Goal: Task Accomplishment & Management: Manage account settings

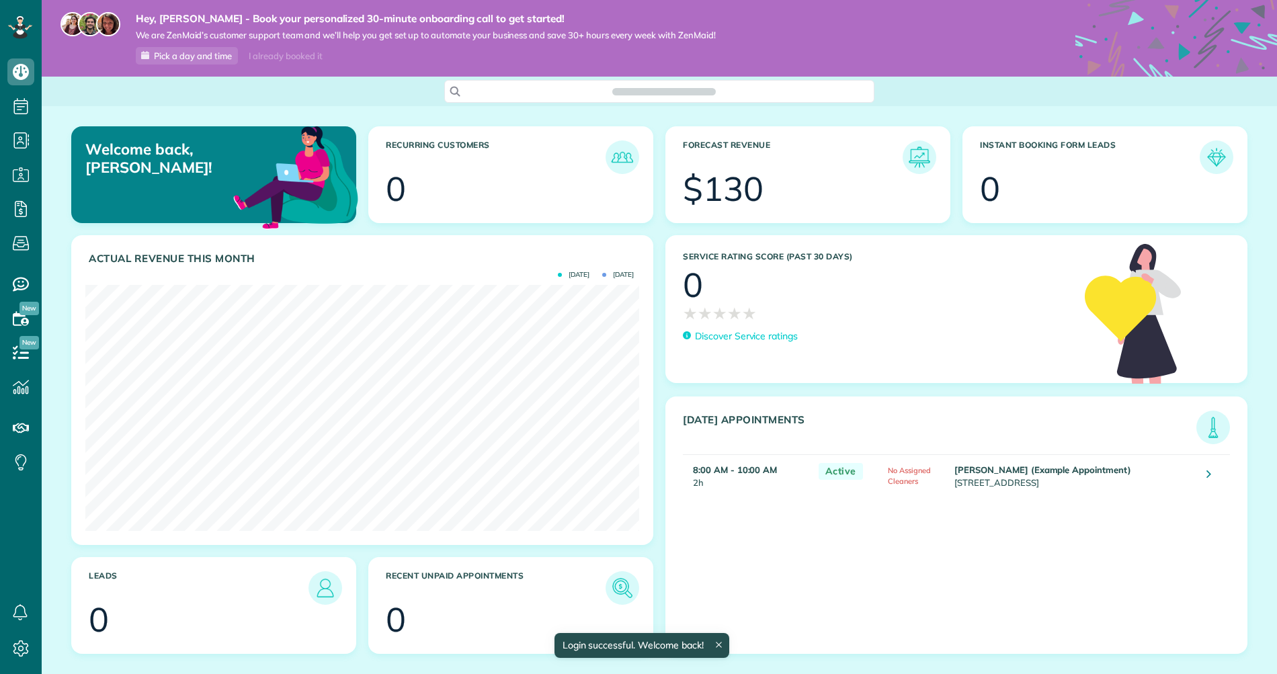
scroll to position [246, 554]
click at [9, 637] on icon at bounding box center [20, 648] width 27 height 27
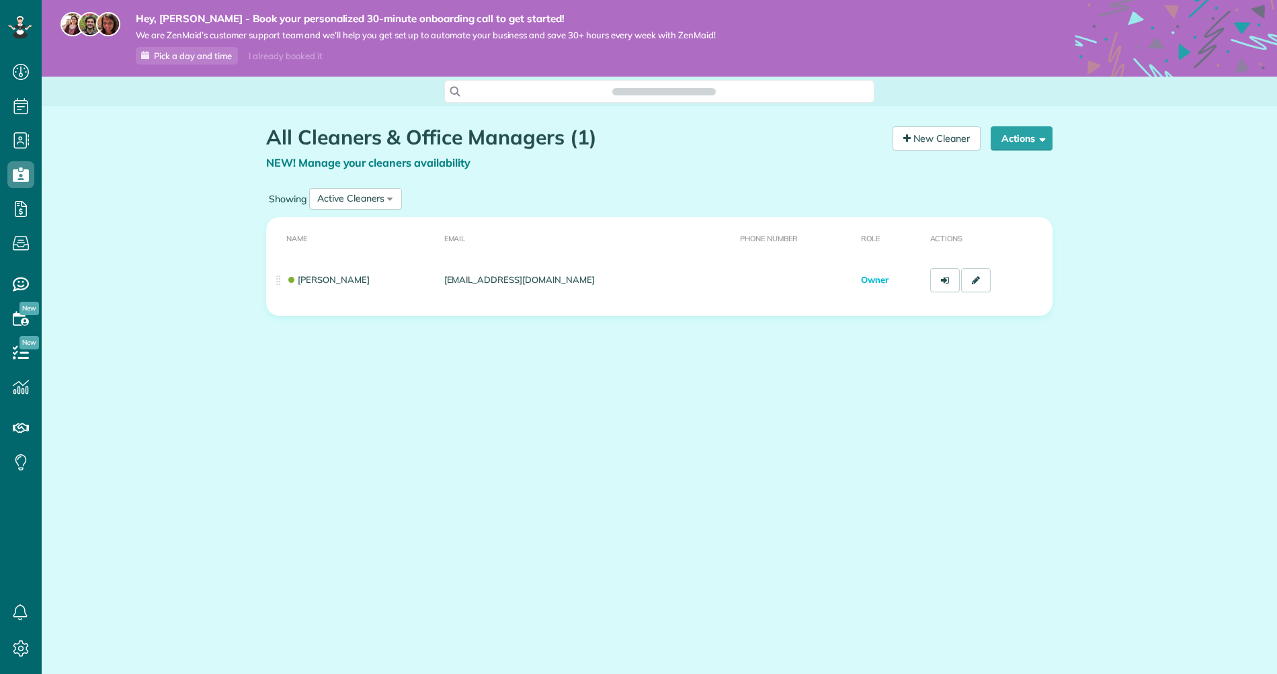
scroll to position [6, 6]
click at [962, 147] on link "New Cleaner" at bounding box center [937, 138] width 88 height 24
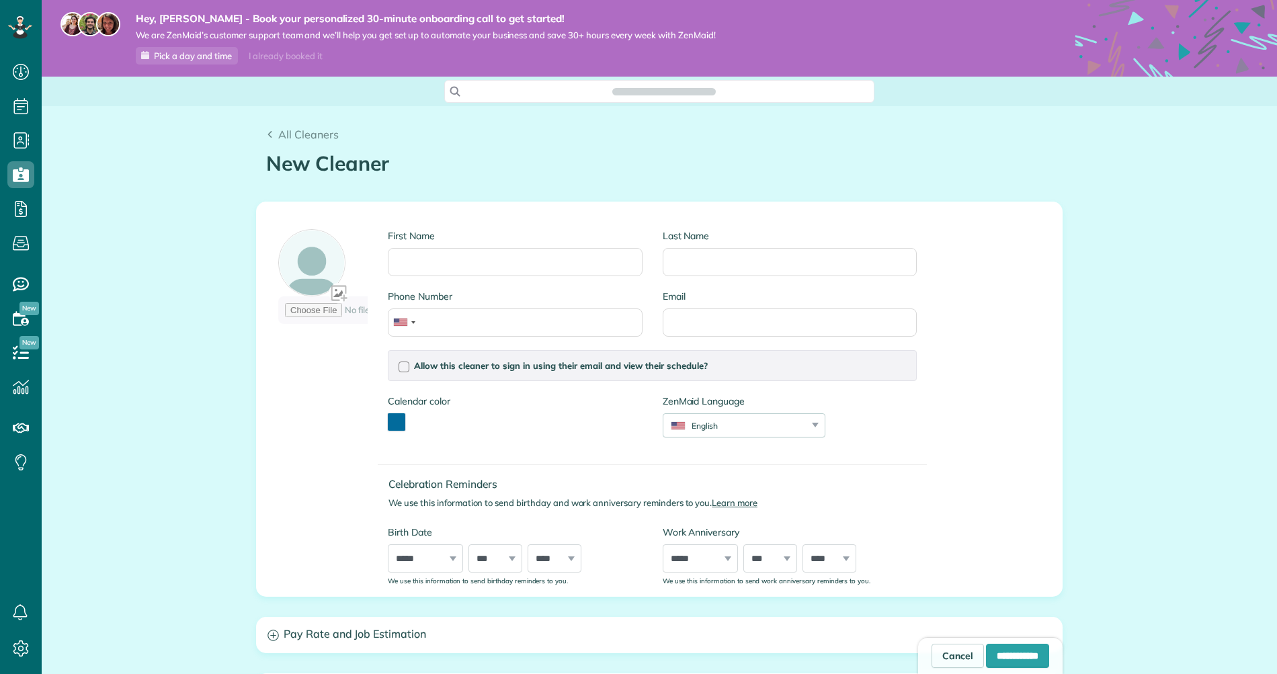
scroll to position [6, 6]
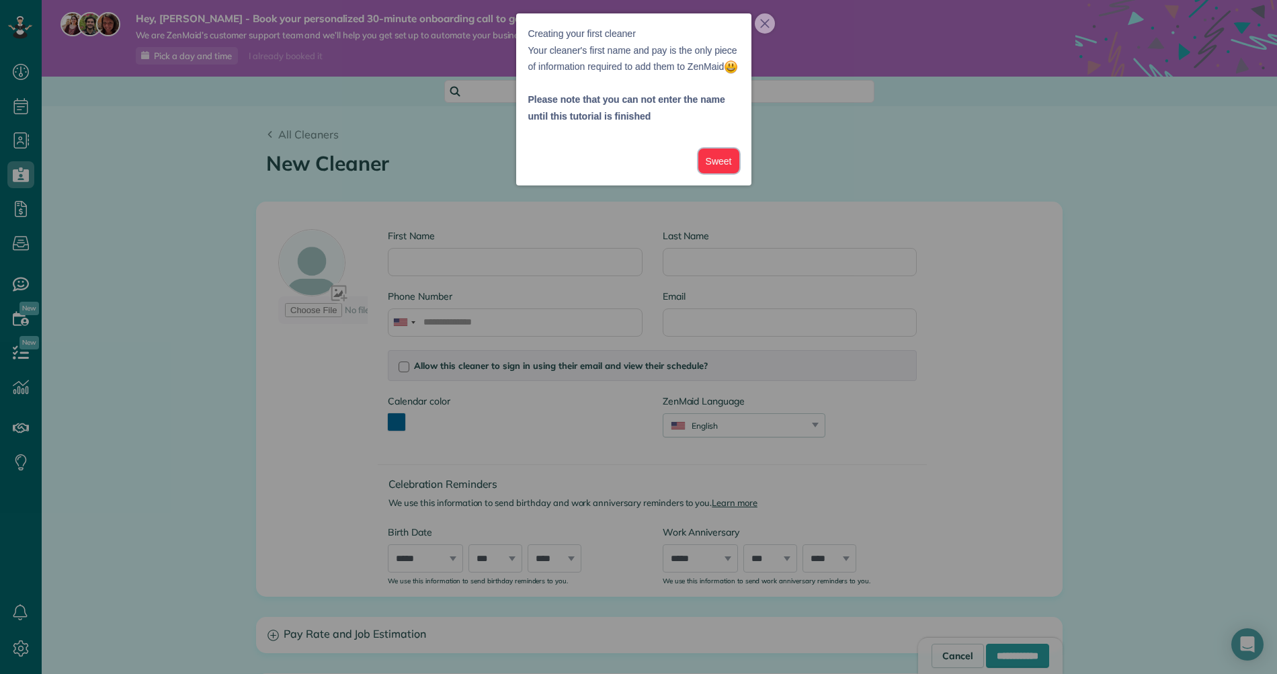
click at [722, 173] on button "Sweet" at bounding box center [718, 161] width 41 height 25
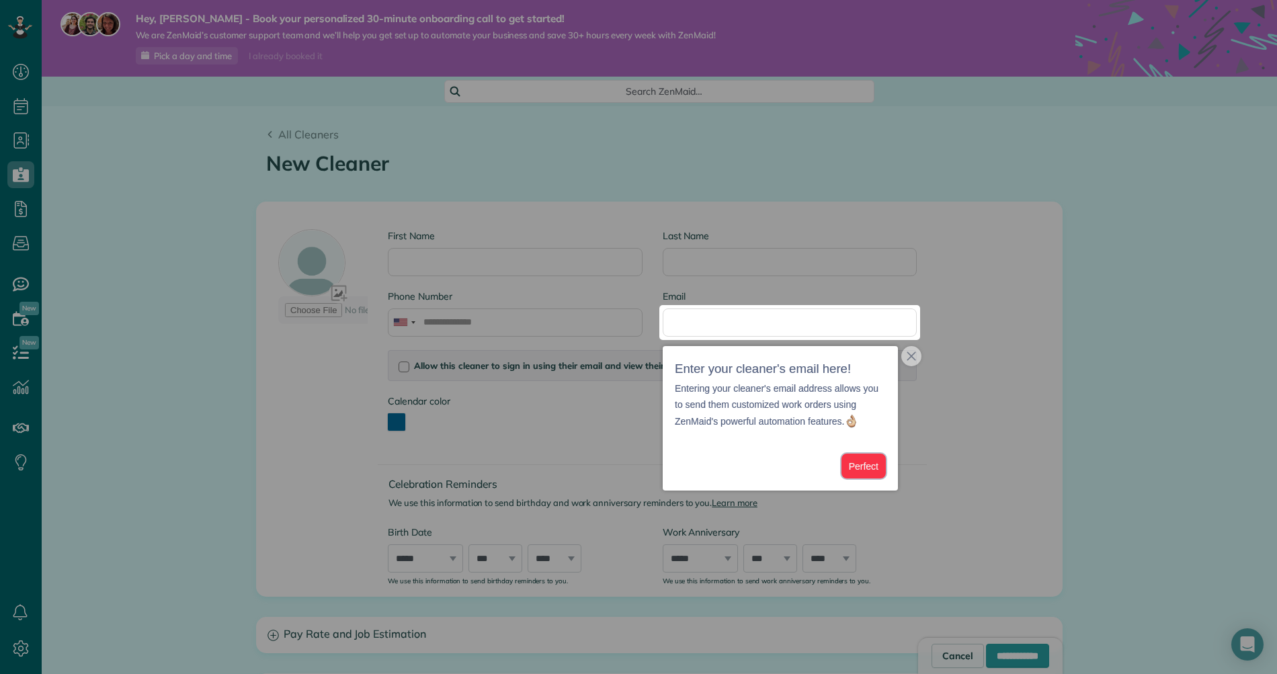
click at [856, 469] on button "Perfect" at bounding box center [864, 466] width 44 height 25
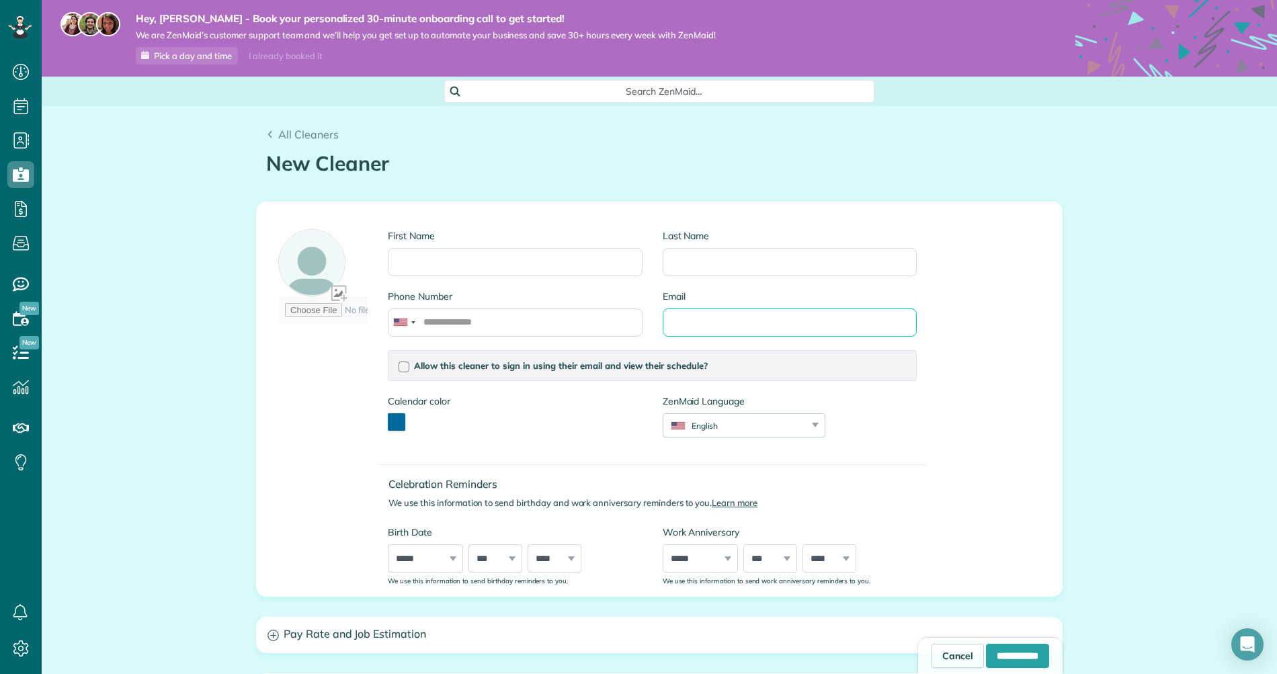
click at [692, 331] on input "Email" at bounding box center [790, 323] width 254 height 28
click at [894, 356] on div "Allow this cleaner to sign in using their email and view their schedule? Passwo…" at bounding box center [652, 365] width 529 height 31
click at [815, 327] on input "******" at bounding box center [790, 323] width 254 height 28
type input "**********"
drag, startPoint x: 1046, startPoint y: 426, endPoint x: 856, endPoint y: 434, distance: 190.5
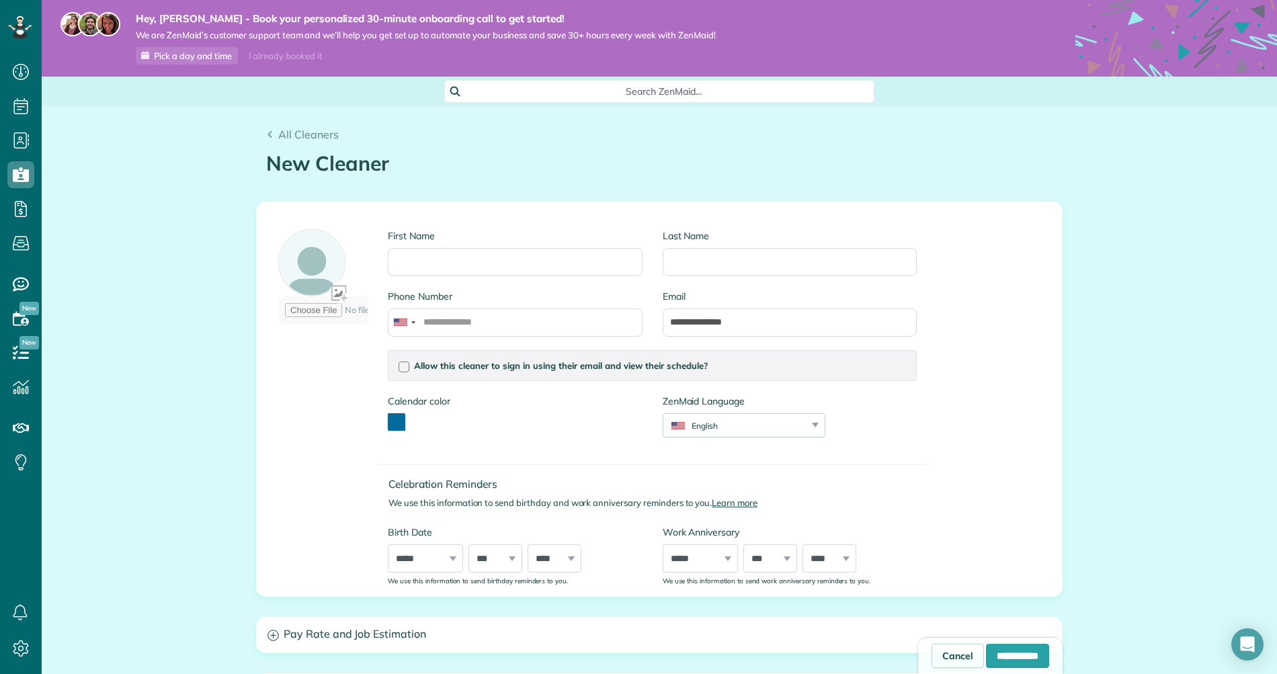
click at [1045, 426] on div "**********" at bounding box center [659, 399] width 805 height 394
click at [553, 374] on div "Allow this cleaner to sign in using their email and view their schedule? Passwo…" at bounding box center [652, 365] width 529 height 31
click at [554, 365] on span "Allow this cleaner to sign in using their email and view their schedule?" at bounding box center [561, 365] width 294 height 11
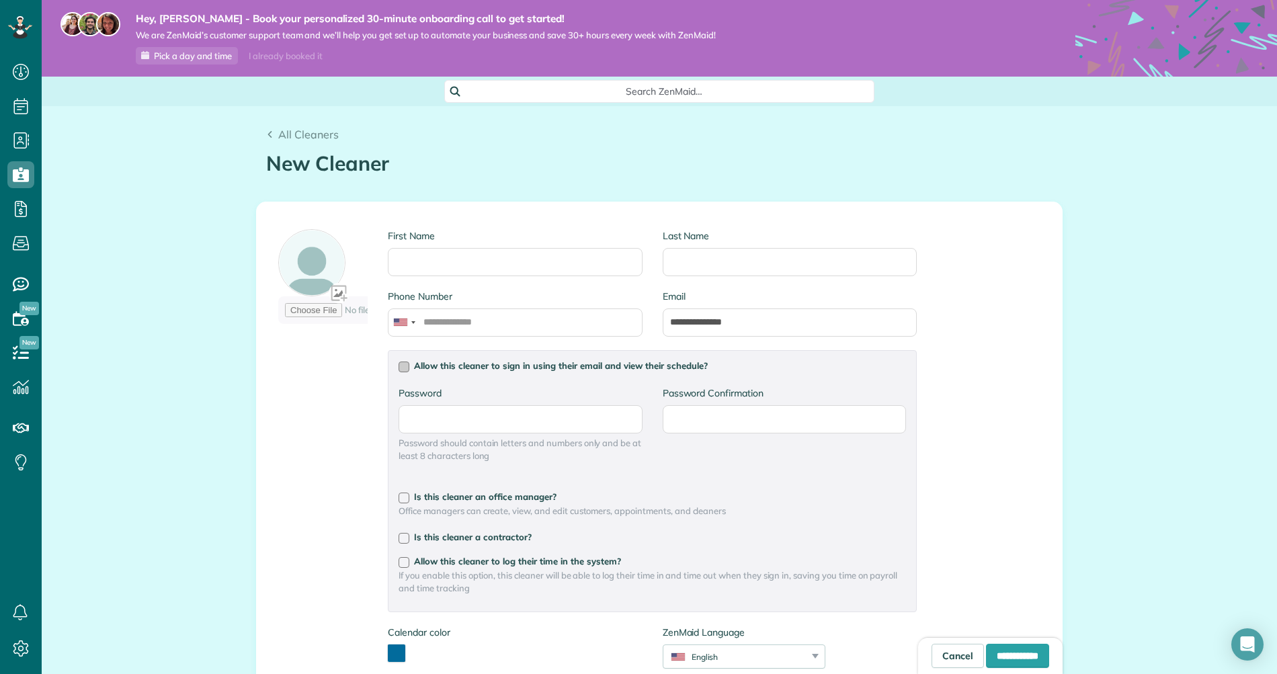
click at [554, 365] on span "Allow this cleaner to sign in using their email and view their schedule?" at bounding box center [561, 365] width 294 height 11
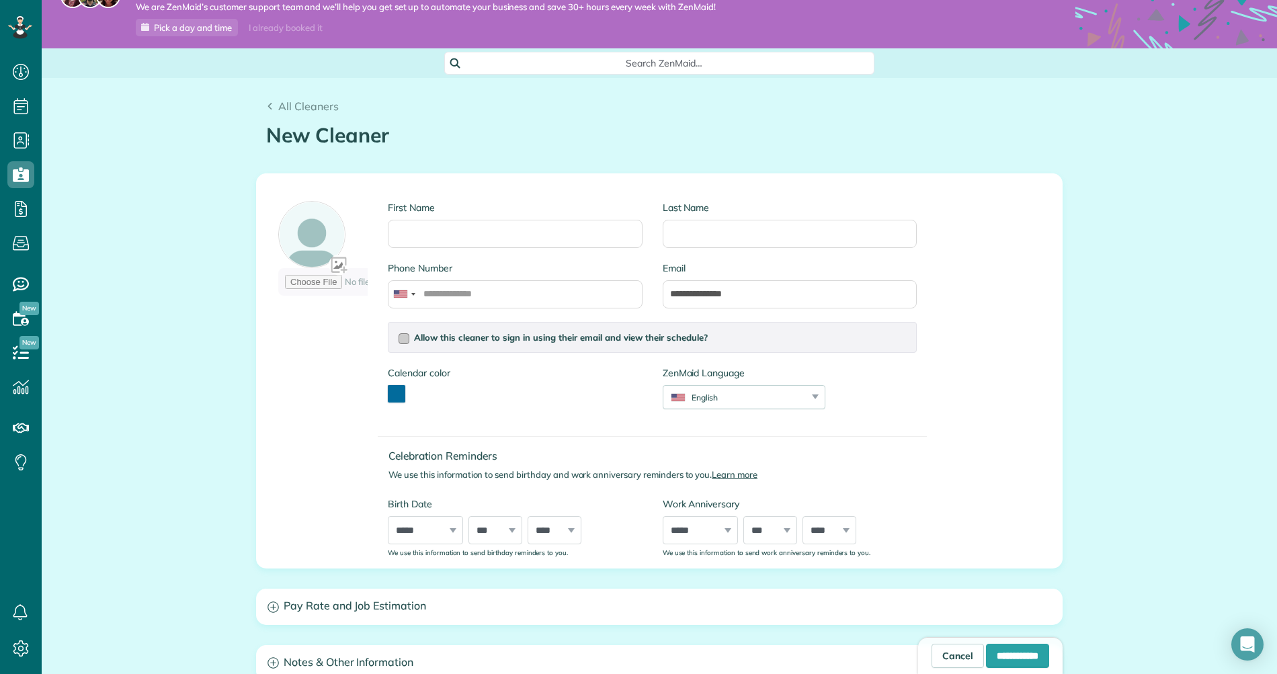
scroll to position [21, 0]
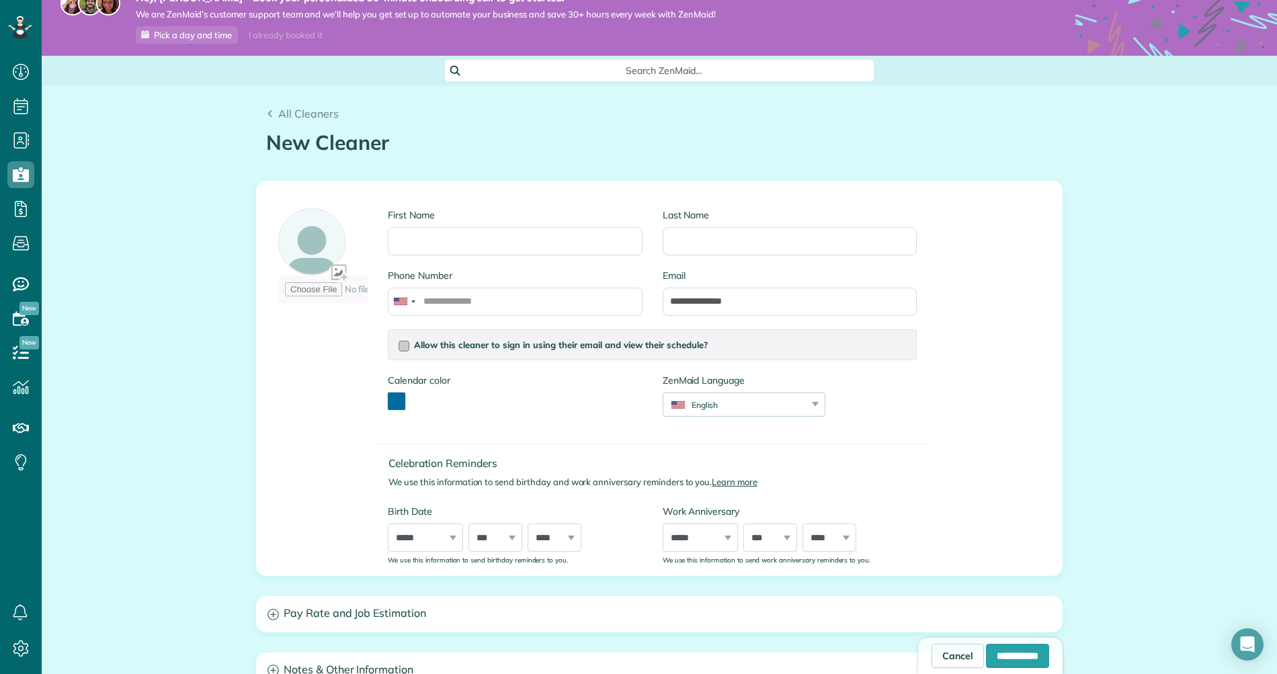
click at [434, 350] on span "Allow this cleaner to sign in using their email and view their schedule?" at bounding box center [561, 344] width 294 height 11
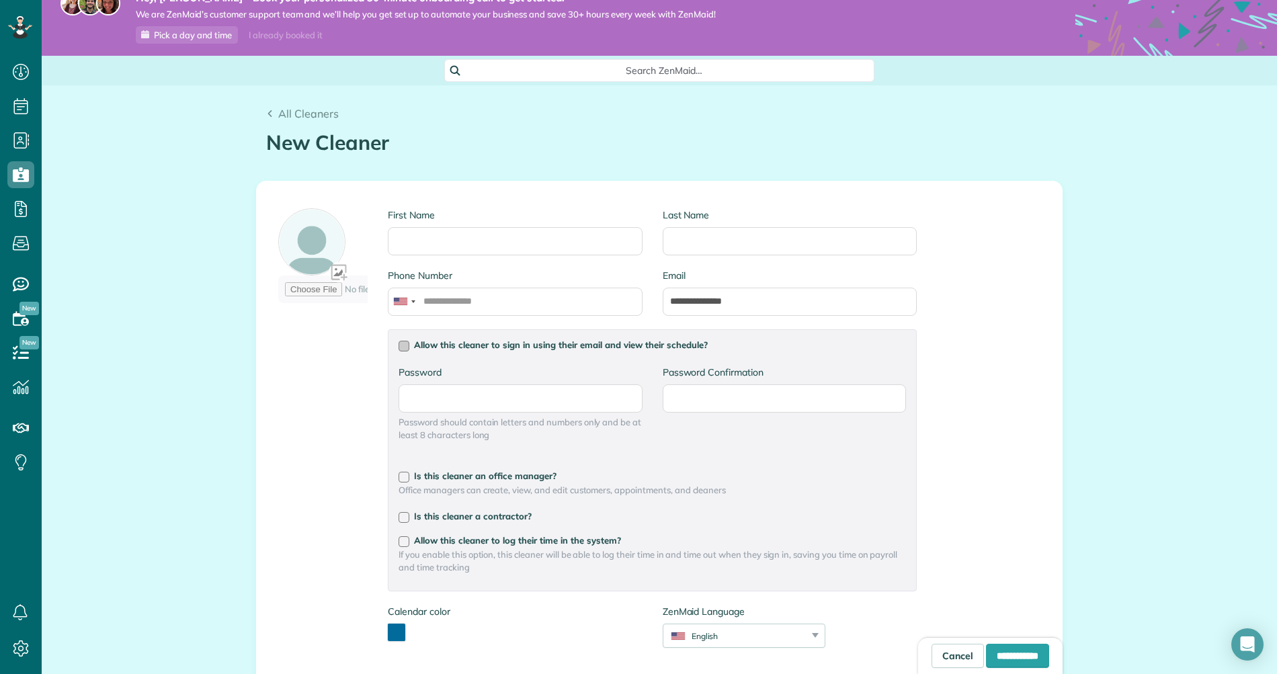
click at [436, 342] on span "Allow this cleaner to sign in using their email and view their schedule?" at bounding box center [561, 344] width 294 height 11
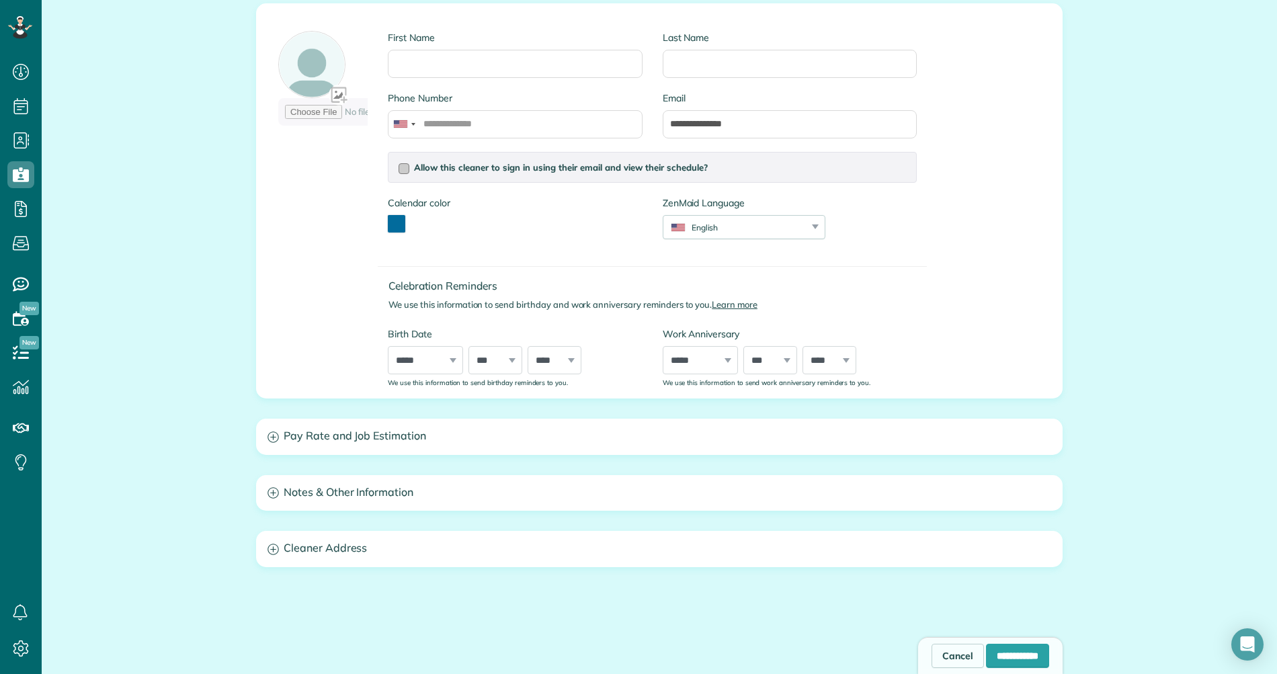
scroll to position [202, 0]
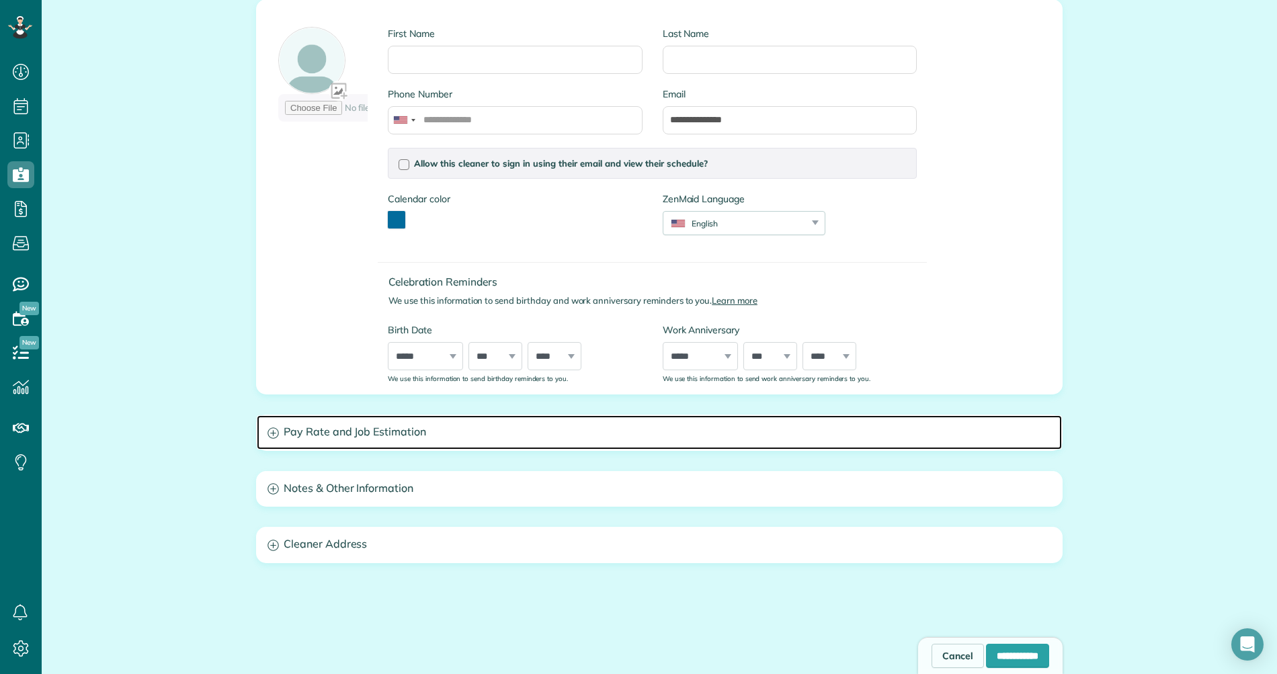
click at [370, 441] on h3 "Pay Rate and Job Estimation" at bounding box center [659, 432] width 805 height 34
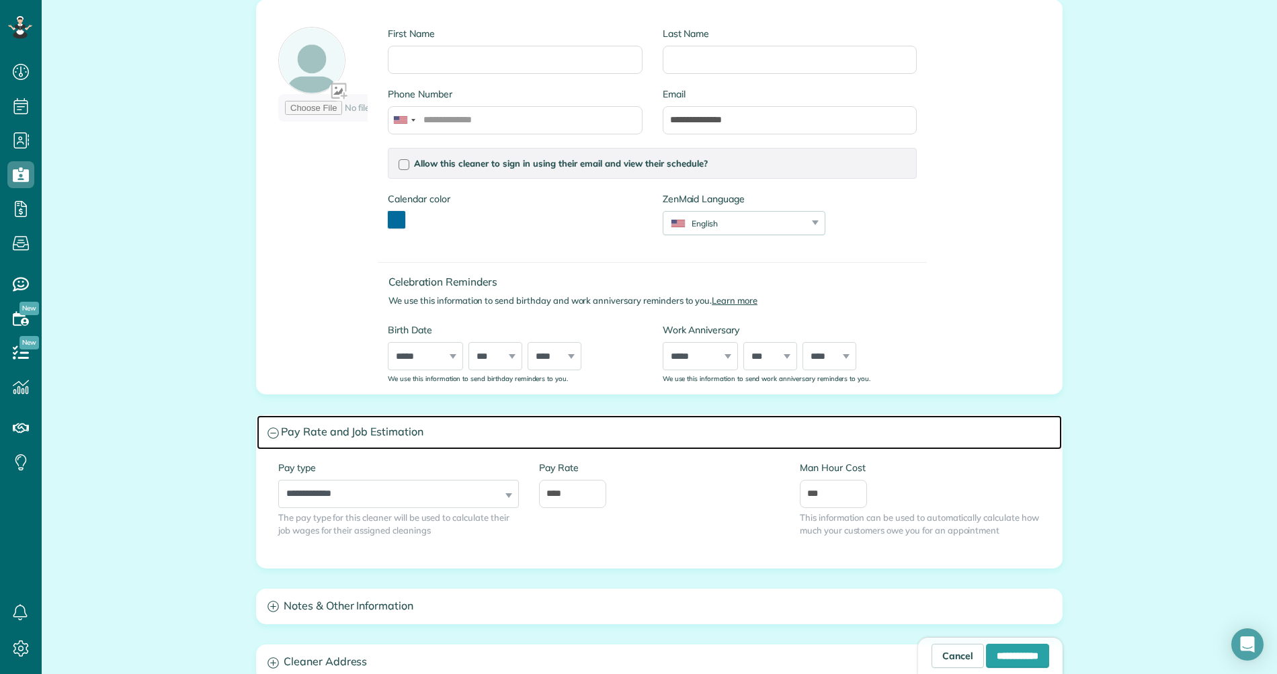
click at [370, 441] on h3 "Pay Rate and Job Estimation" at bounding box center [659, 432] width 805 height 34
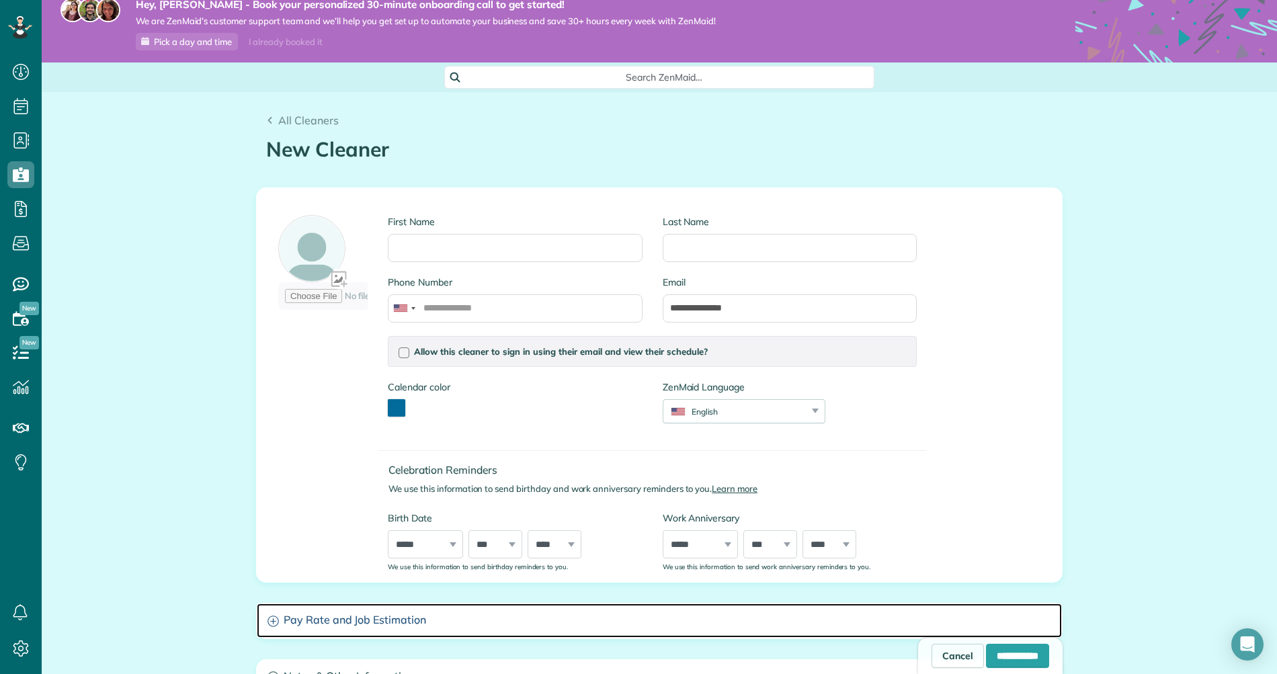
scroll to position [0, 0]
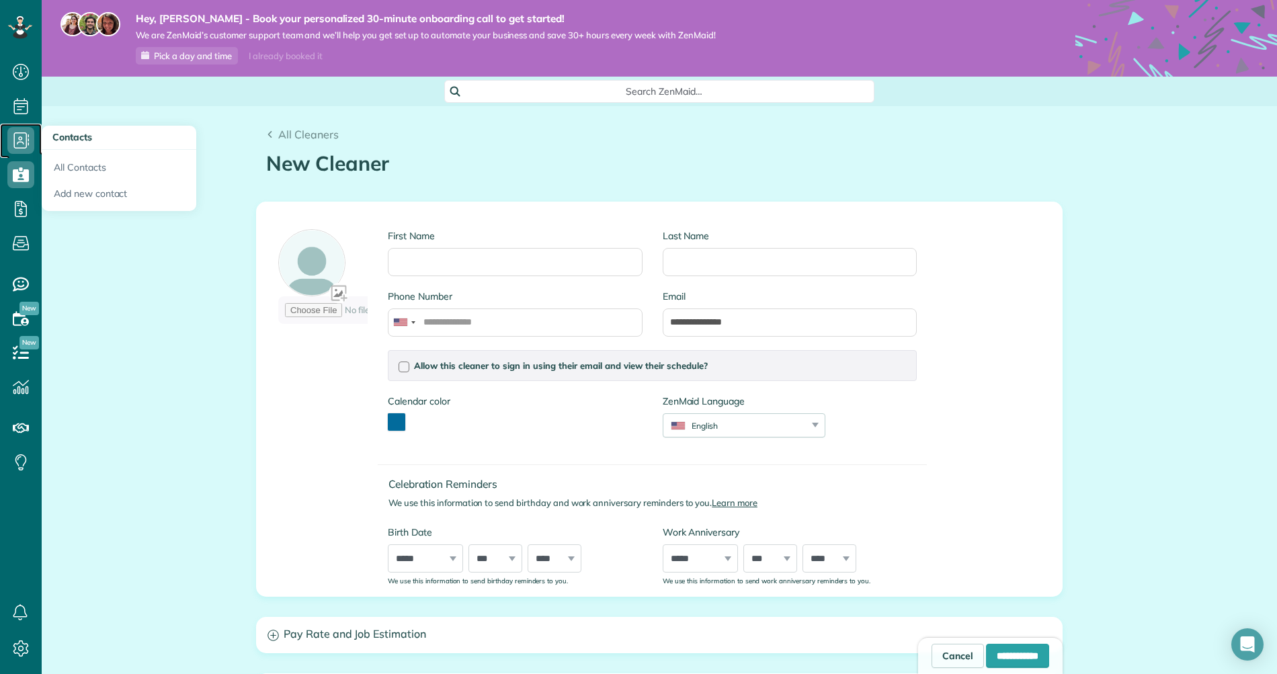
click at [22, 151] on icon at bounding box center [20, 140] width 27 height 27
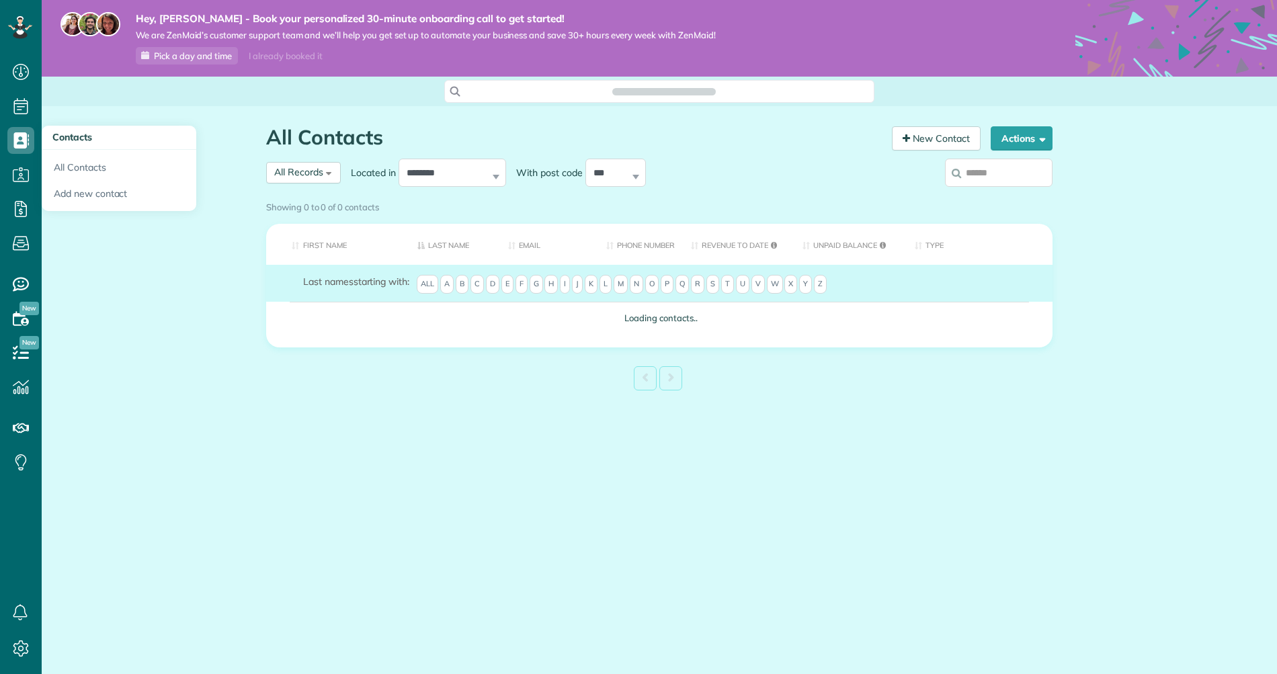
scroll to position [6, 6]
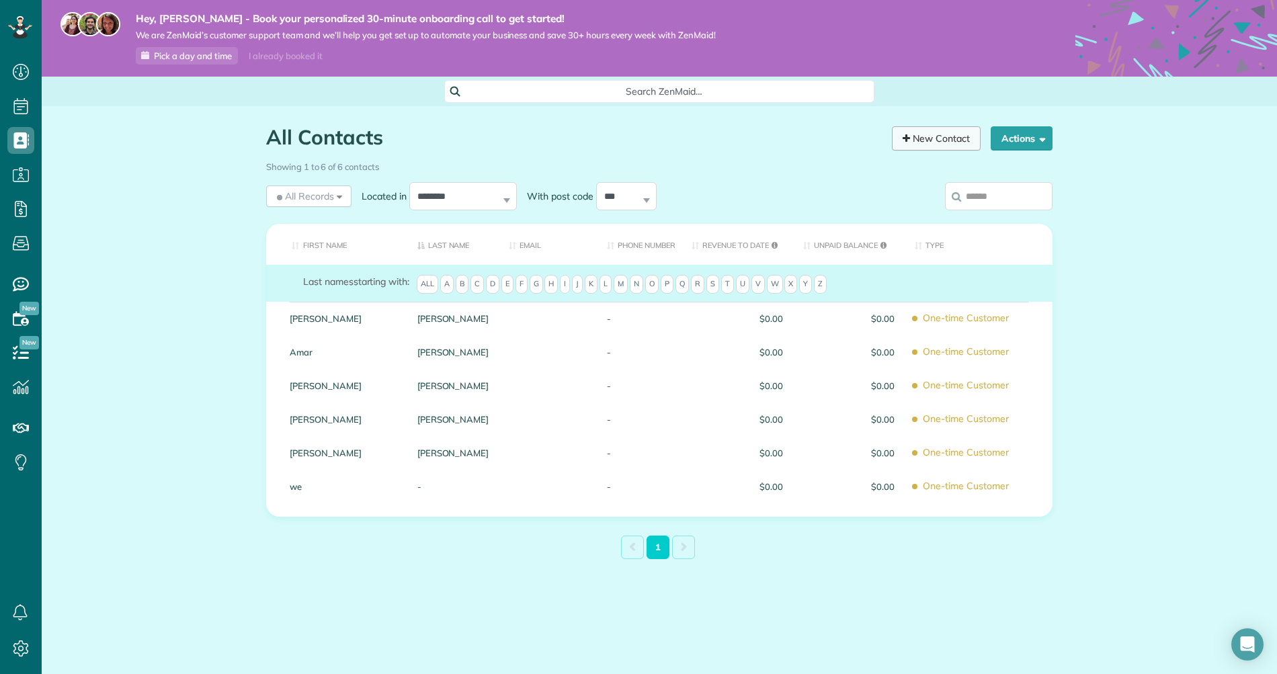
click at [941, 141] on link "New Contact" at bounding box center [936, 138] width 89 height 24
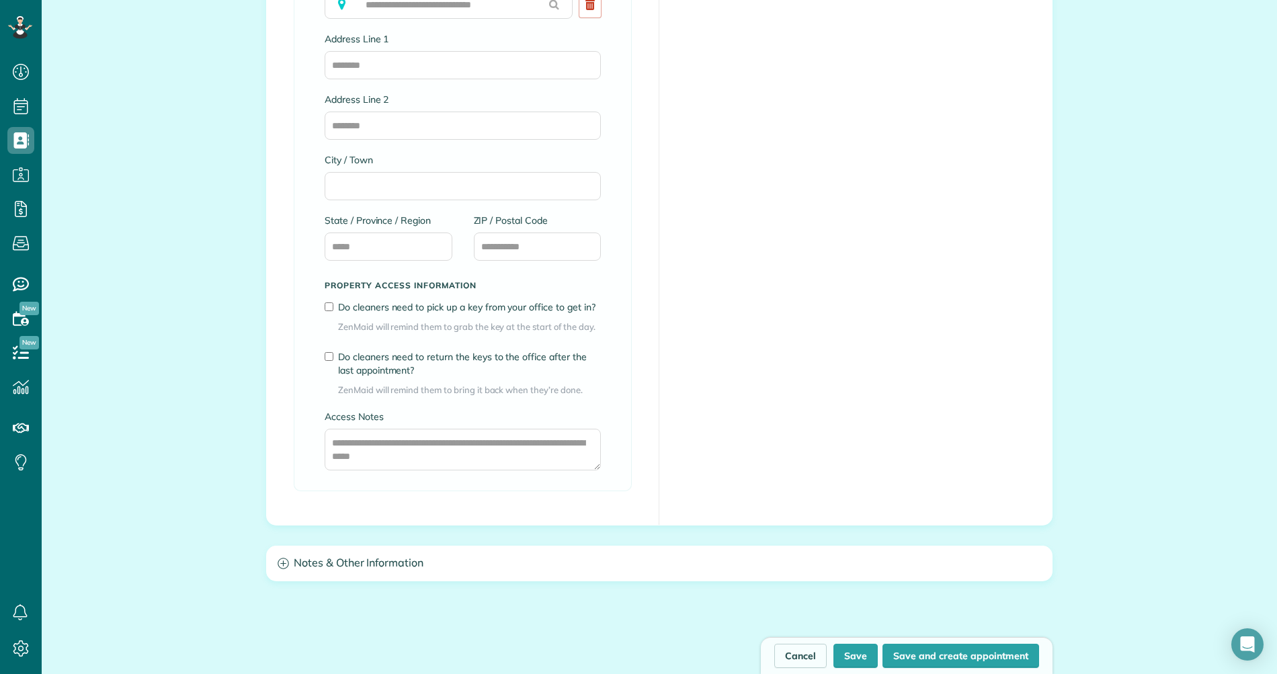
scroll to position [1022, 0]
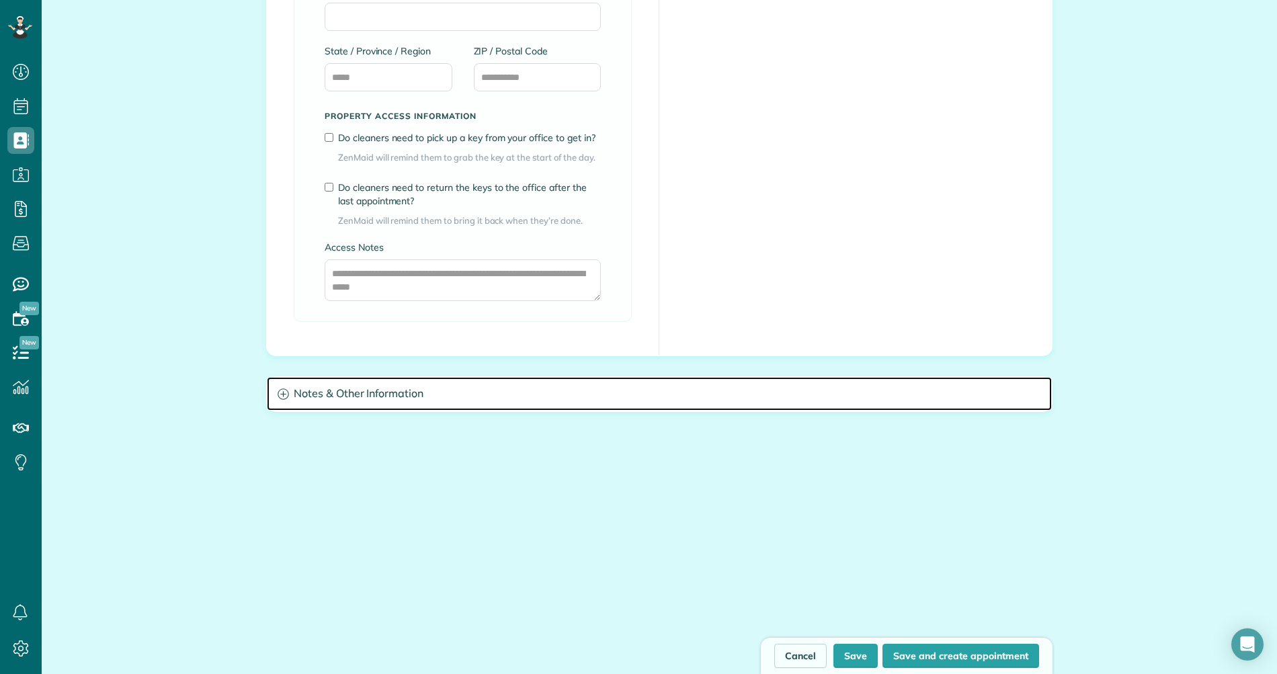
click at [339, 389] on h3 "Notes & Other Information" at bounding box center [659, 394] width 785 height 34
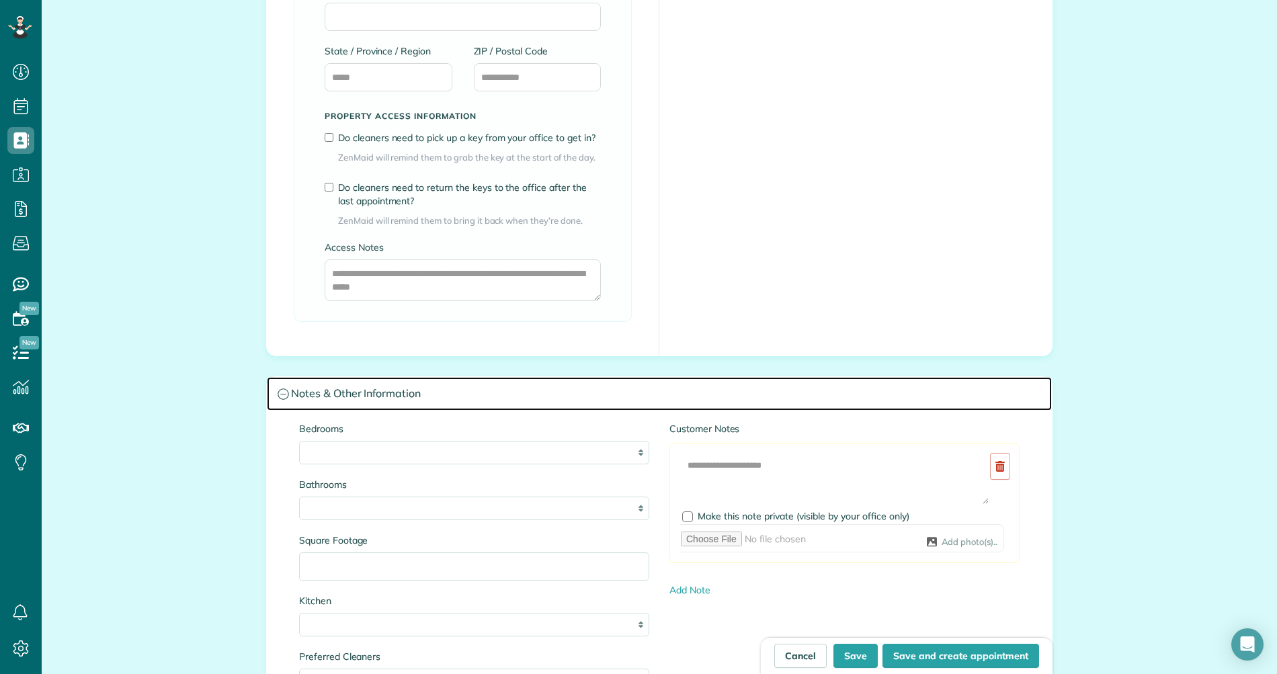
click at [343, 388] on h3 "Notes & Other Information" at bounding box center [659, 394] width 785 height 34
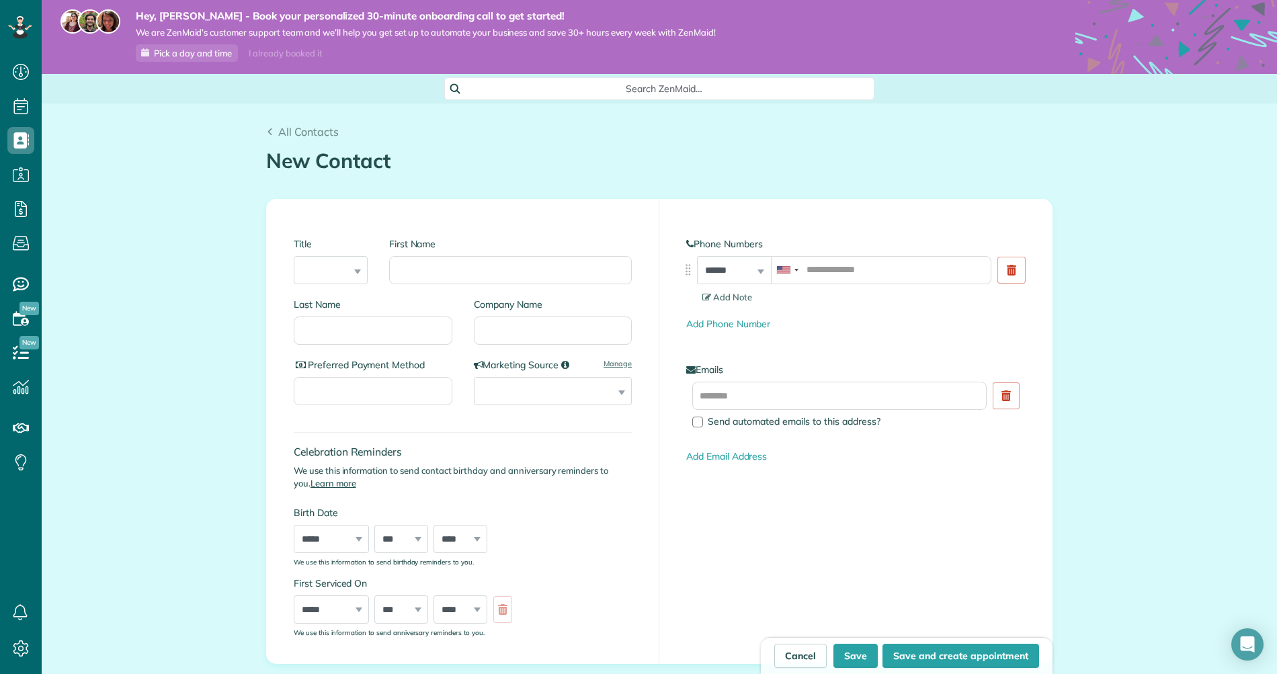
scroll to position [0, 0]
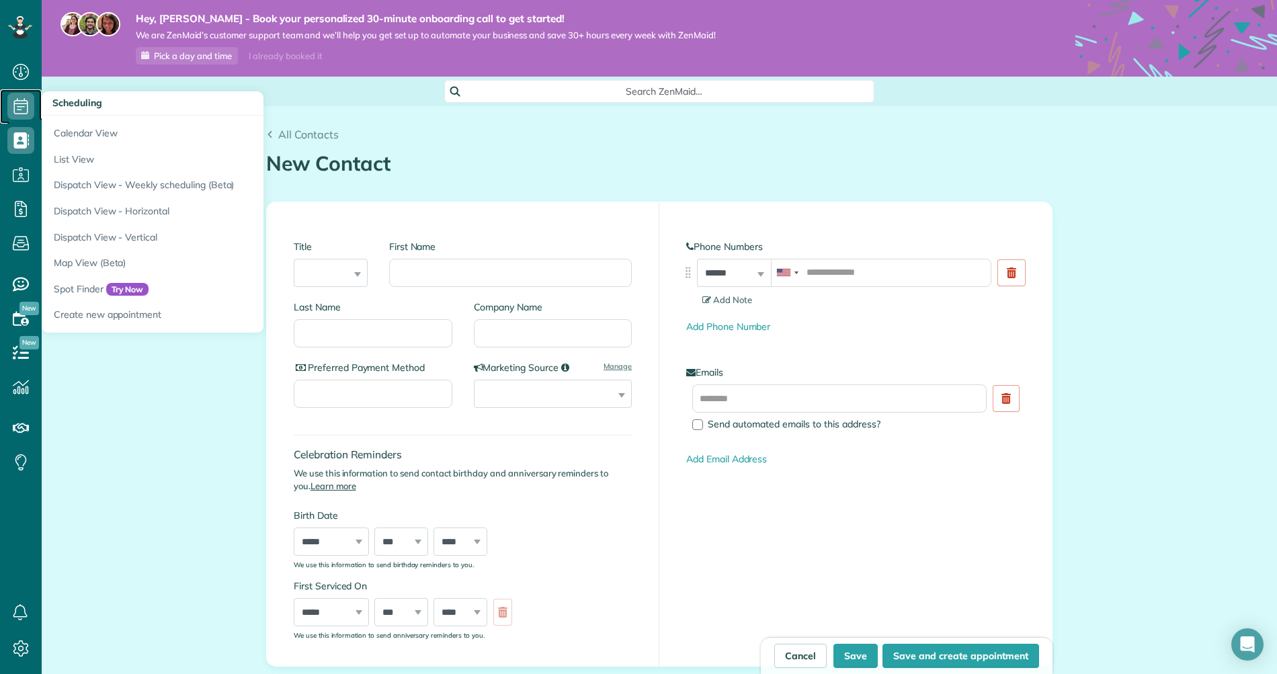
click at [32, 120] on span "Scheduling" at bounding box center [20, 120] width 27 height 1
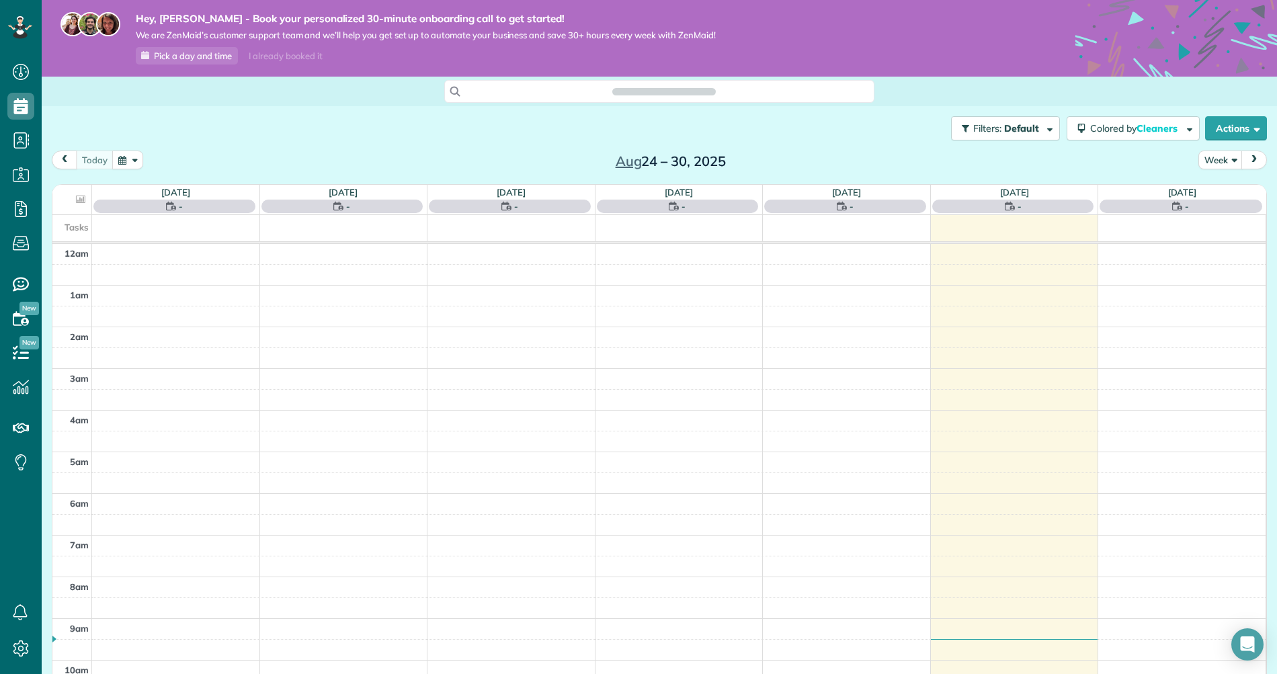
scroll to position [292, 0]
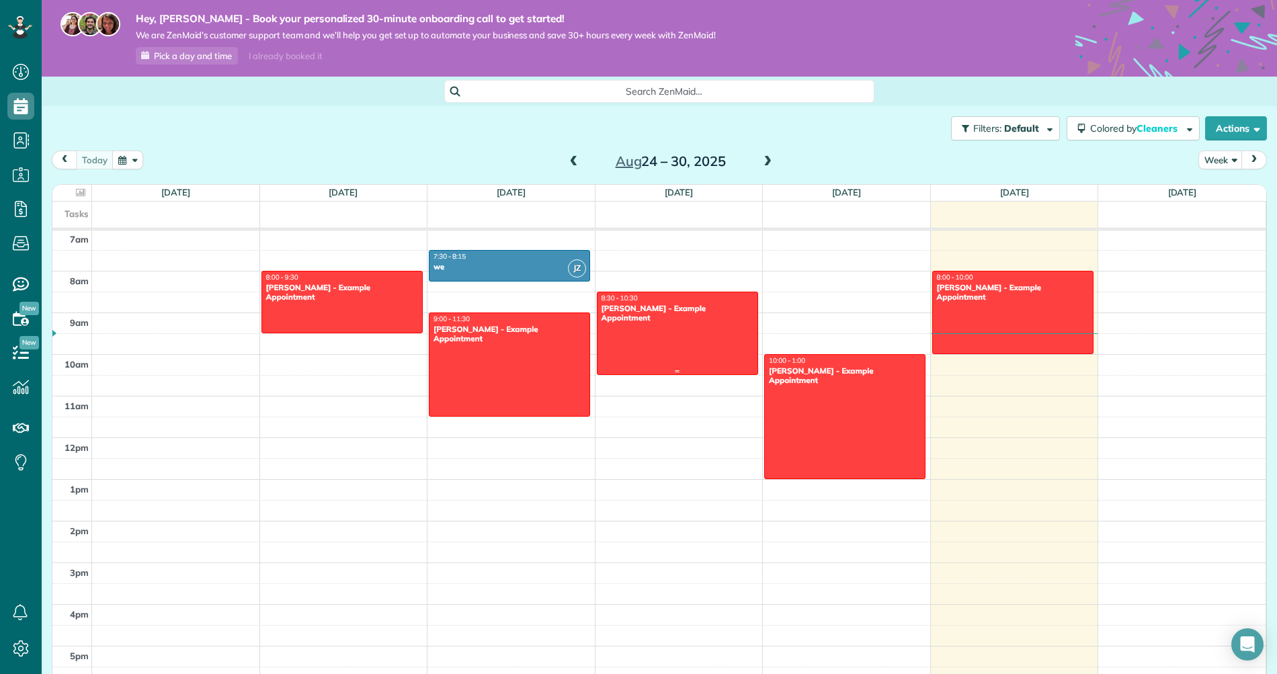
click at [644, 298] on div "8:30 - 10:30" at bounding box center [677, 298] width 153 height 9
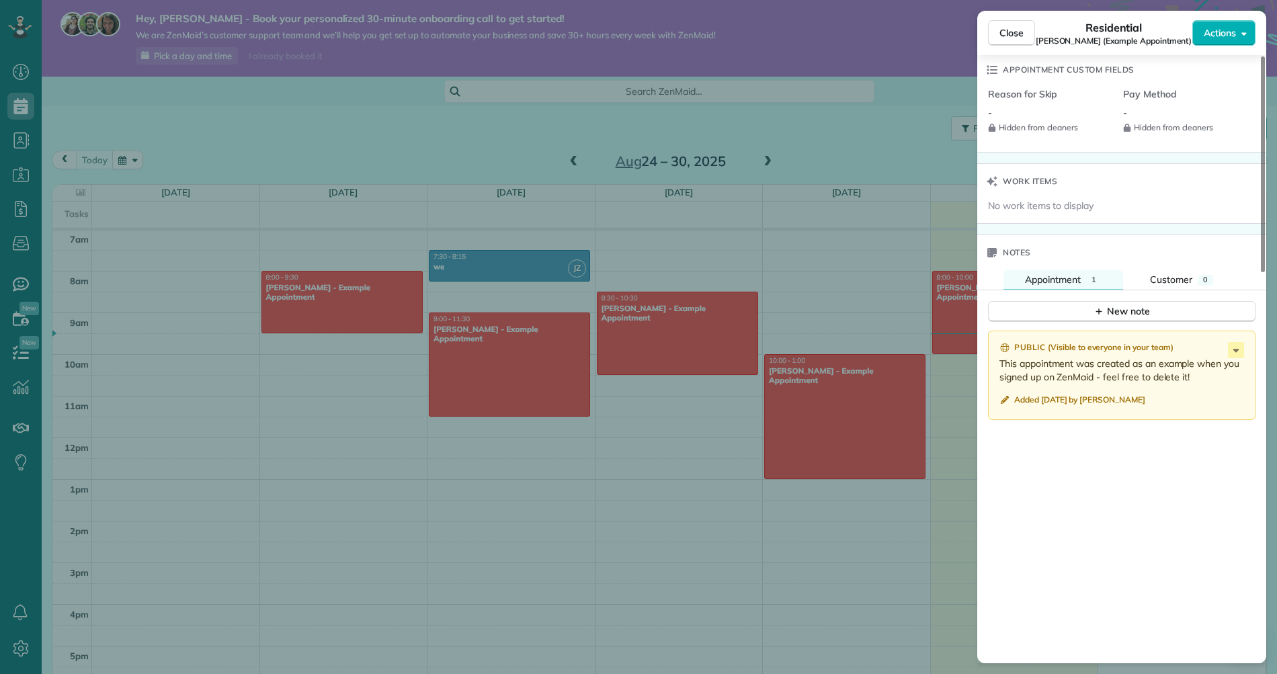
scroll to position [964, 0]
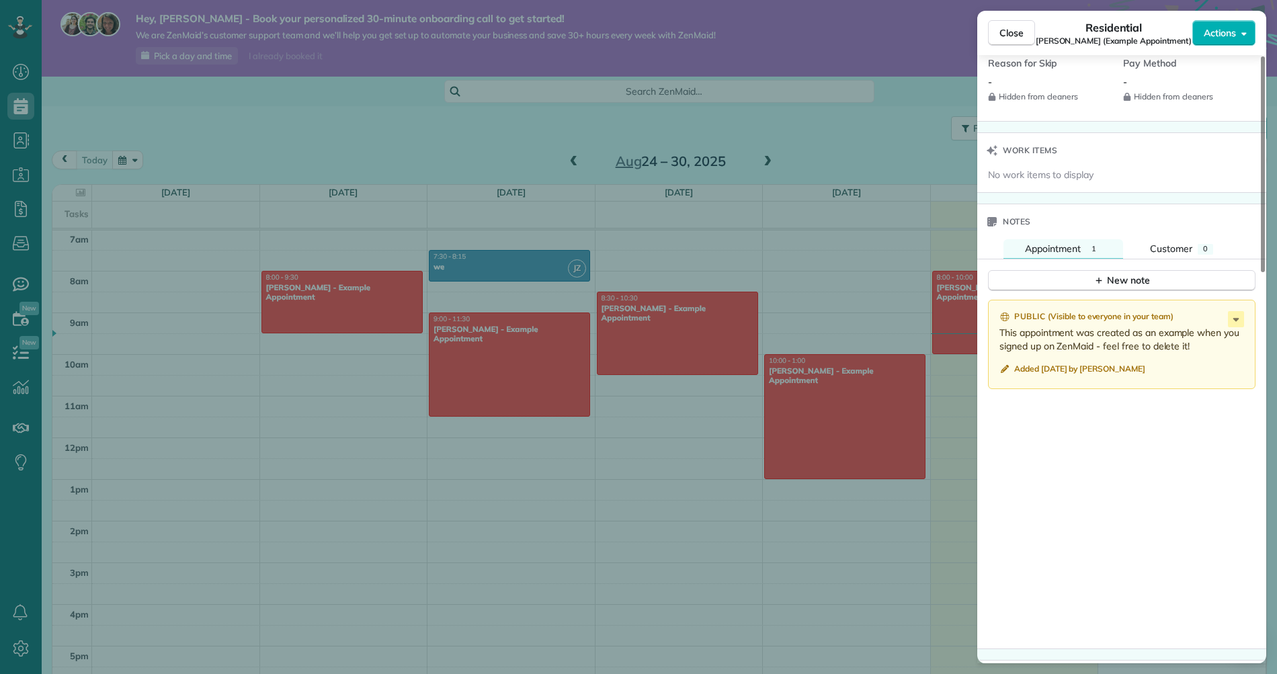
drag, startPoint x: 290, startPoint y: 117, endPoint x: 83, endPoint y: 108, distance: 207.2
click at [290, 117] on div "Close Residential Sharon Tinberg (Example Appointment) Actions Status Active Sh…" at bounding box center [638, 337] width 1277 height 674
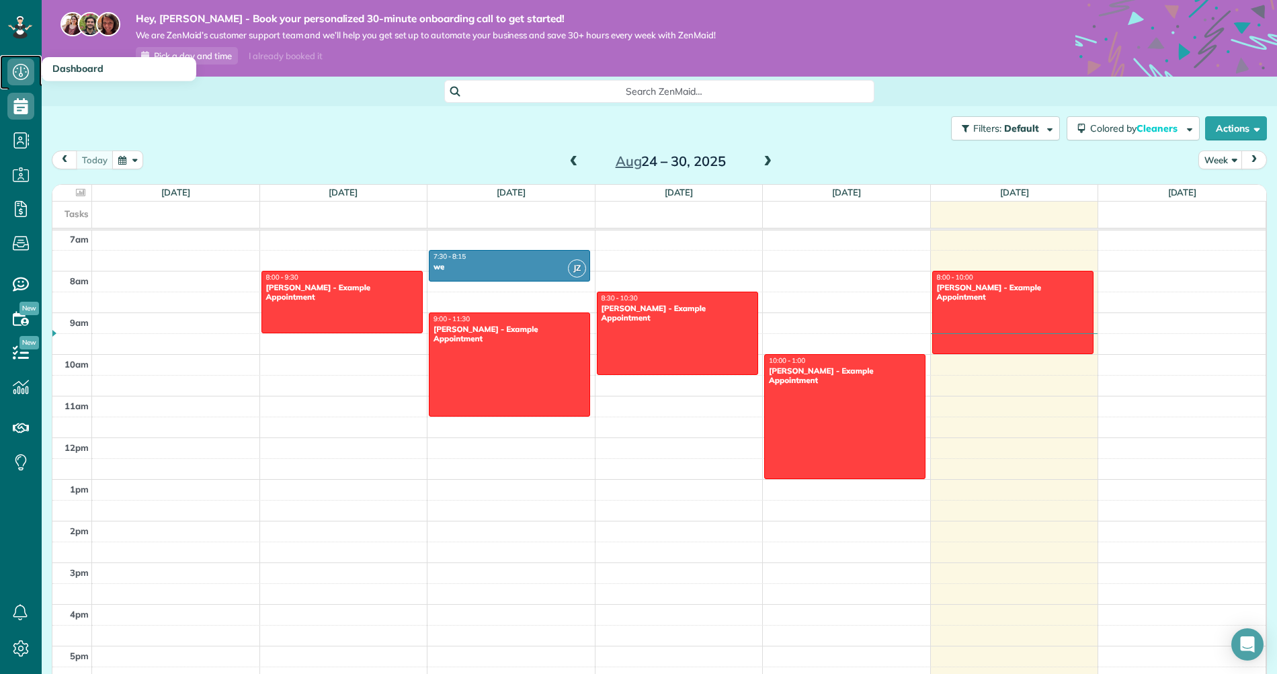
click at [22, 79] on use at bounding box center [21, 72] width 16 height 16
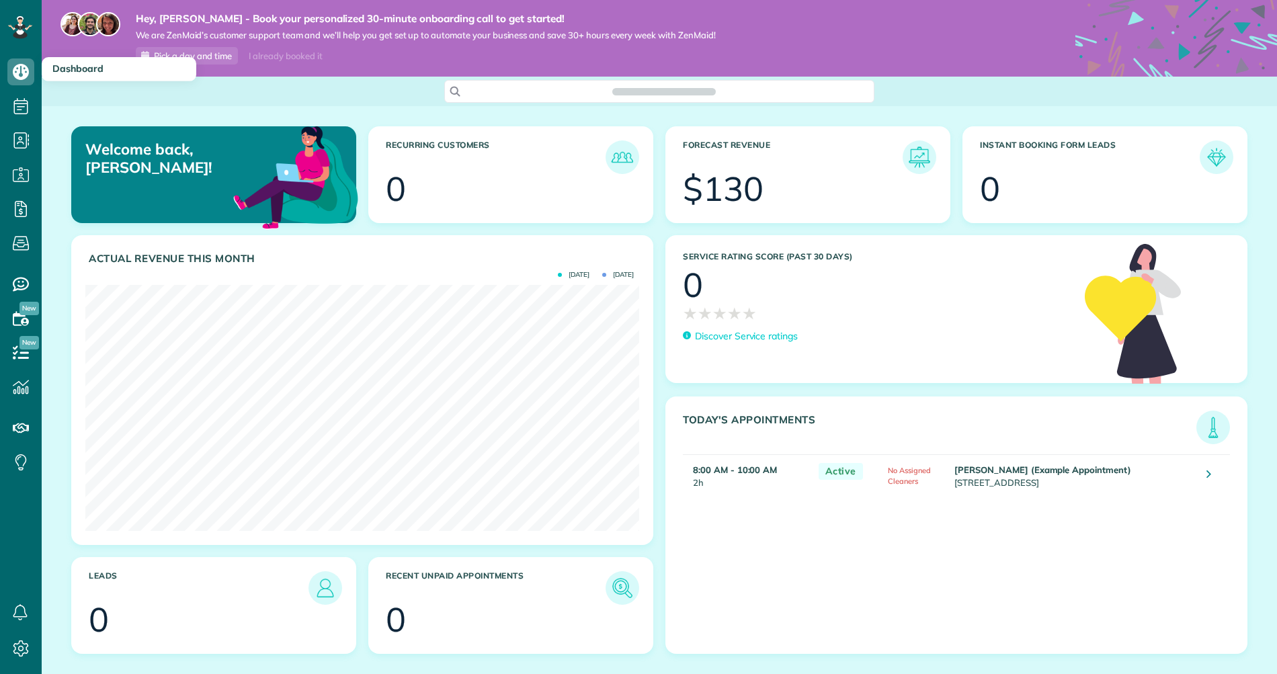
scroll to position [246, 554]
drag, startPoint x: 134, startPoint y: 22, endPoint x: 161, endPoint y: 22, distance: 26.9
click at [161, 22] on div "Hey, [PERSON_NAME] - Book your personalized 30-minute onboarding call to get st…" at bounding box center [415, 38] width 602 height 52
click at [161, 22] on strong "Hey, [PERSON_NAME] - Book your personalized 30-minute onboarding call to get st…" at bounding box center [426, 18] width 580 height 13
drag, startPoint x: 112, startPoint y: 149, endPoint x: 128, endPoint y: 156, distance: 17.7
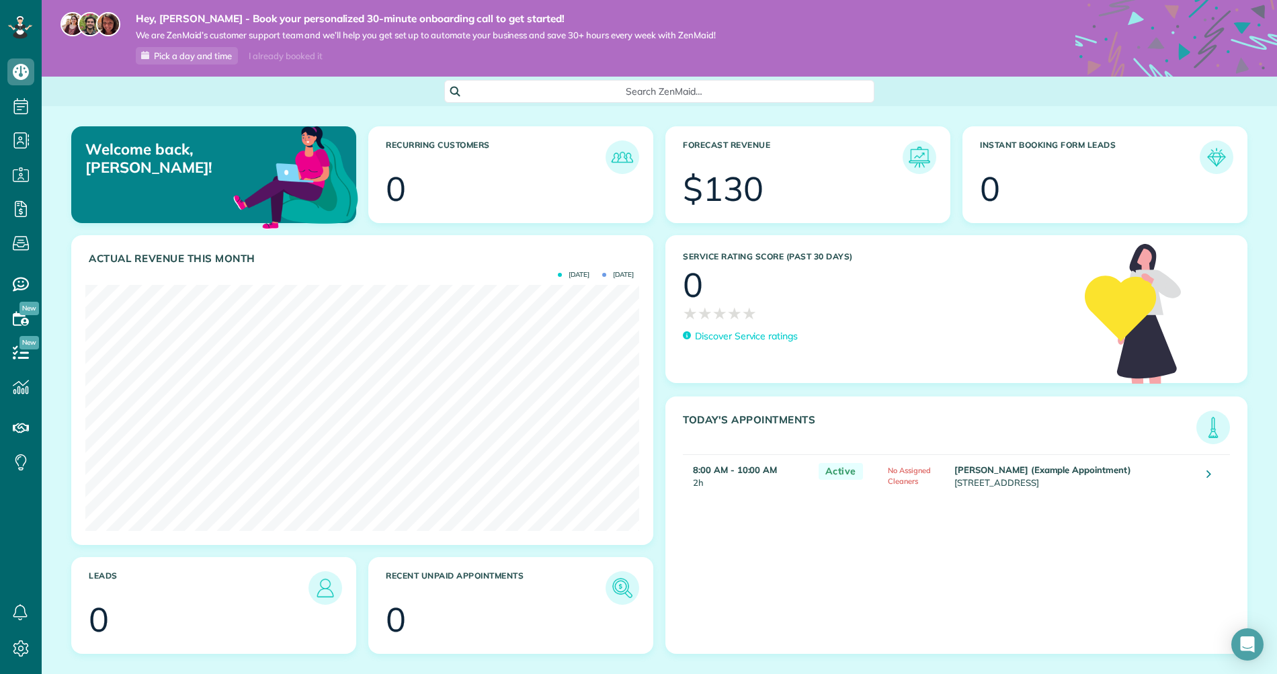
click at [127, 156] on p "Welcome back, jim!" at bounding box center [174, 159] width 179 height 36
click at [128, 156] on p "Welcome back, jim!" at bounding box center [174, 159] width 179 height 36
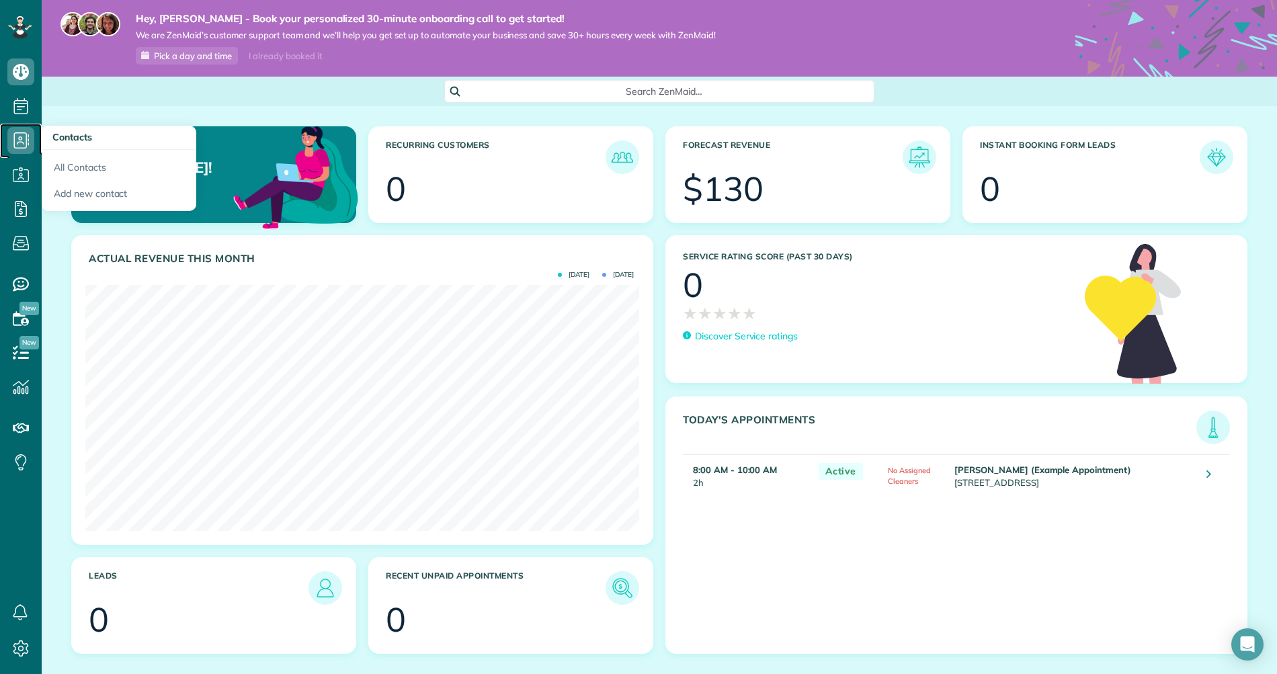
click at [31, 132] on icon at bounding box center [20, 140] width 27 height 27
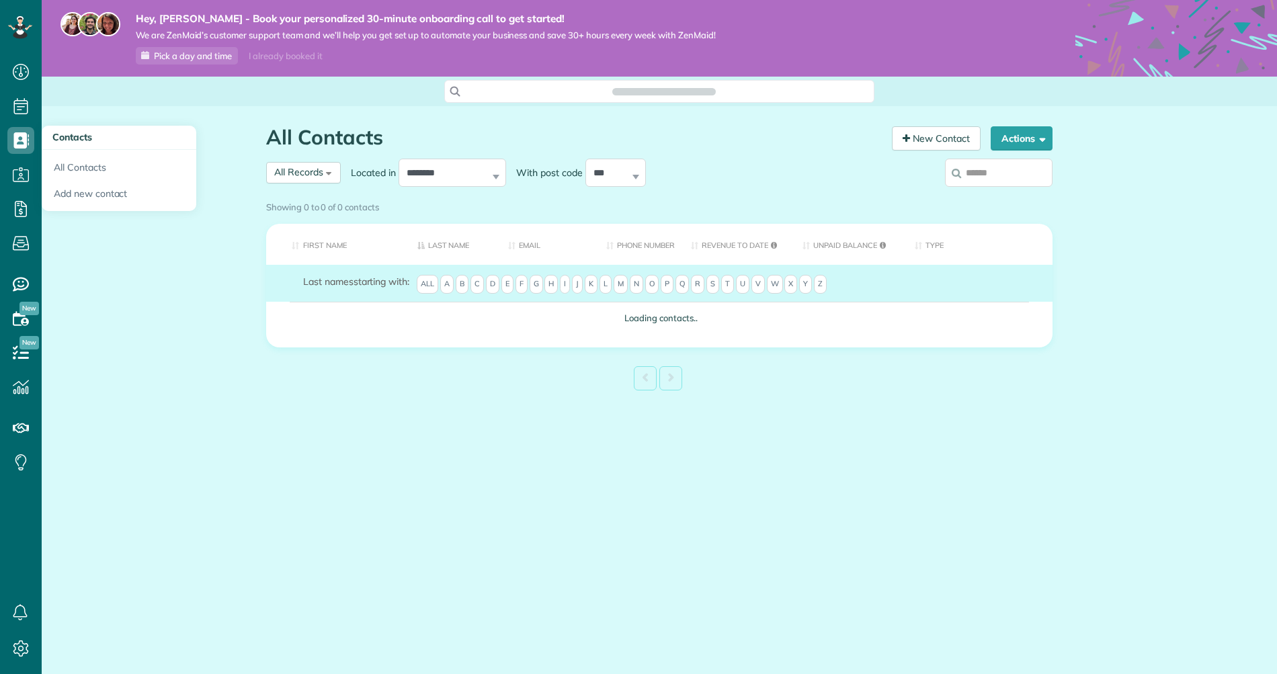
scroll to position [6, 6]
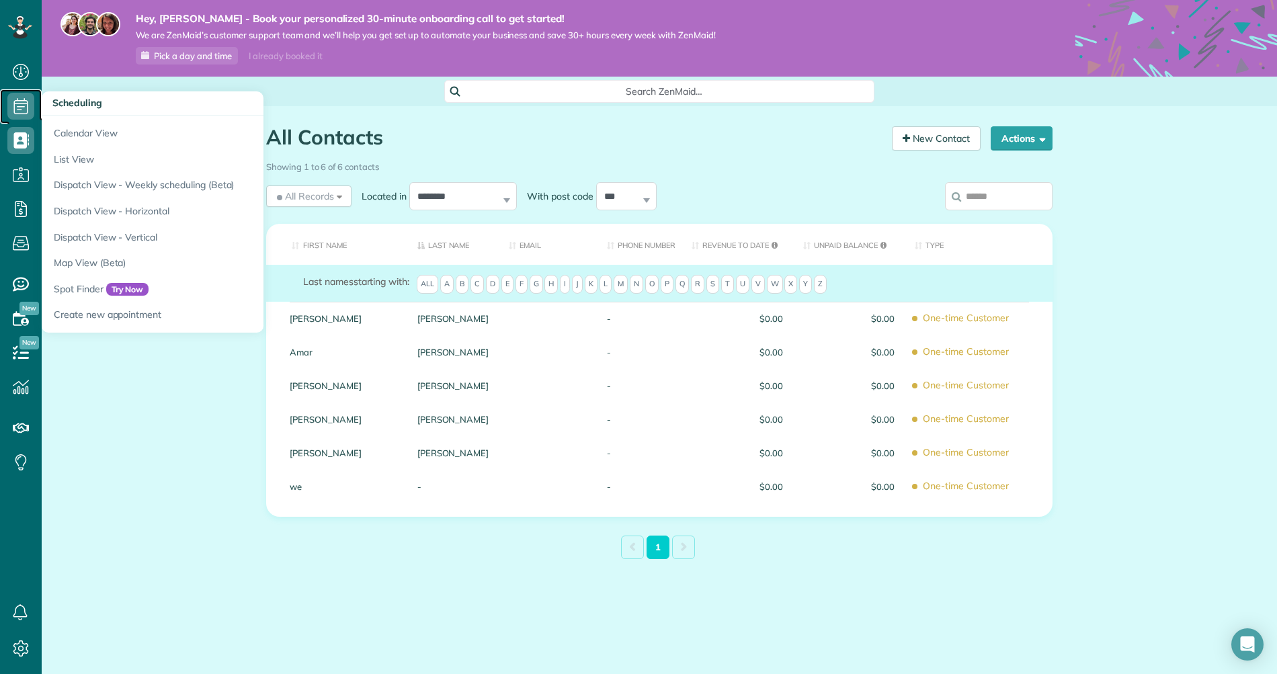
click at [32, 110] on icon at bounding box center [20, 106] width 27 height 27
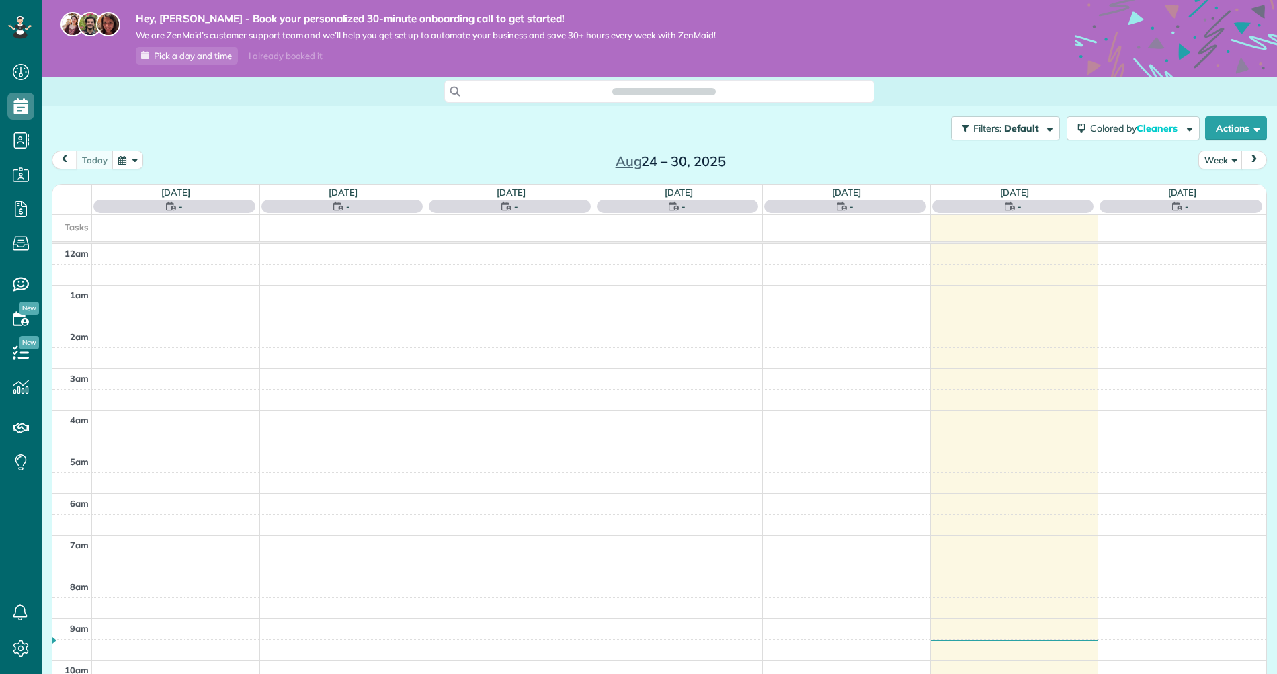
scroll to position [292, 0]
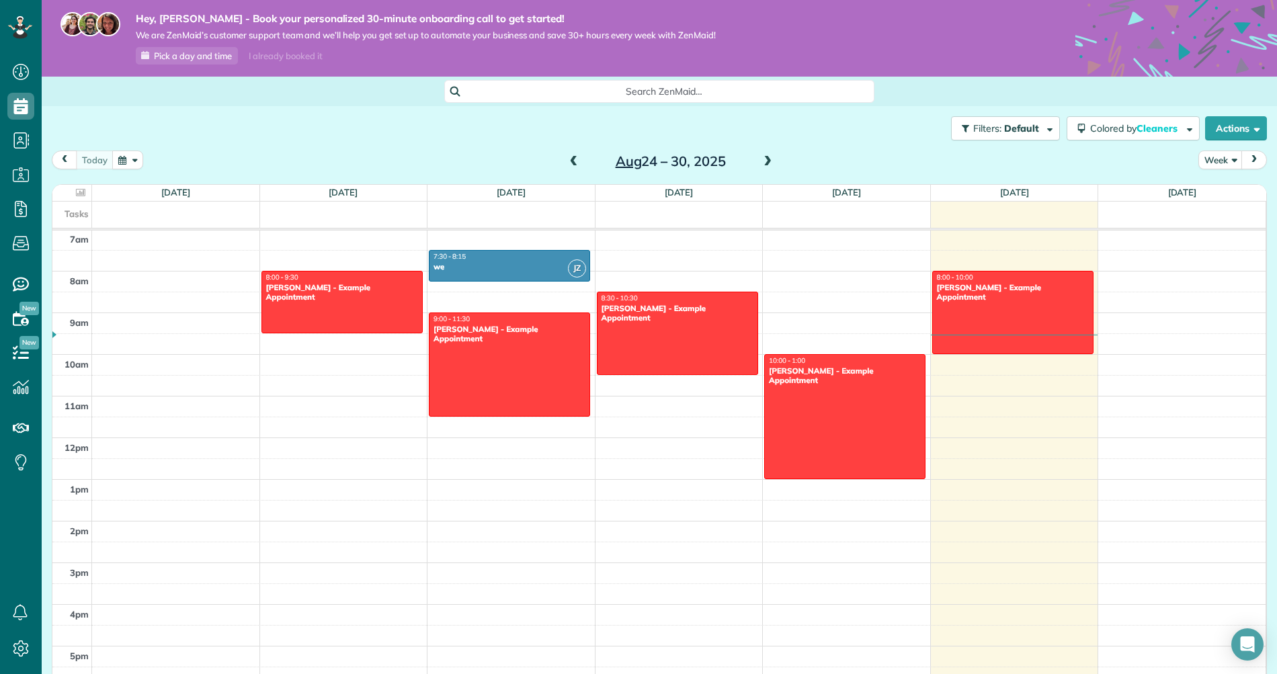
click at [624, 157] on span "Aug" at bounding box center [629, 161] width 26 height 17
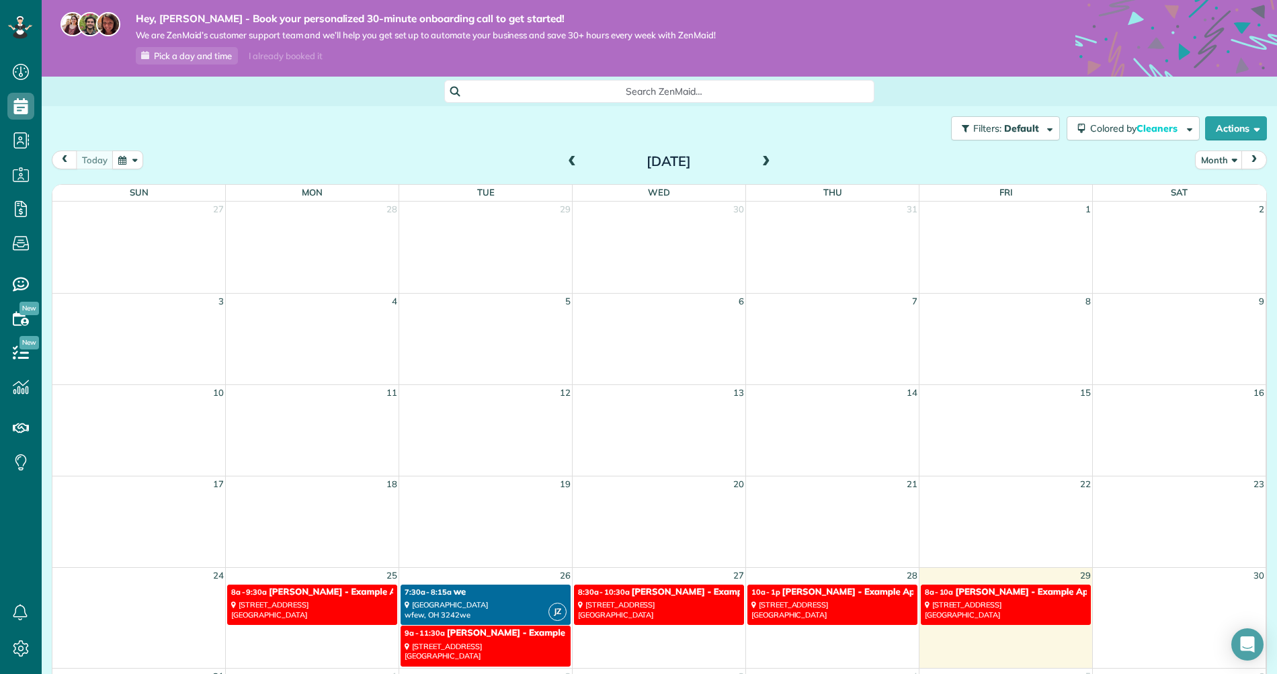
click at [658, 597] on span "Sharon Tinberg - Example Appointment" at bounding box center [719, 592] width 176 height 11
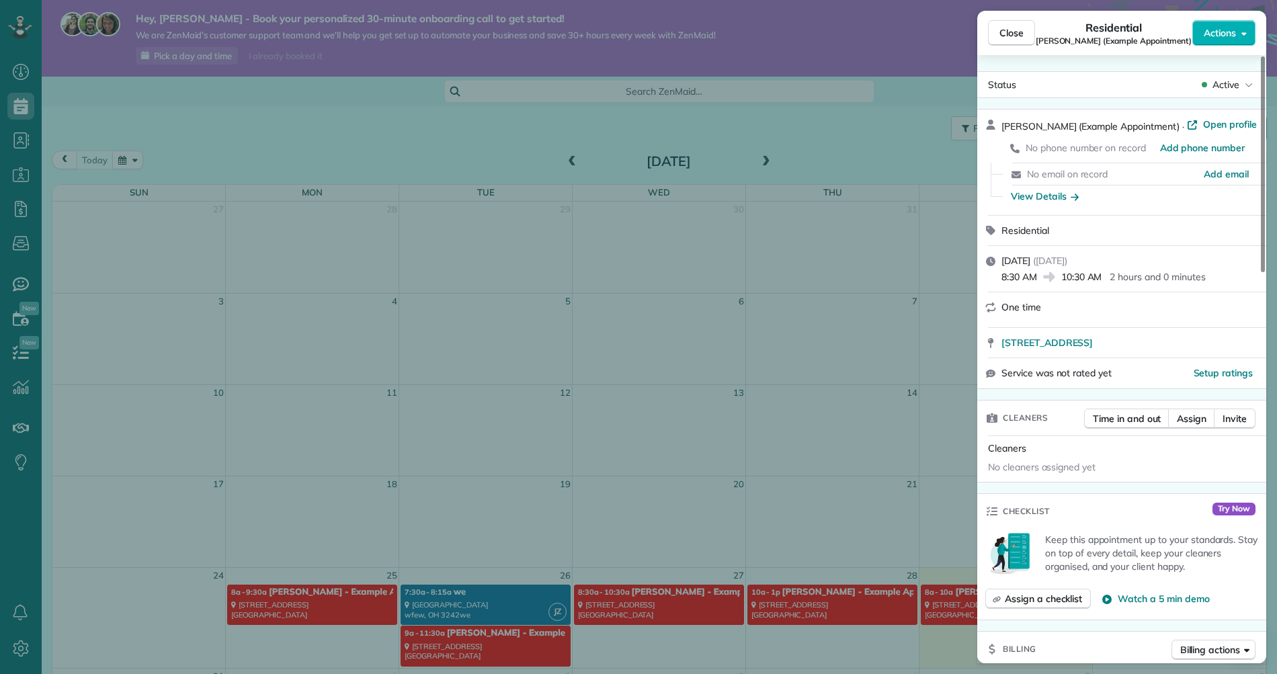
click at [883, 314] on div "Close Residential Sharon Tinberg (Example Appointment) Actions Status Active Sh…" at bounding box center [638, 337] width 1277 height 674
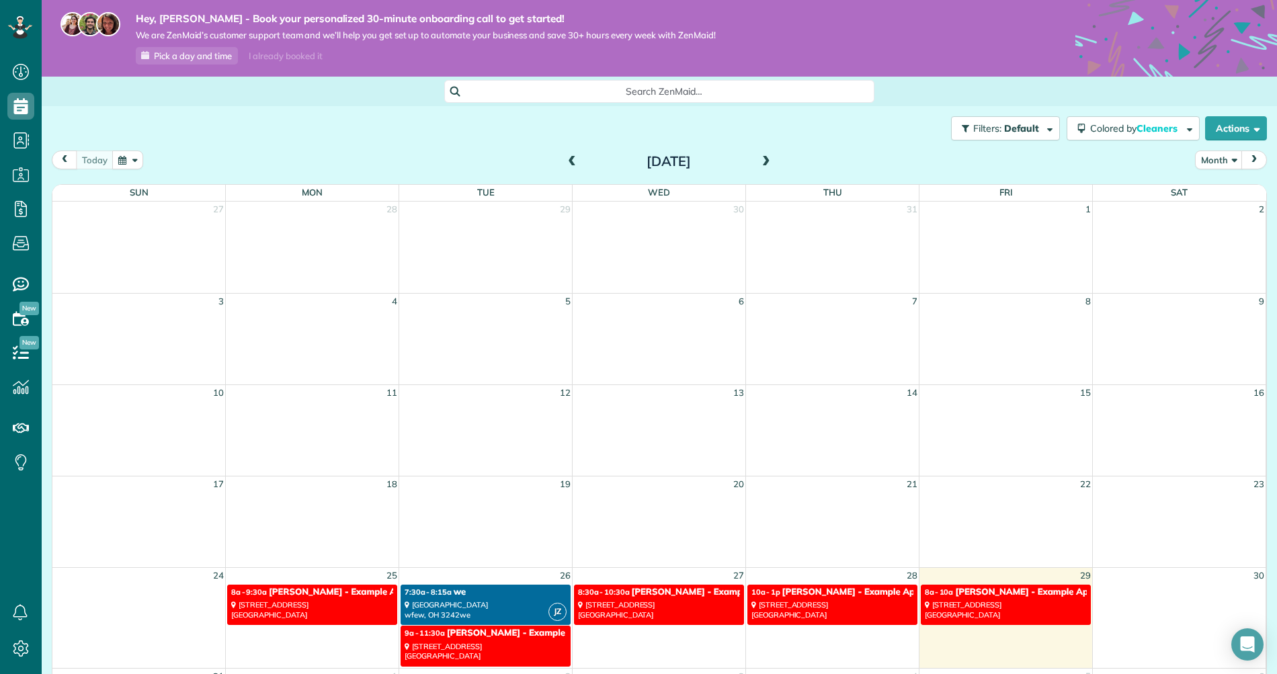
click at [852, 588] on span "Amar Ghose - Example Appointment" at bounding box center [871, 592] width 176 height 11
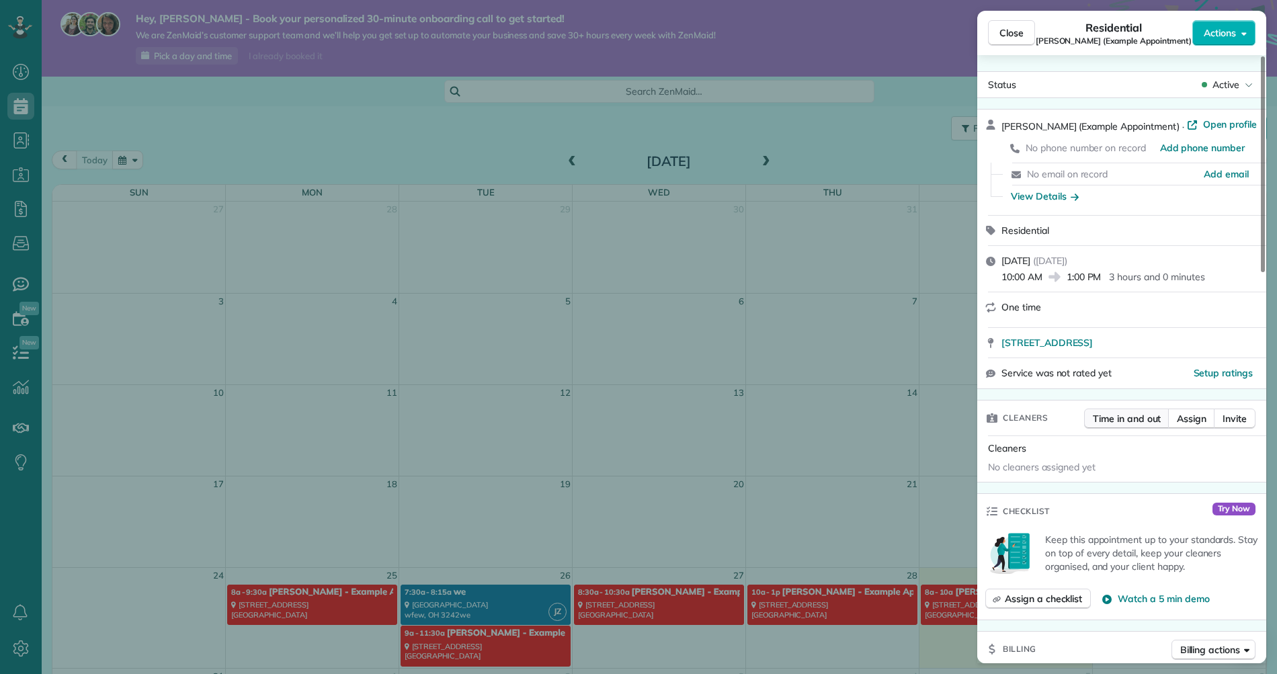
click at [1118, 427] on button "Time in and out" at bounding box center [1126, 419] width 85 height 20
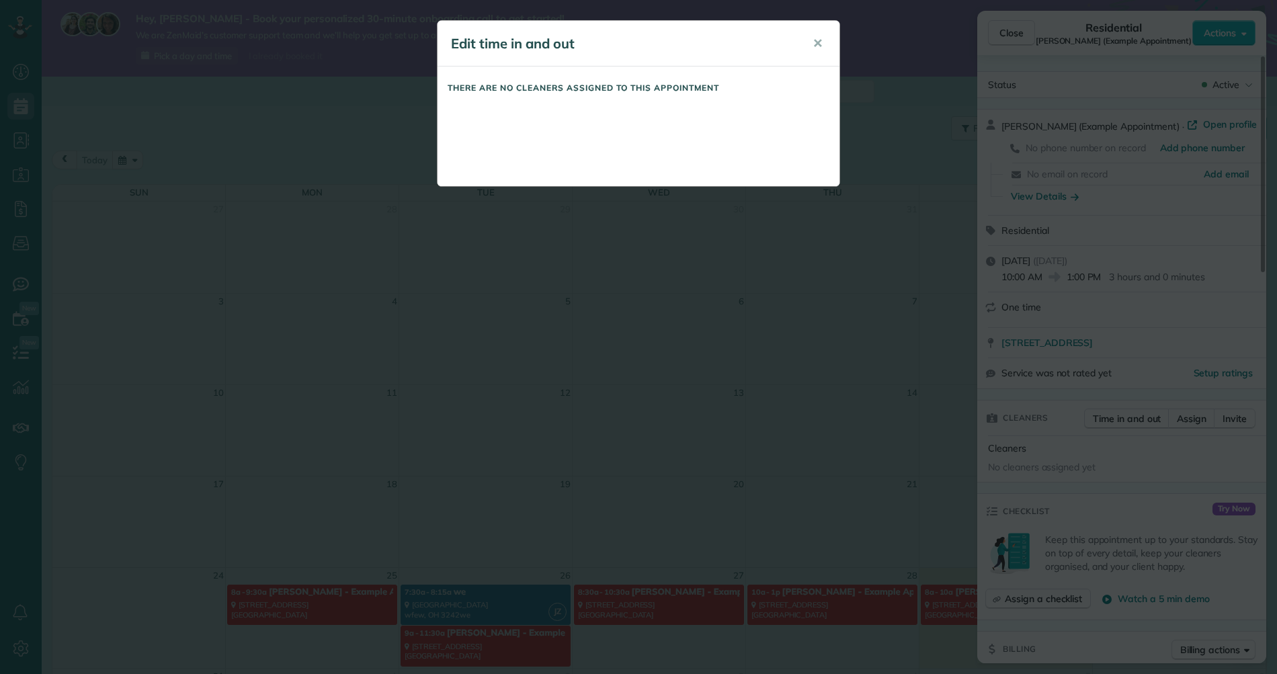
click at [1133, 433] on div "Edit time in and out ✕ There are no cleaners assigned to this appointment" at bounding box center [638, 337] width 1277 height 674
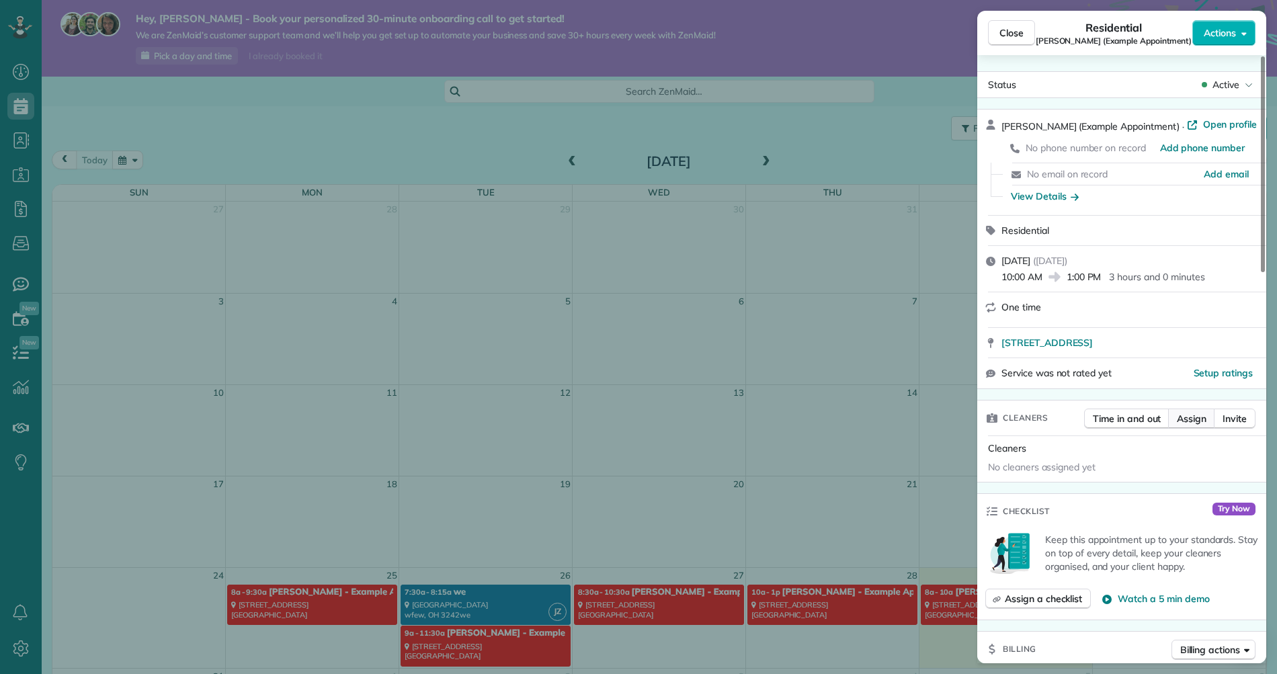
click at [1191, 427] on button "Assign" at bounding box center [1191, 419] width 47 height 20
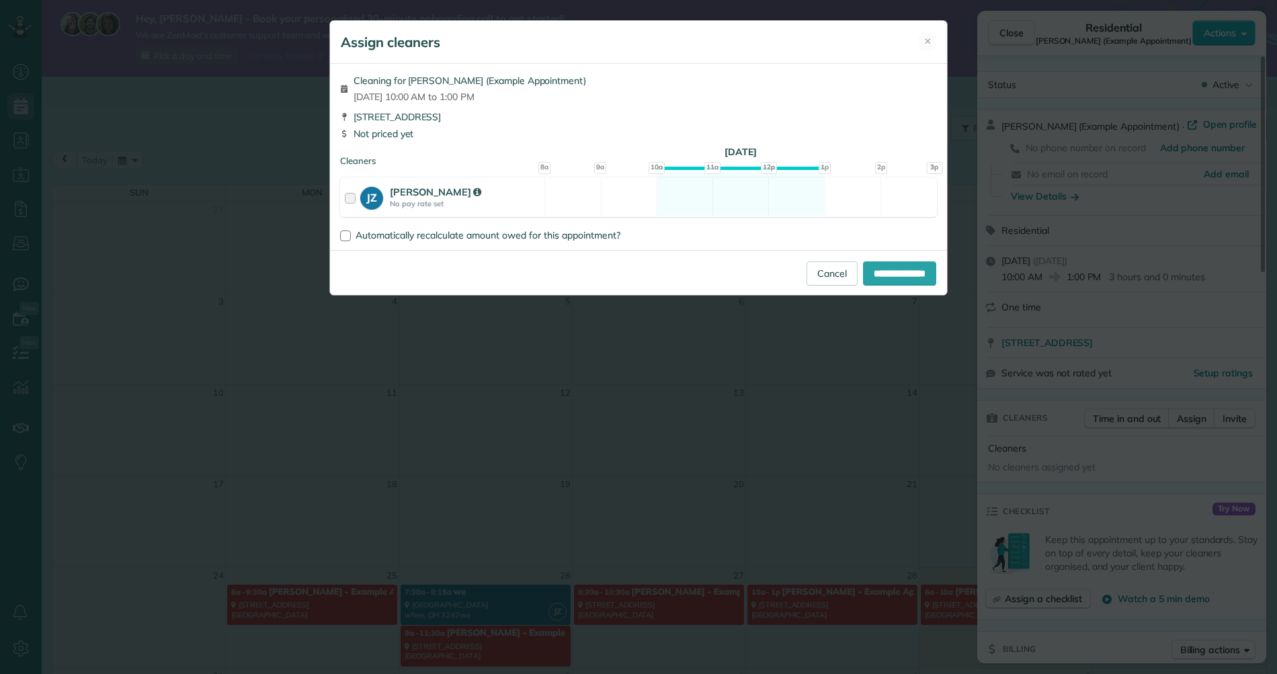
click at [1177, 432] on div "Assign cleaners ✕ Cleaning for Mr. Amar Ghose (Example Appointment) Thu, Aug 28…" at bounding box center [638, 337] width 1277 height 674
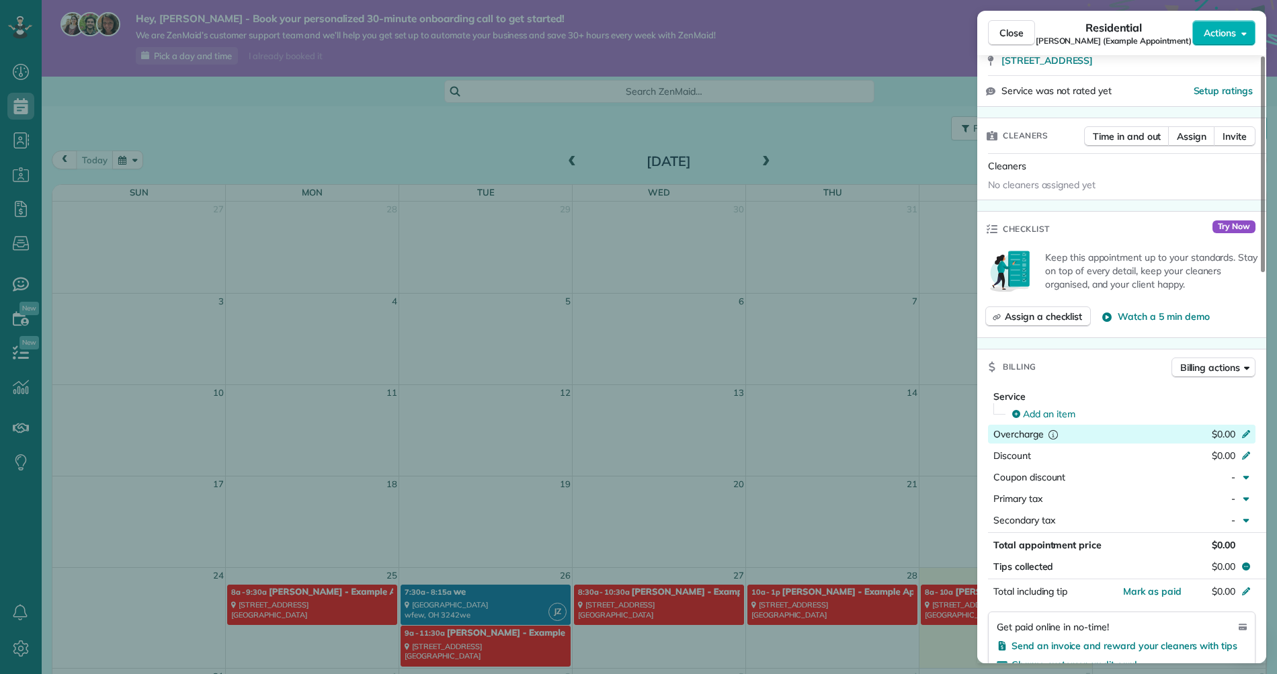
scroll to position [284, 0]
click at [1075, 311] on span "Assign a checklist" at bounding box center [1043, 315] width 77 height 13
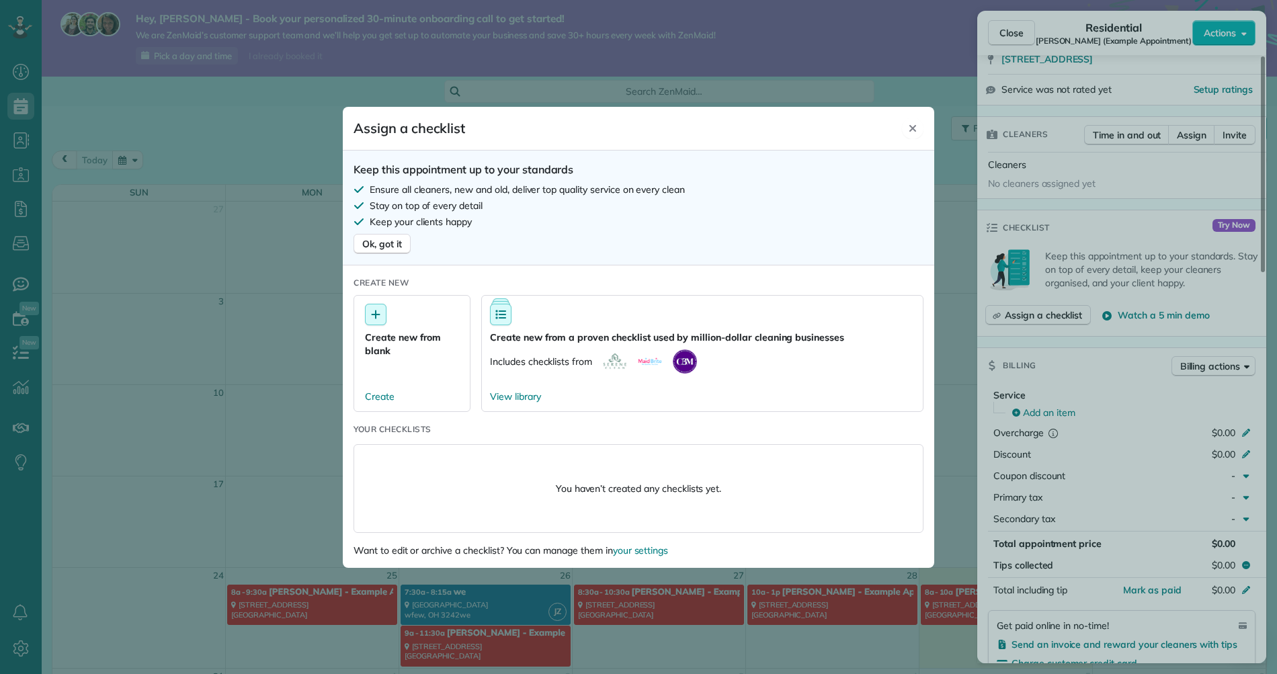
click at [908, 123] on icon "Close" at bounding box center [913, 128] width 11 height 11
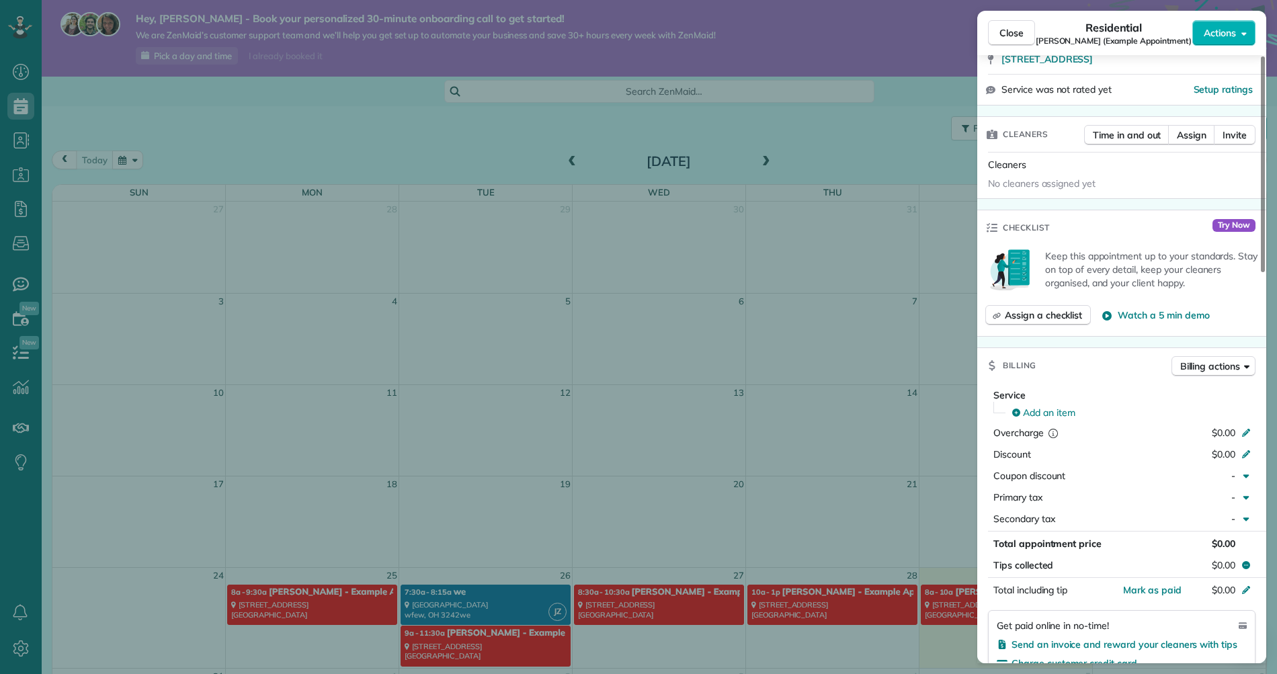
click at [1146, 321] on div "Assign a checklist Watch a 5 min demo" at bounding box center [1122, 315] width 273 height 20
click at [1144, 320] on span "Watch a 5 min demo" at bounding box center [1163, 315] width 91 height 13
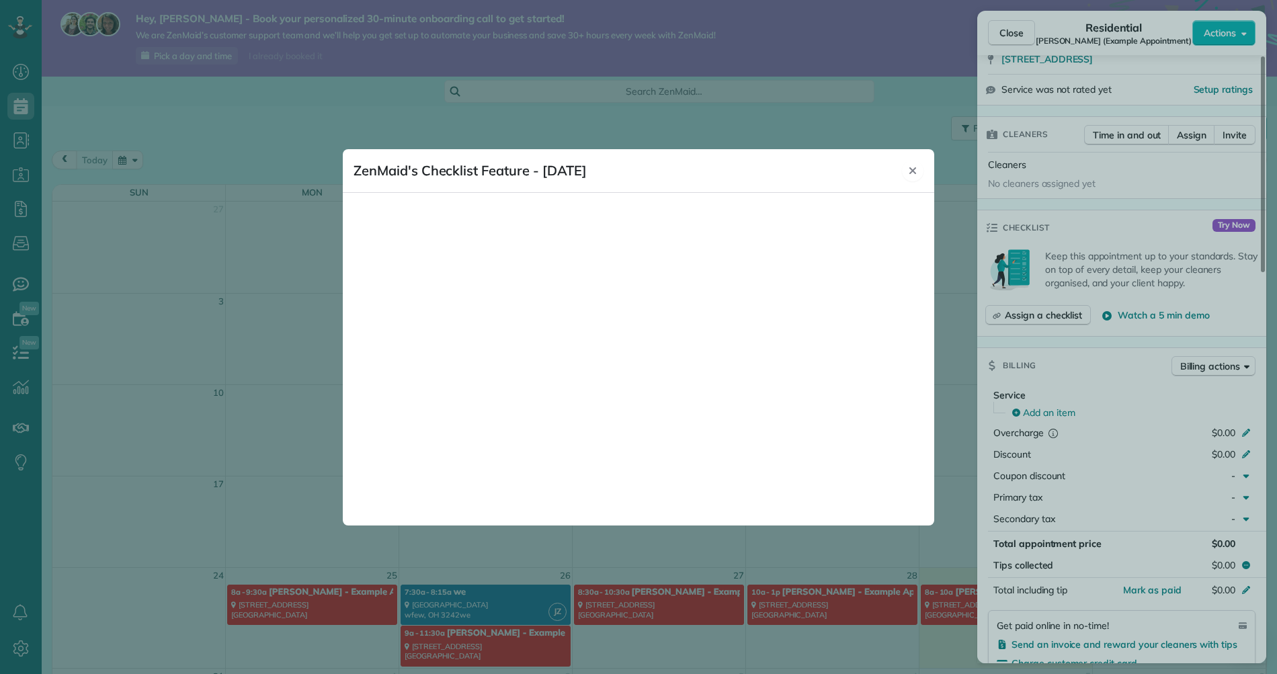
click at [920, 168] on button "Close" at bounding box center [913, 171] width 22 height 22
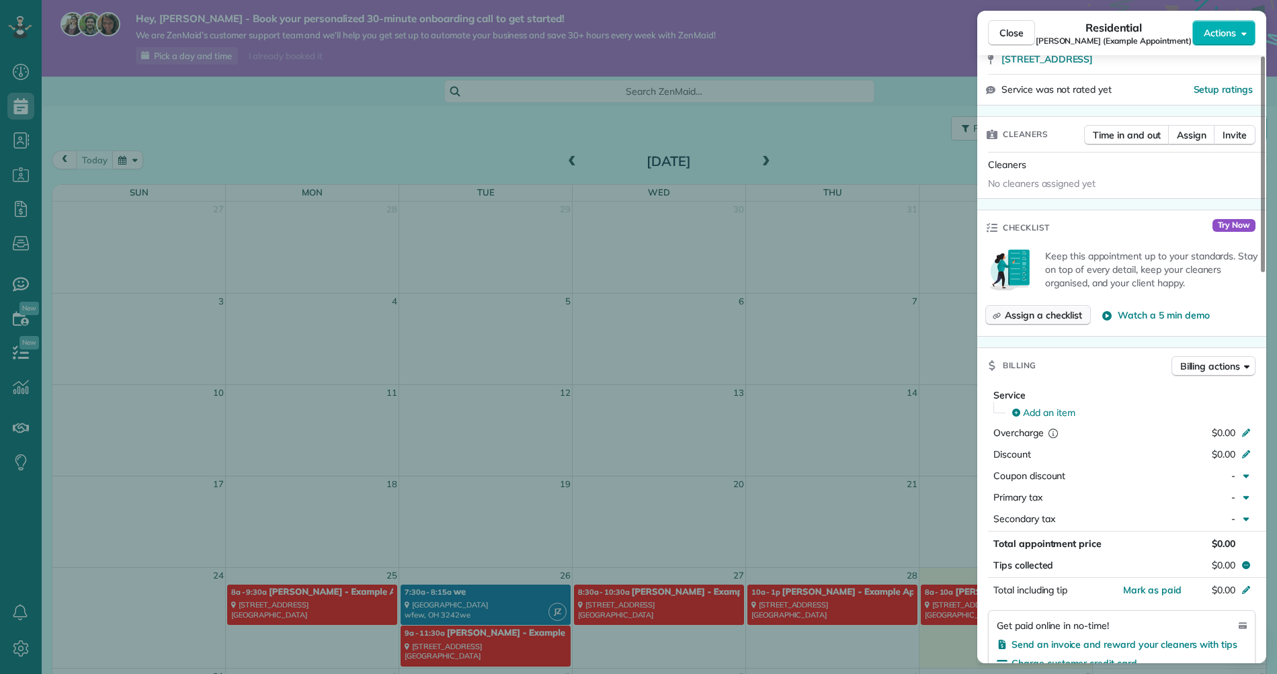
click at [1008, 309] on span "Assign a checklist" at bounding box center [1043, 315] width 77 height 13
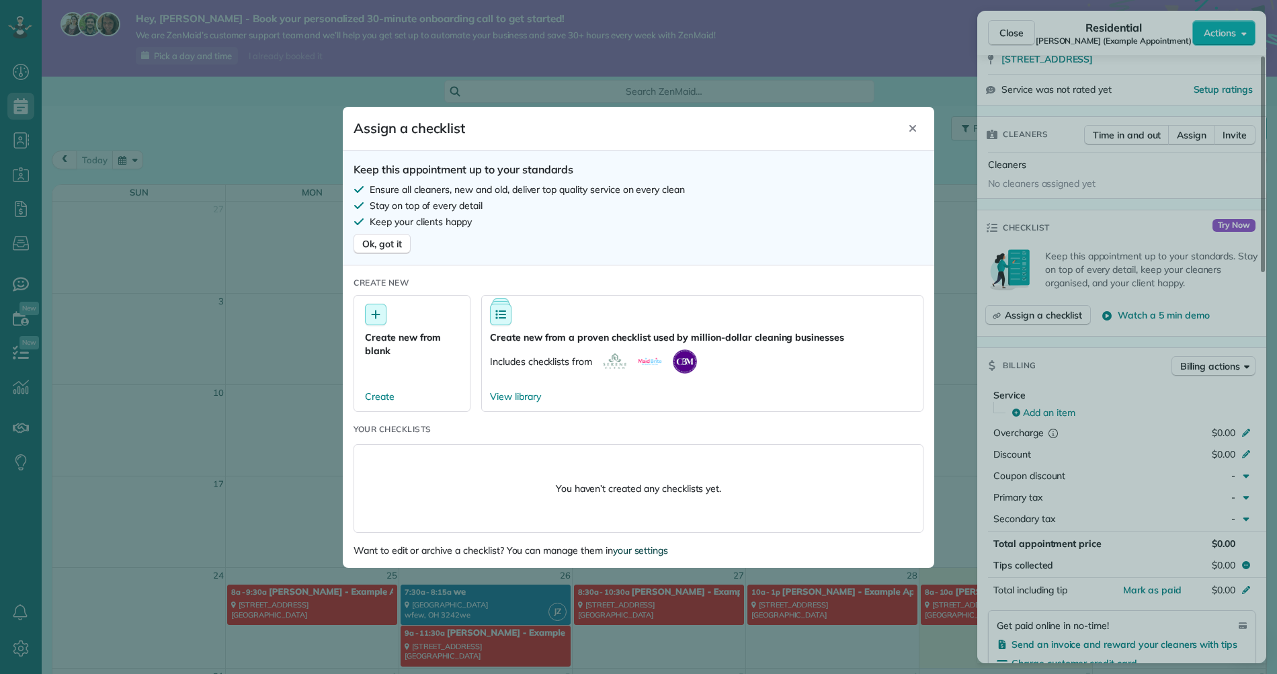
click at [647, 551] on div "your settings" at bounding box center [641, 551] width 56 height 12
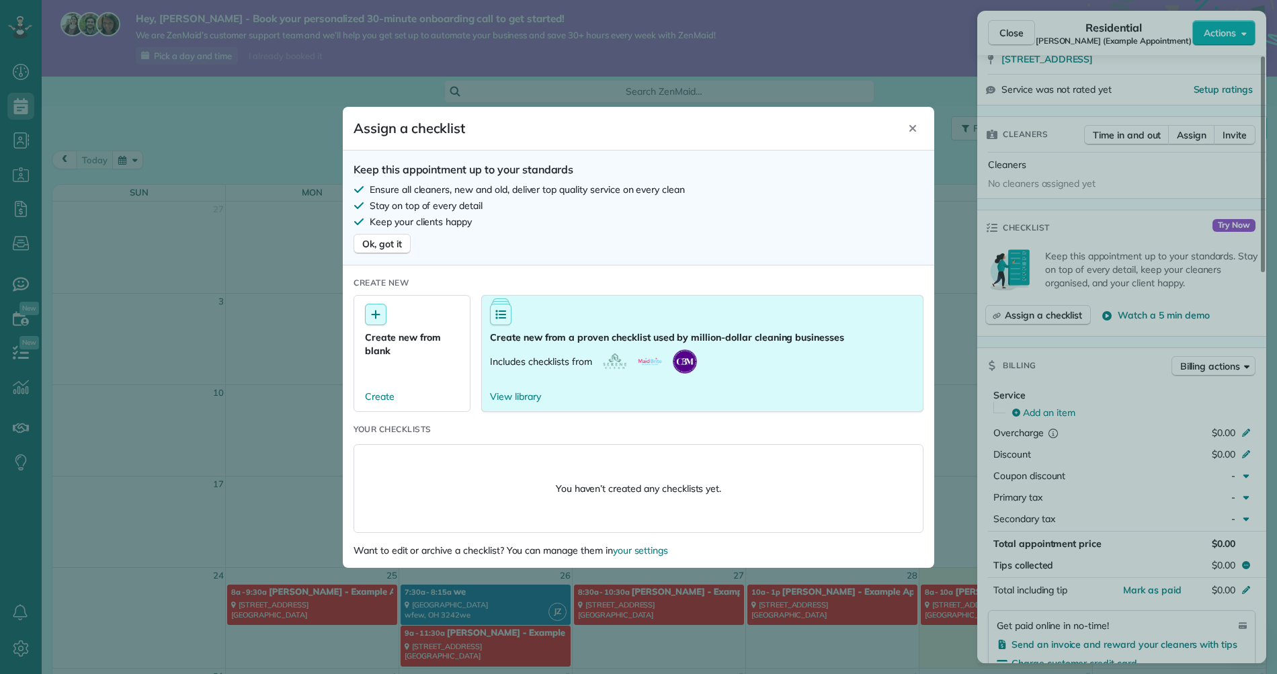
click at [499, 357] on p "Includes checklists from" at bounding box center [541, 361] width 102 height 13
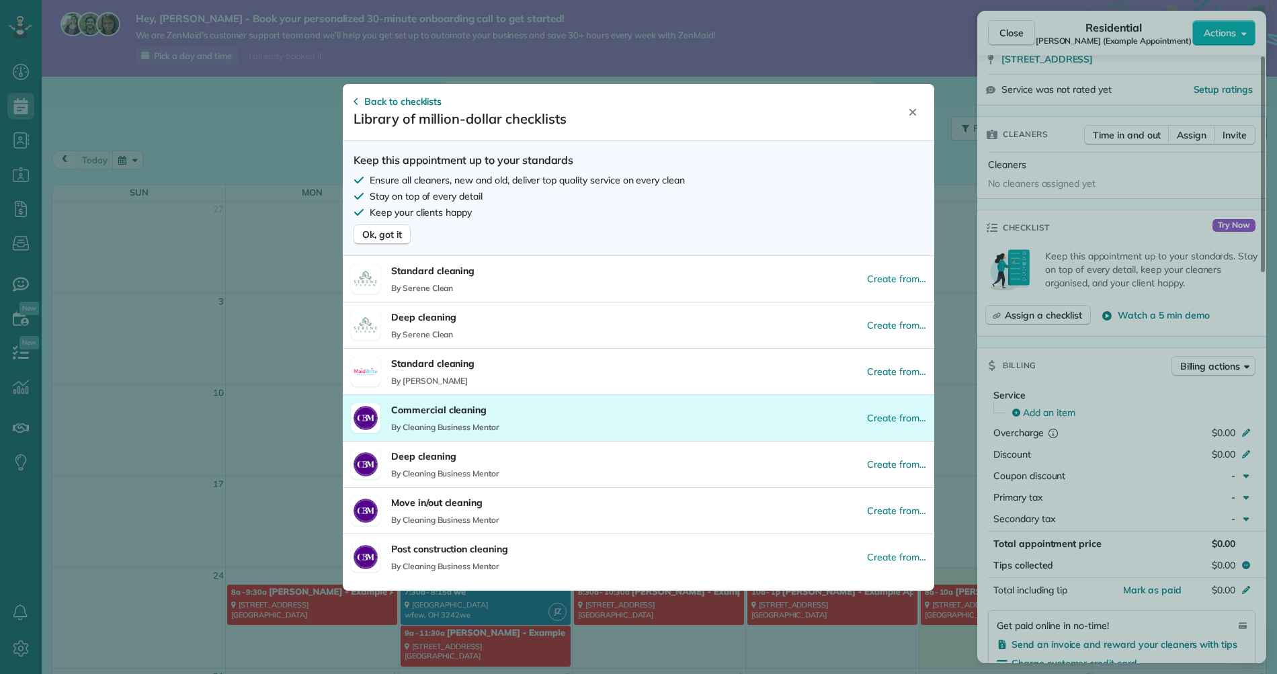
click at [508, 426] on button "Commercial cleaning By Cleaning Business Mentor Create from…" at bounding box center [639, 418] width 592 height 46
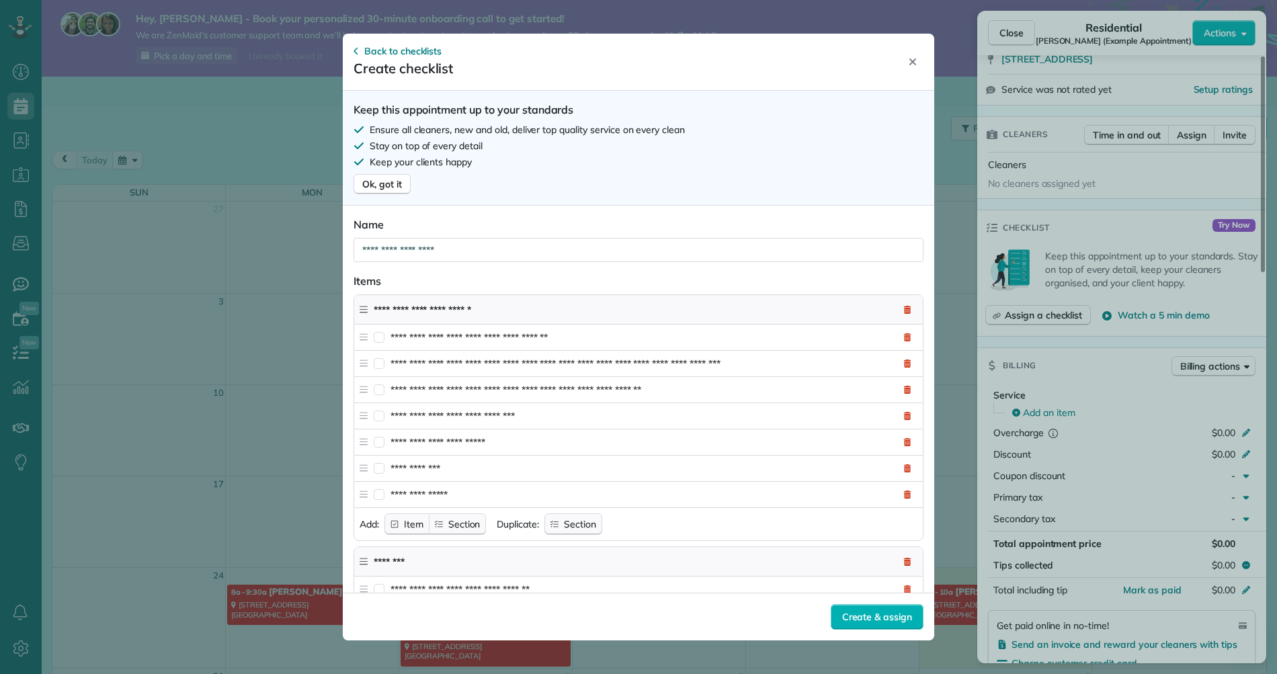
click at [401, 48] on span "Back to checklists" at bounding box center [402, 50] width 77 height 13
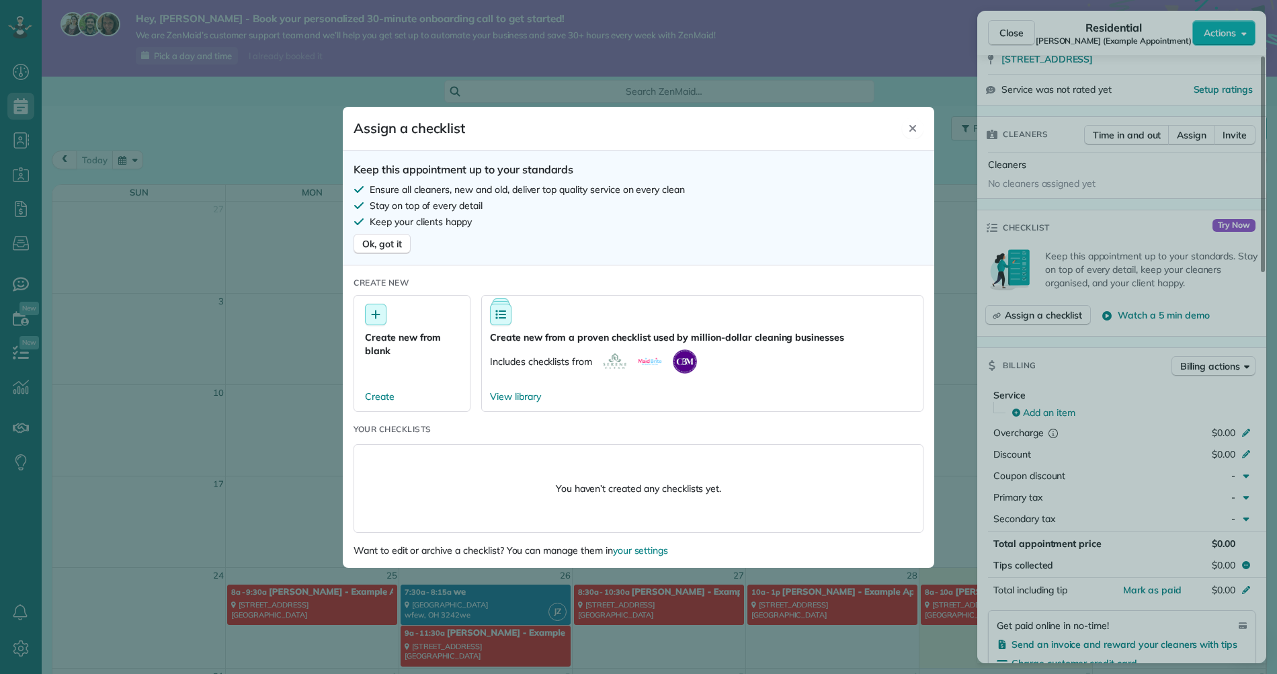
click at [904, 132] on div "Close" at bounding box center [913, 129] width 22 height 22
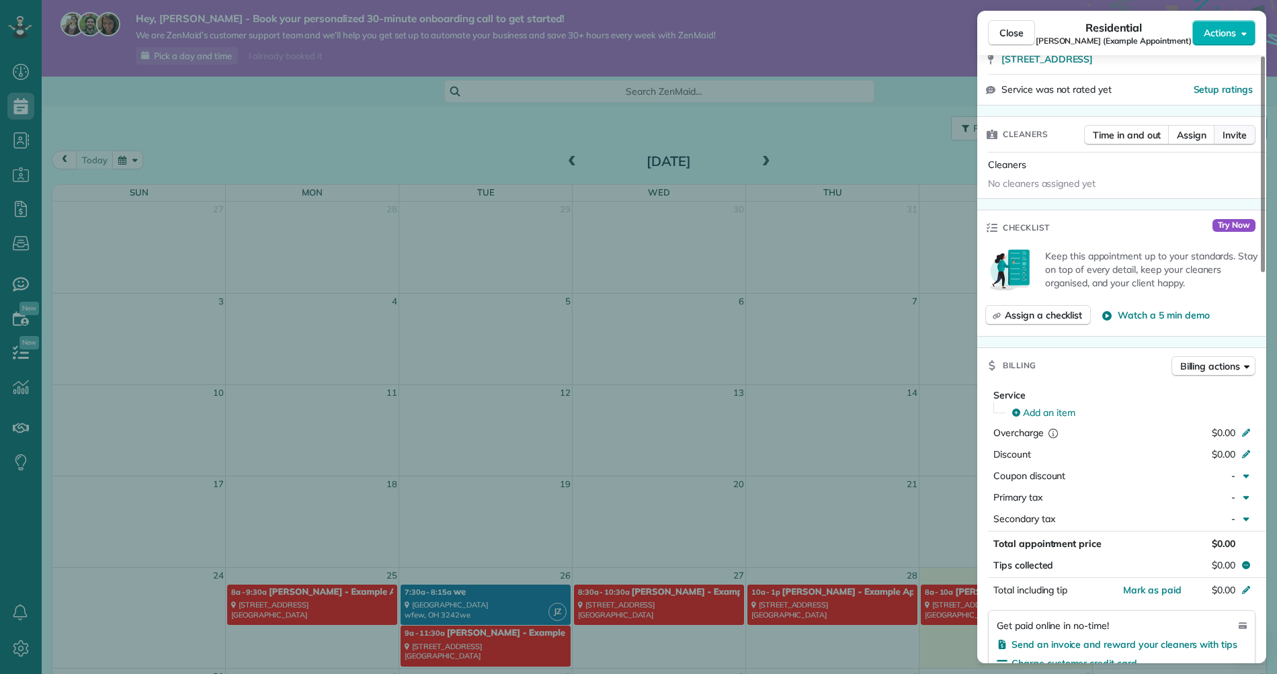
click at [1246, 128] on span "Invite" at bounding box center [1235, 134] width 24 height 13
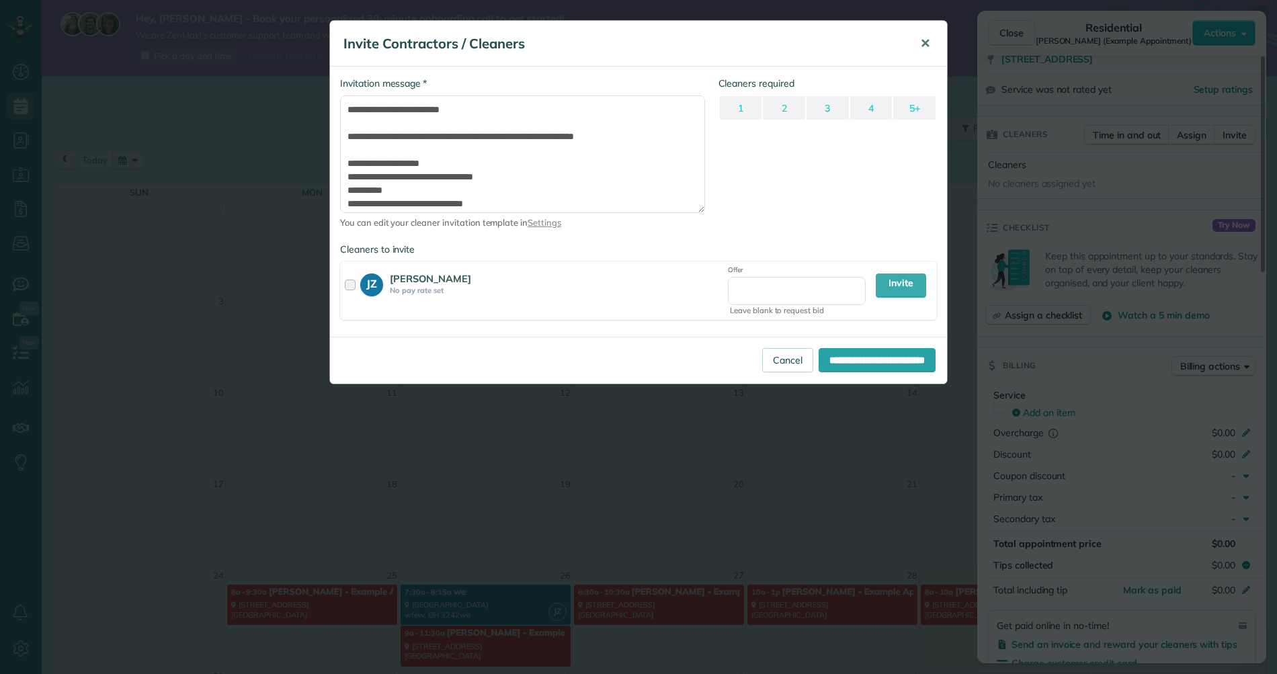
click at [928, 49] on span "✕" at bounding box center [925, 43] width 10 height 15
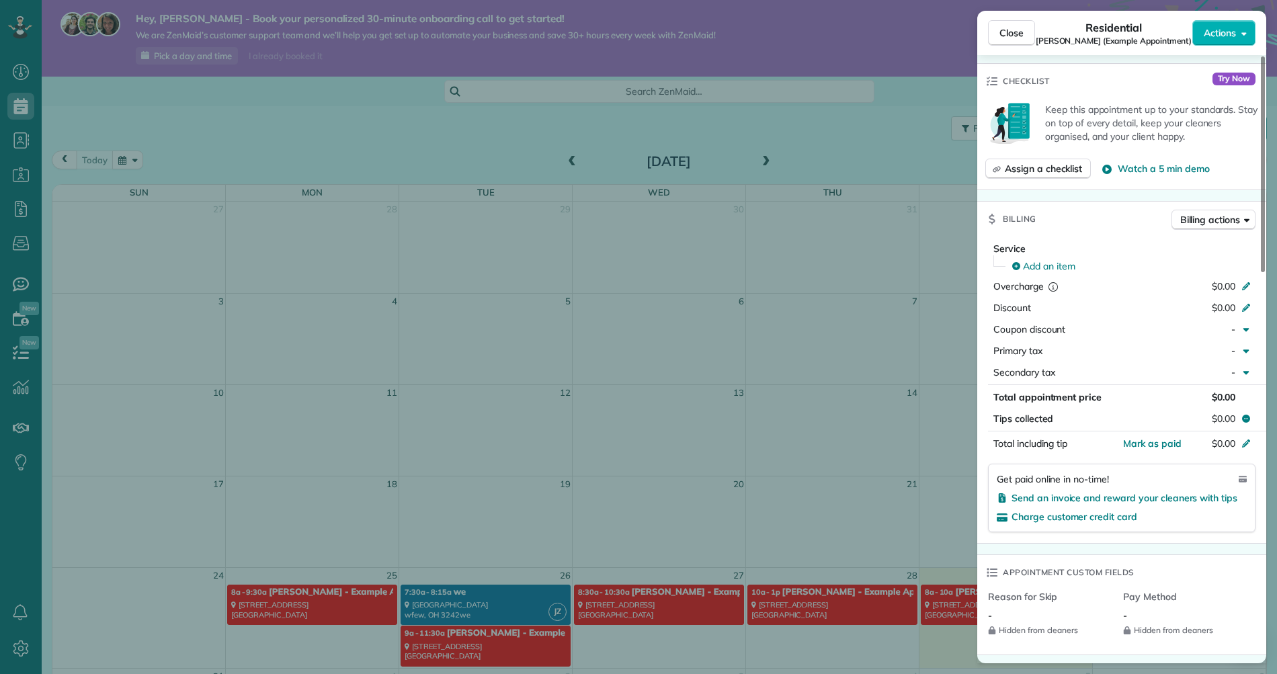
scroll to position [436, 0]
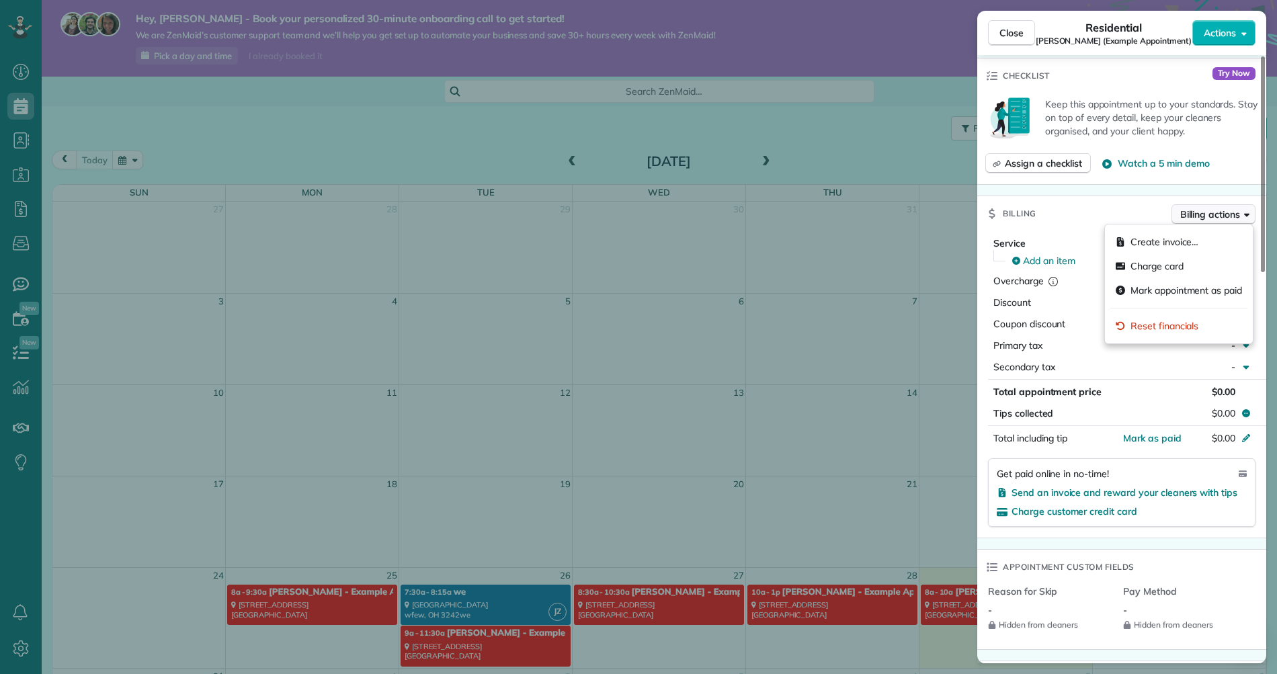
click at [1196, 0] on div "Close Residential Amar Ghose (Example Appointment) Actions Status Active Amar G…" at bounding box center [638, 0] width 1277 height 0
click at [1195, 257] on div "Charge card" at bounding box center [1179, 266] width 137 height 24
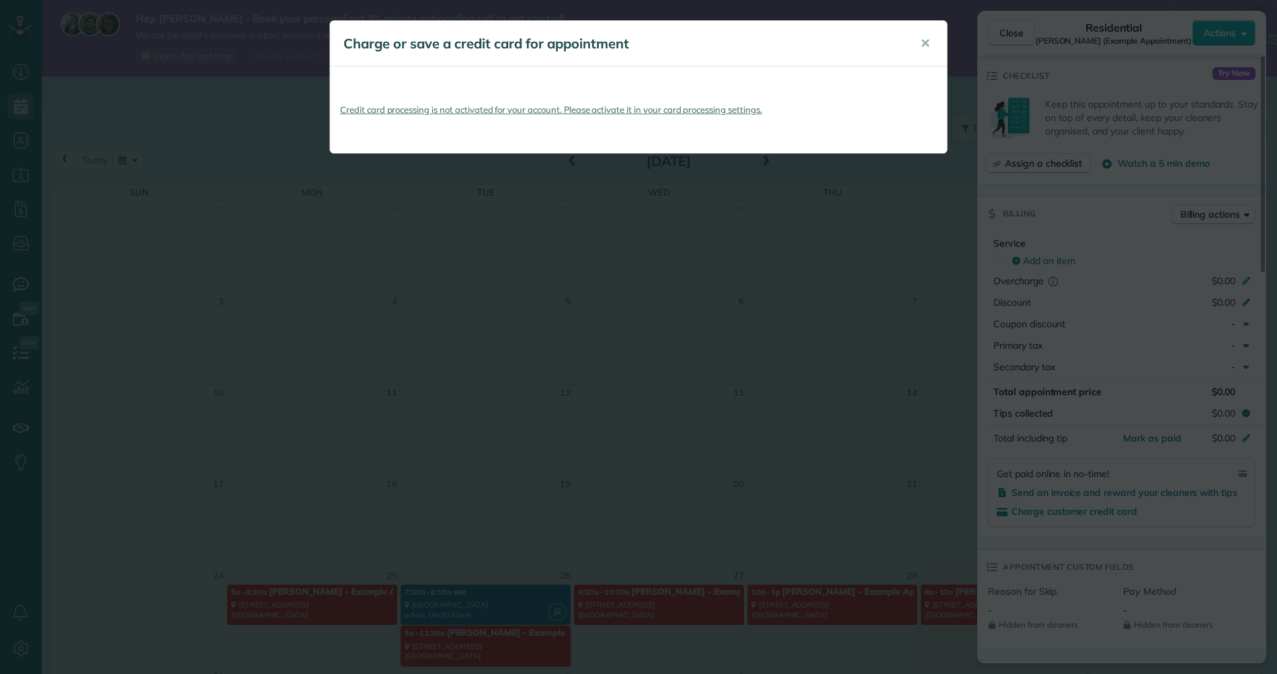
click at [1226, 223] on div "Charge or save a credit card for appointment ✕ Credit card processing is not ac…" at bounding box center [638, 337] width 1277 height 674
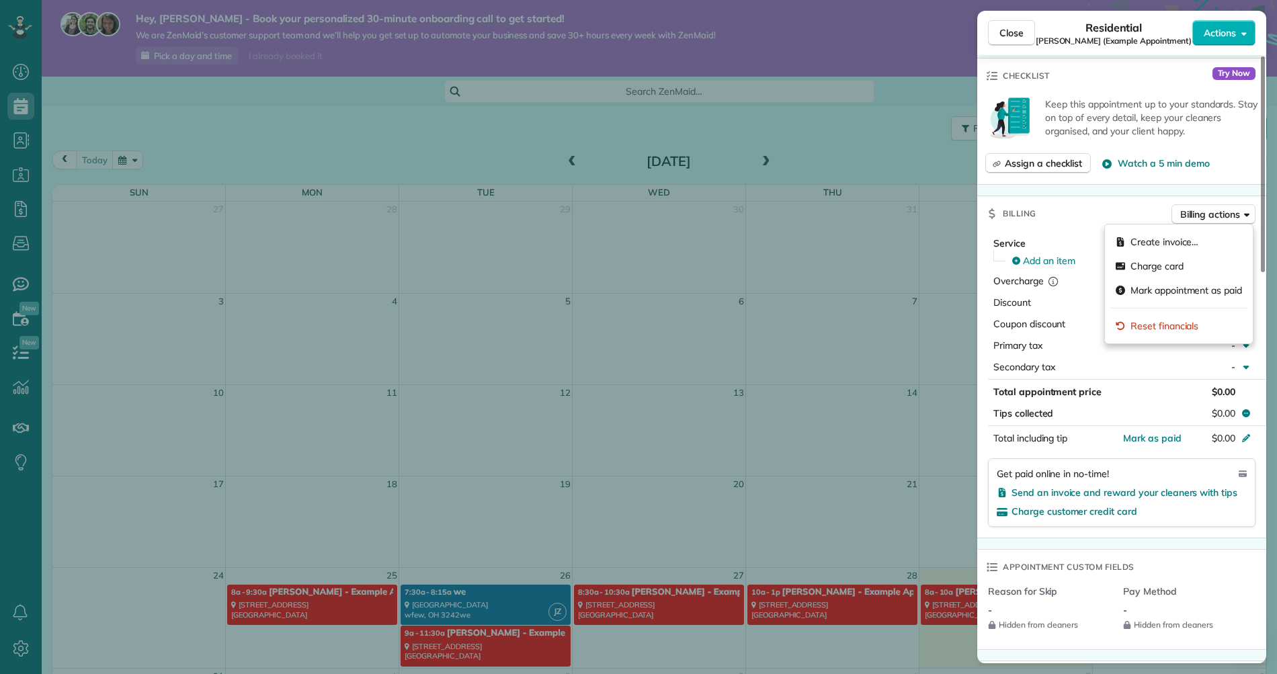
click at [1220, 212] on span "Billing actions" at bounding box center [1211, 214] width 60 height 13
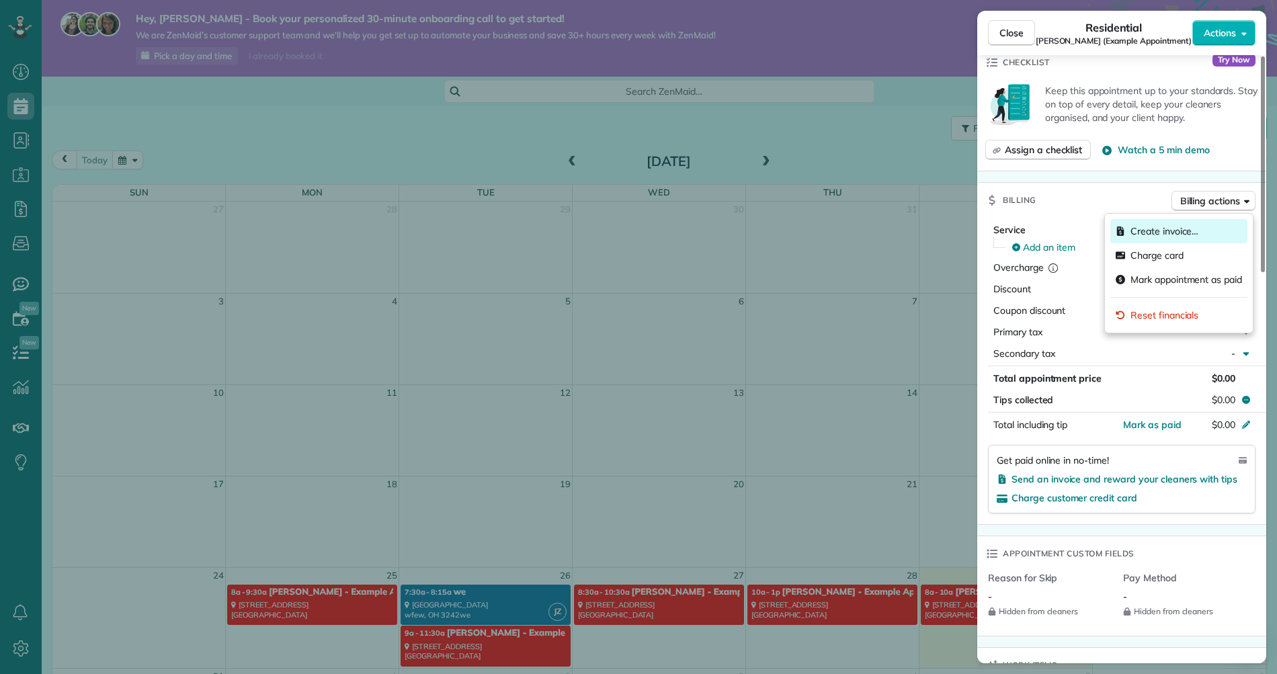
scroll to position [450, 0]
click at [1214, 232] on div "Create invoice…" at bounding box center [1179, 231] width 137 height 24
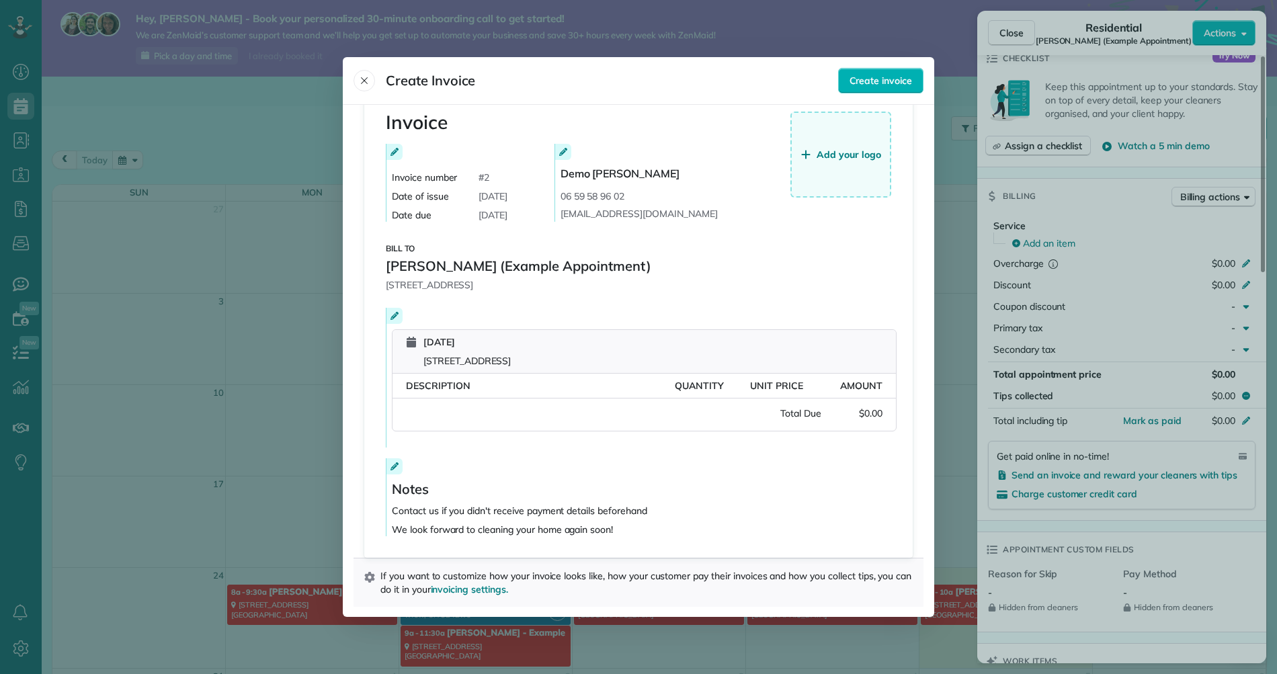
scroll to position [0, 0]
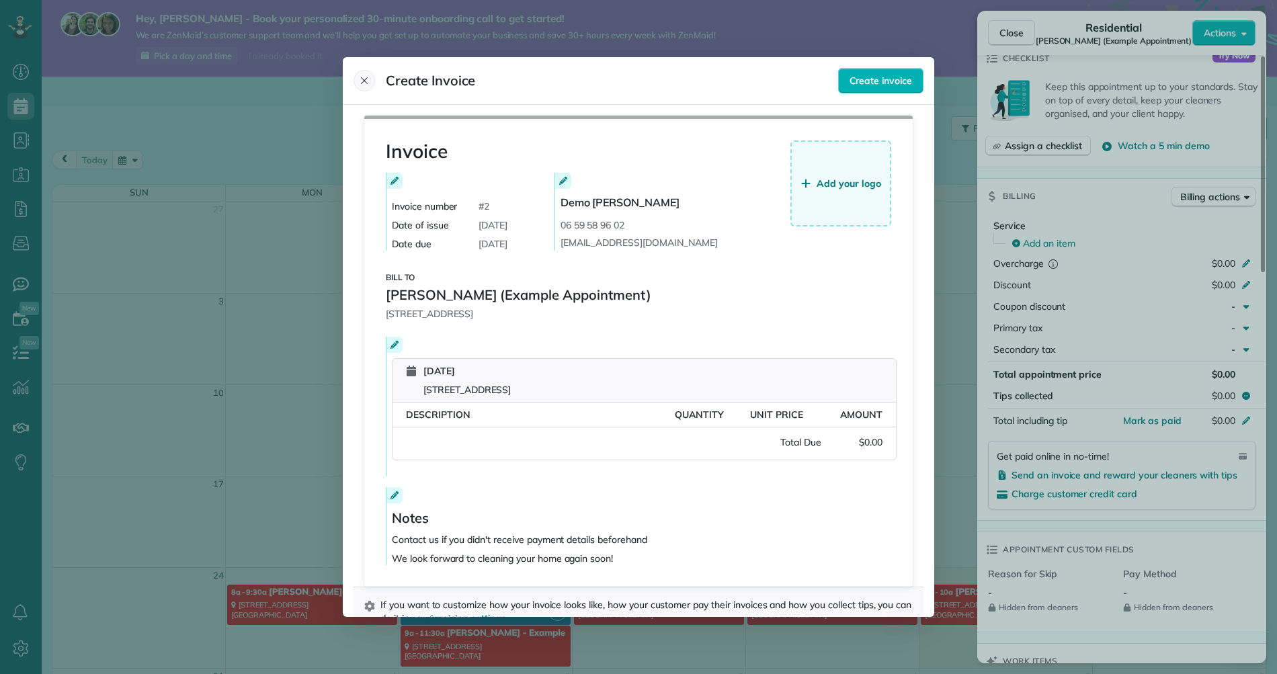
click at [364, 84] on icon "Close" at bounding box center [364, 80] width 11 height 11
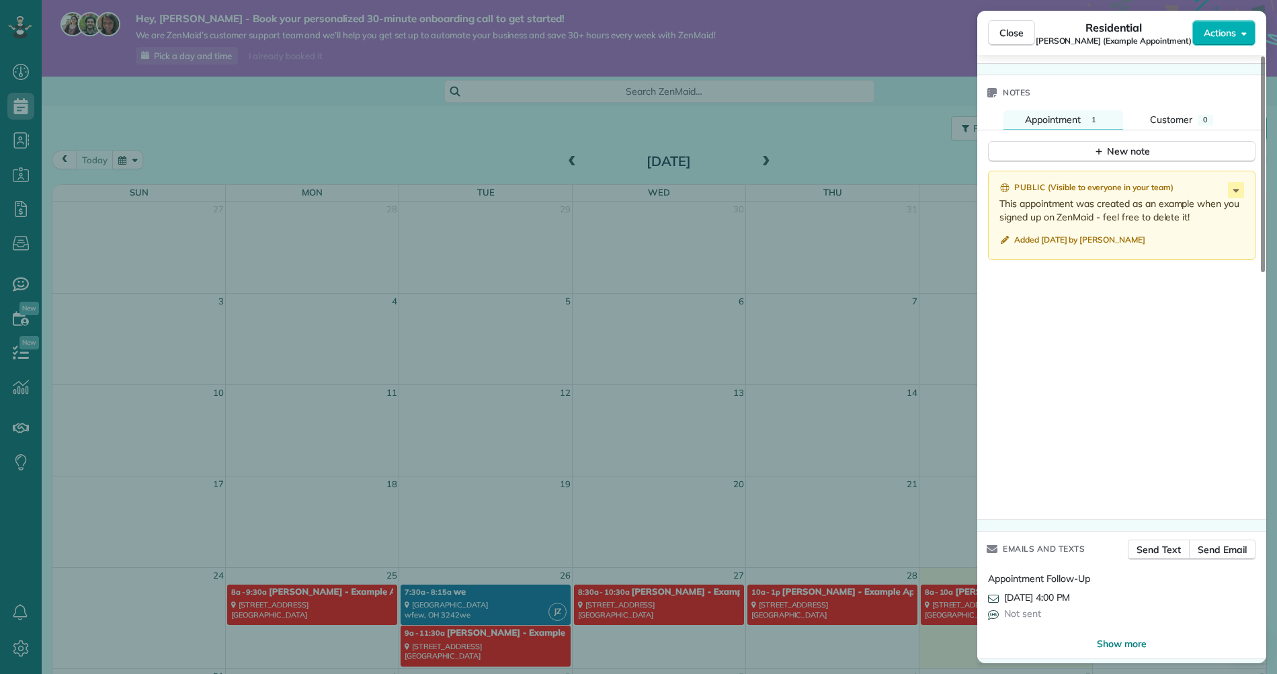
scroll to position [1100, 0]
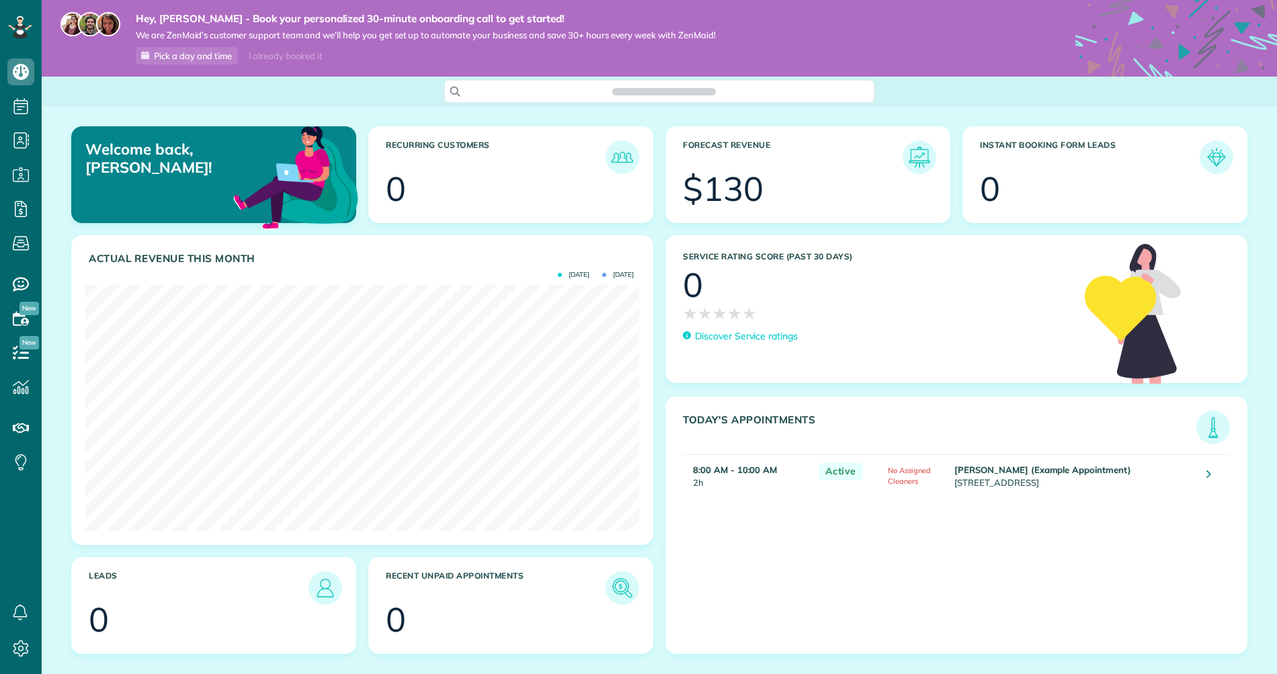
scroll to position [246, 554]
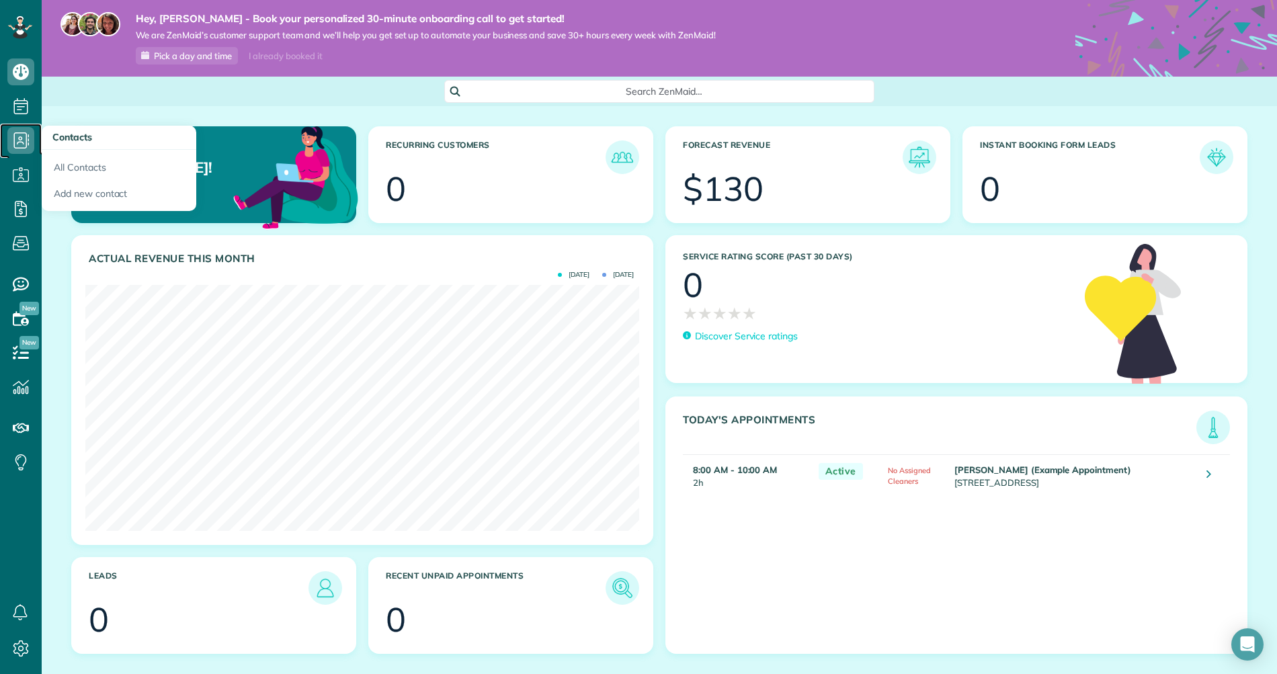
click at [12, 128] on icon at bounding box center [20, 140] width 27 height 27
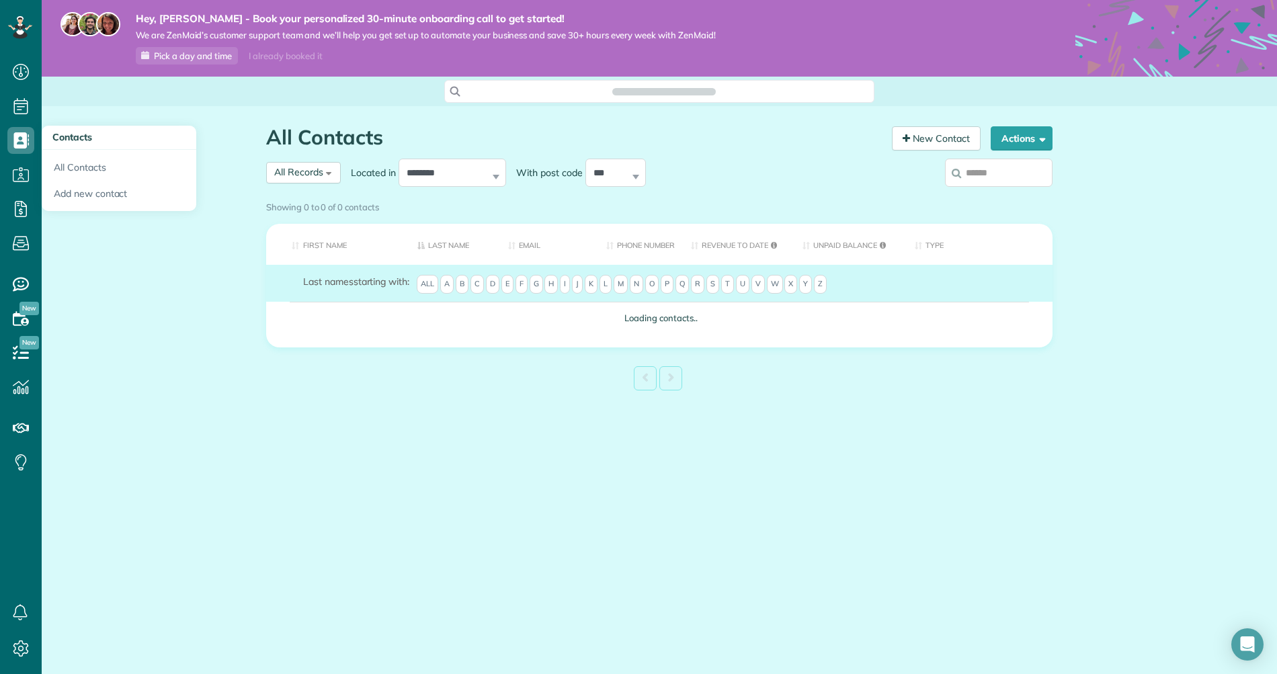
scroll to position [6, 6]
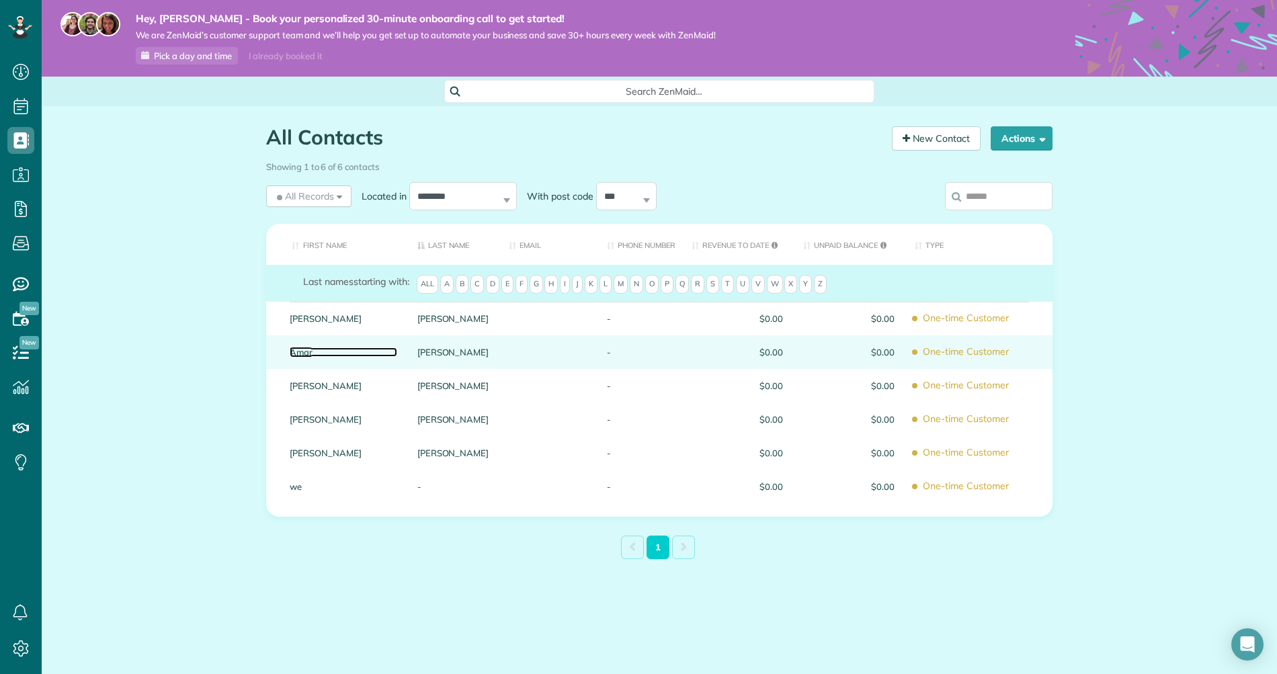
click at [302, 350] on link "Amar" at bounding box center [344, 352] width 108 height 9
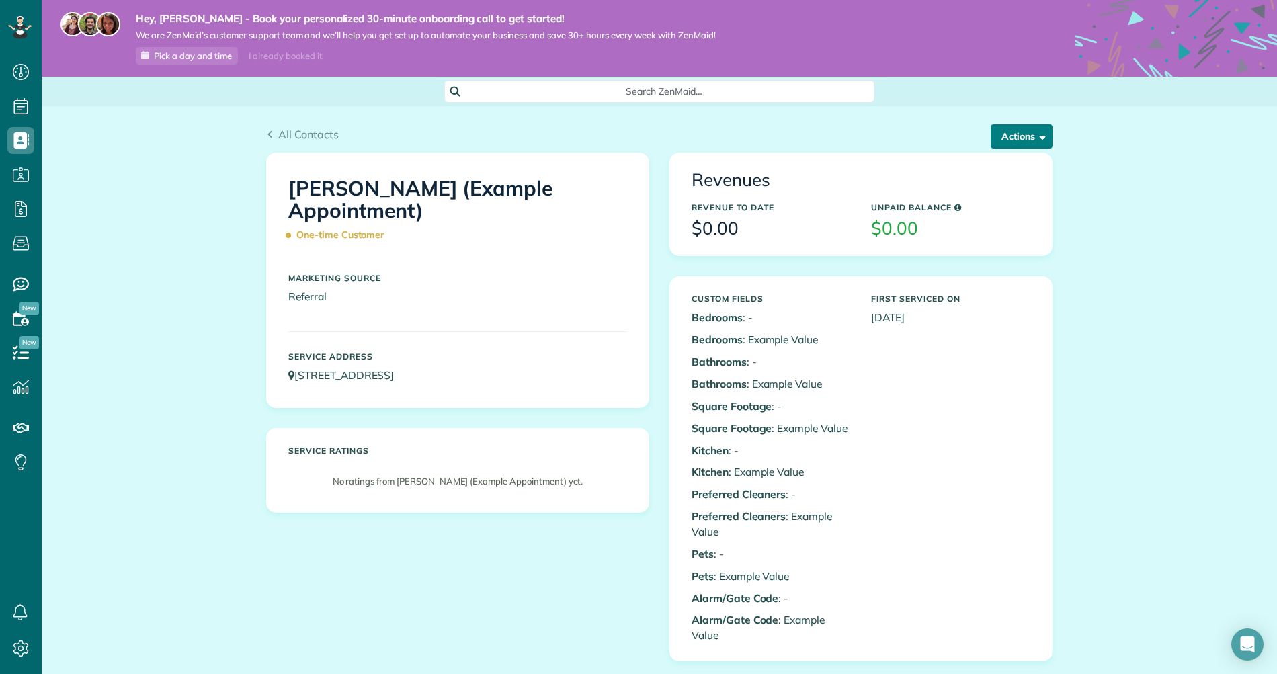
click at [1013, 134] on button "Actions" at bounding box center [1022, 136] width 62 height 24
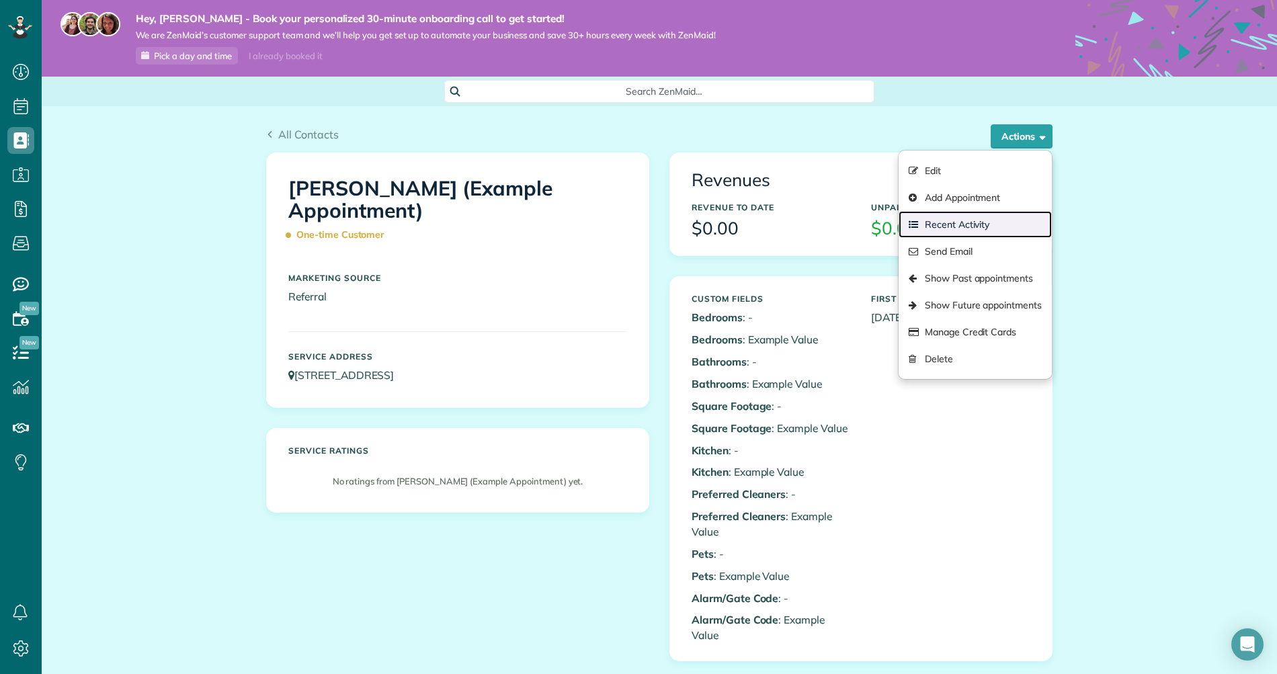
click at [958, 221] on link "Recent Activity" at bounding box center [975, 224] width 153 height 27
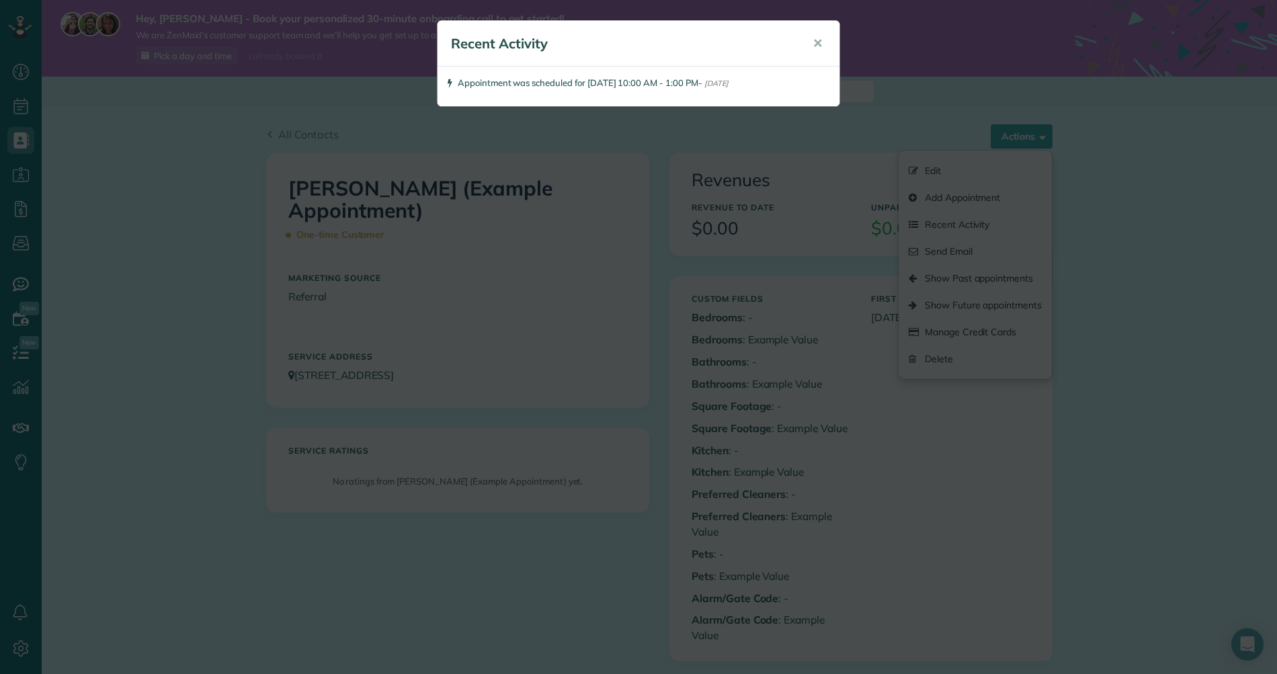
click at [868, 93] on div "Recent Activity ✕ Appointment was scheduled for 28/08/2025 10:00 AM - 1:00 PM -…" at bounding box center [638, 337] width 1277 height 674
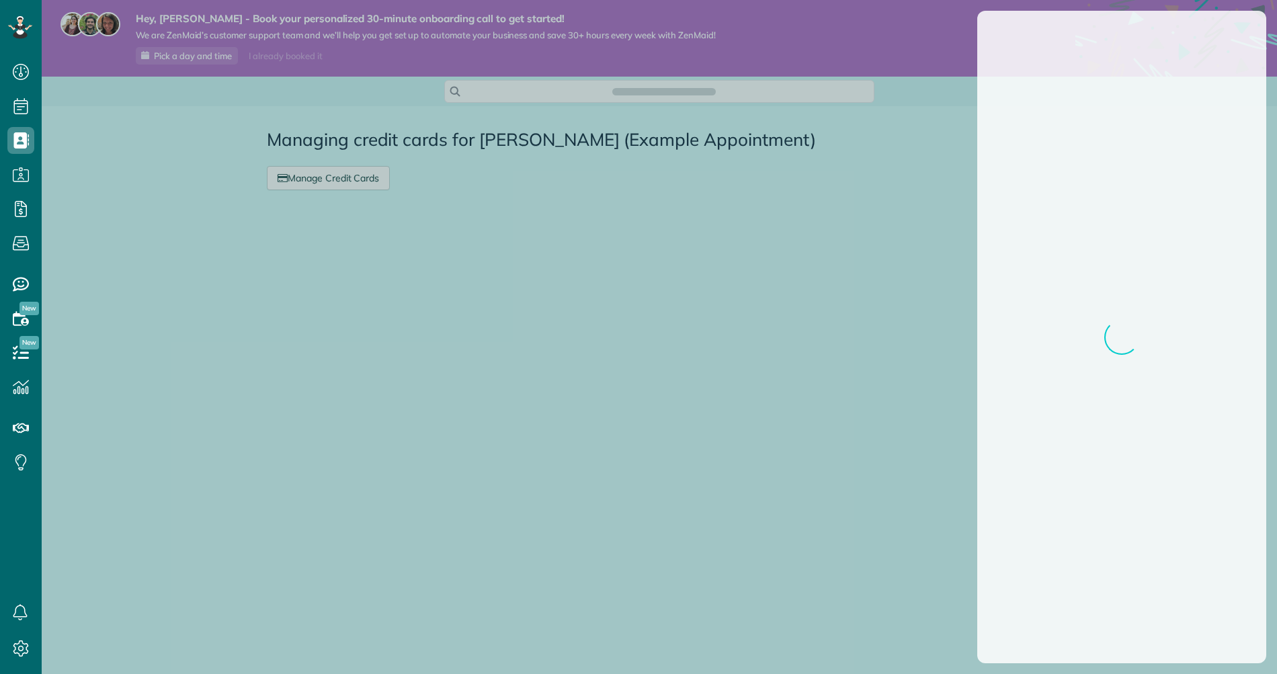
scroll to position [6, 6]
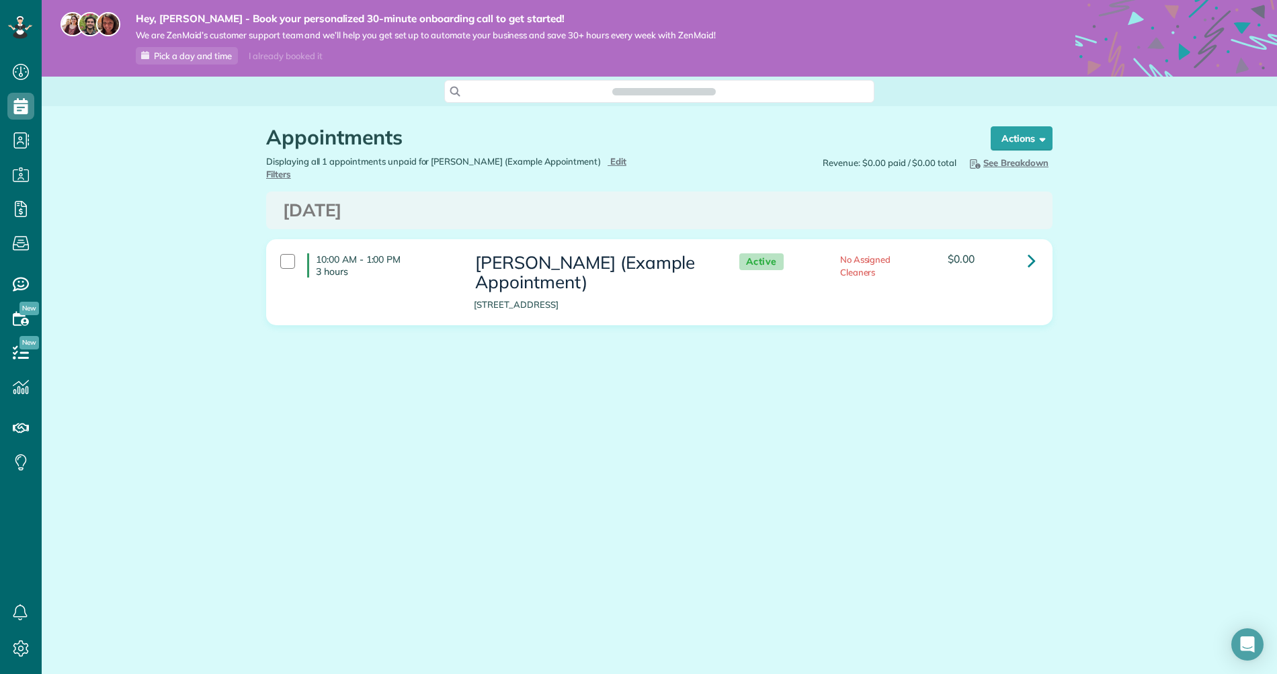
scroll to position [6, 6]
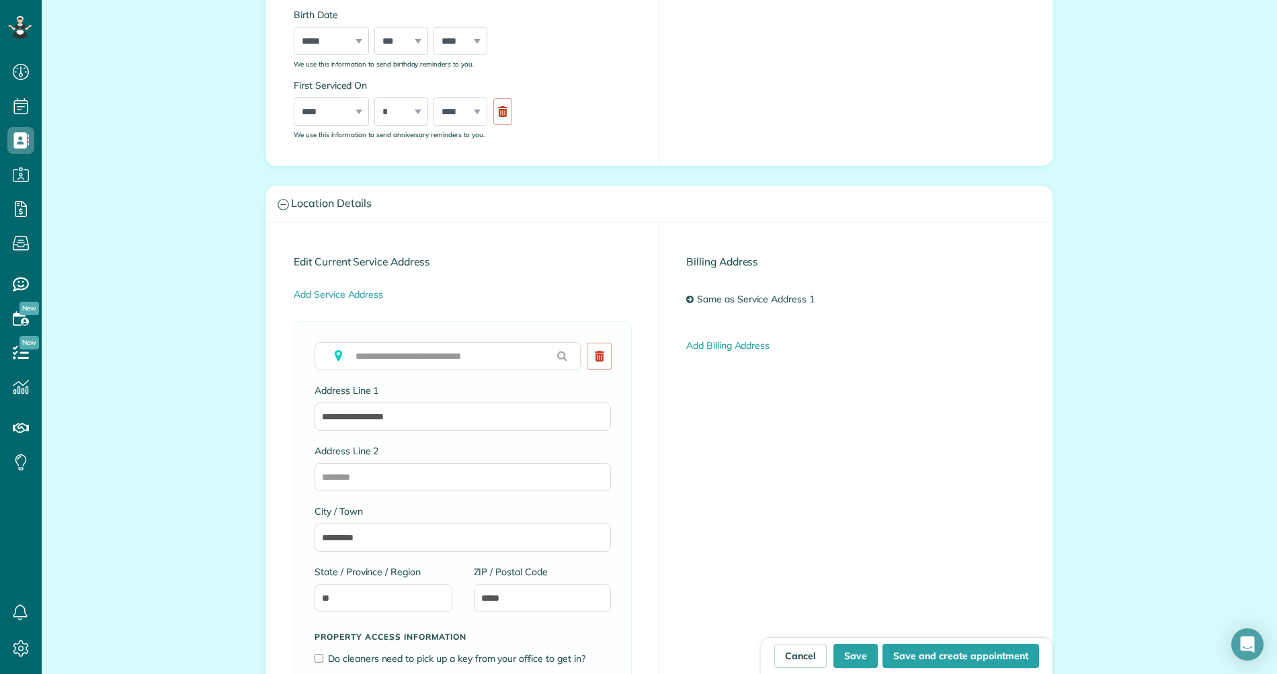
scroll to position [502, 0]
click at [792, 649] on link "Cancel" at bounding box center [800, 656] width 52 height 24
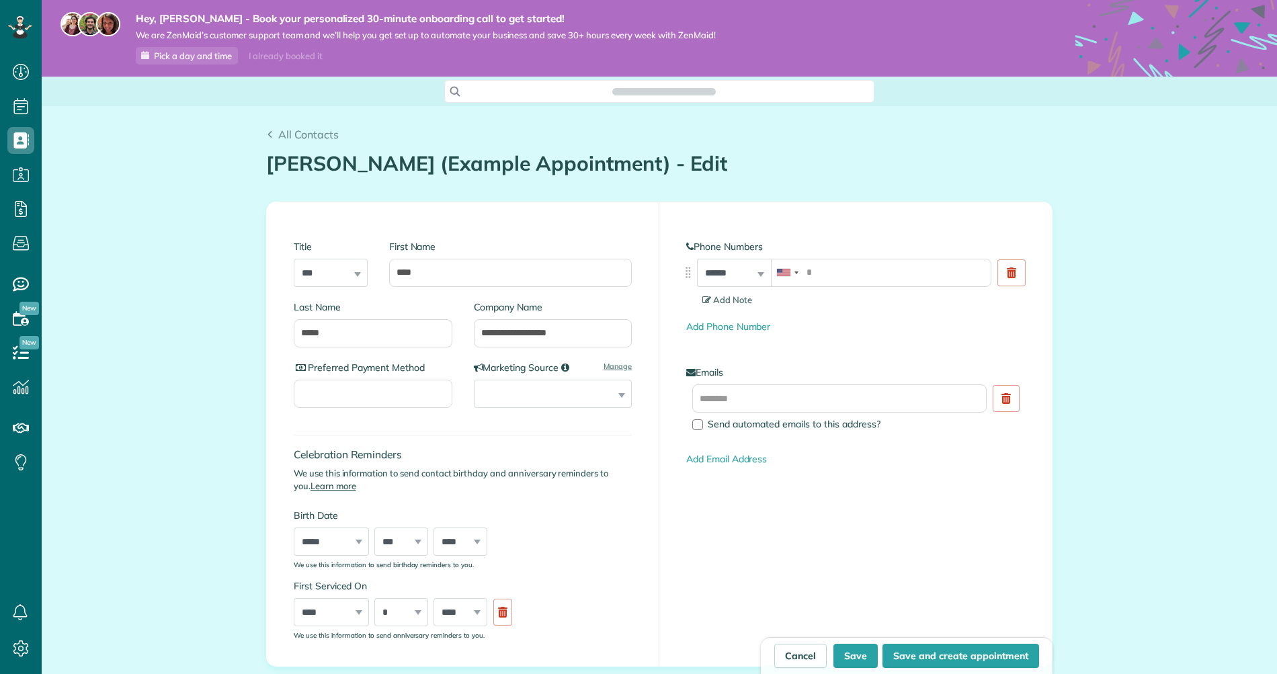
scroll to position [6, 6]
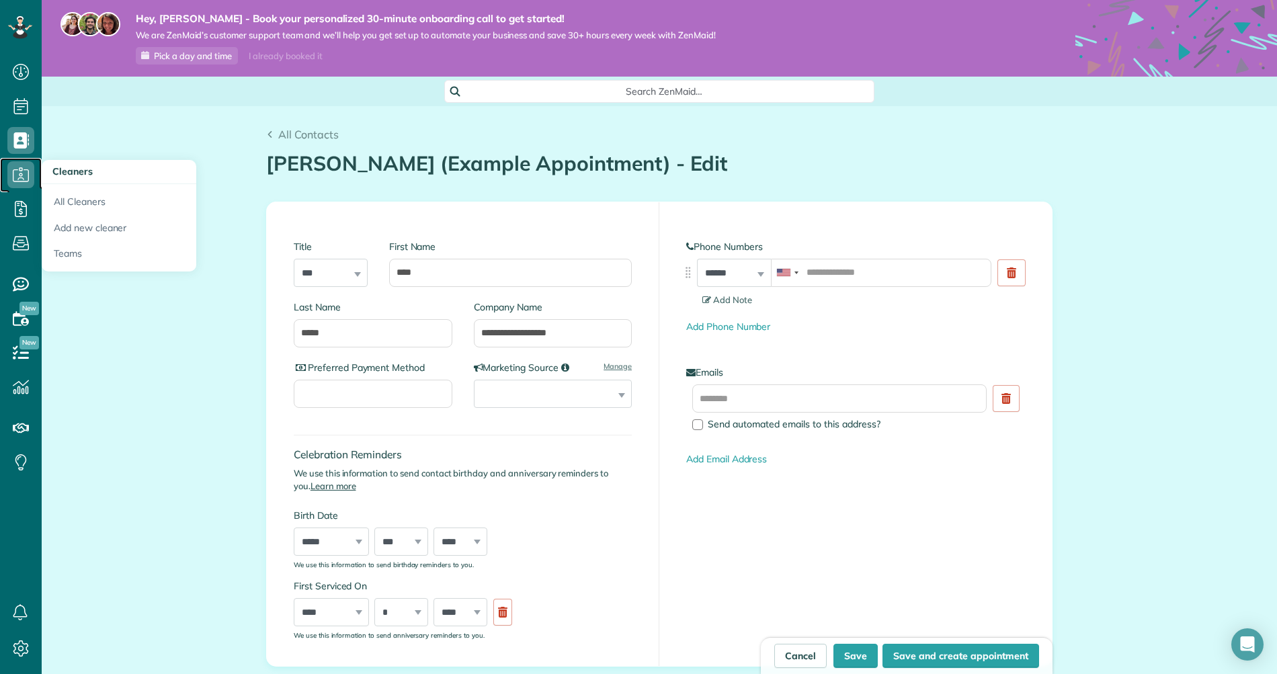
click at [27, 169] on use at bounding box center [21, 174] width 16 height 14
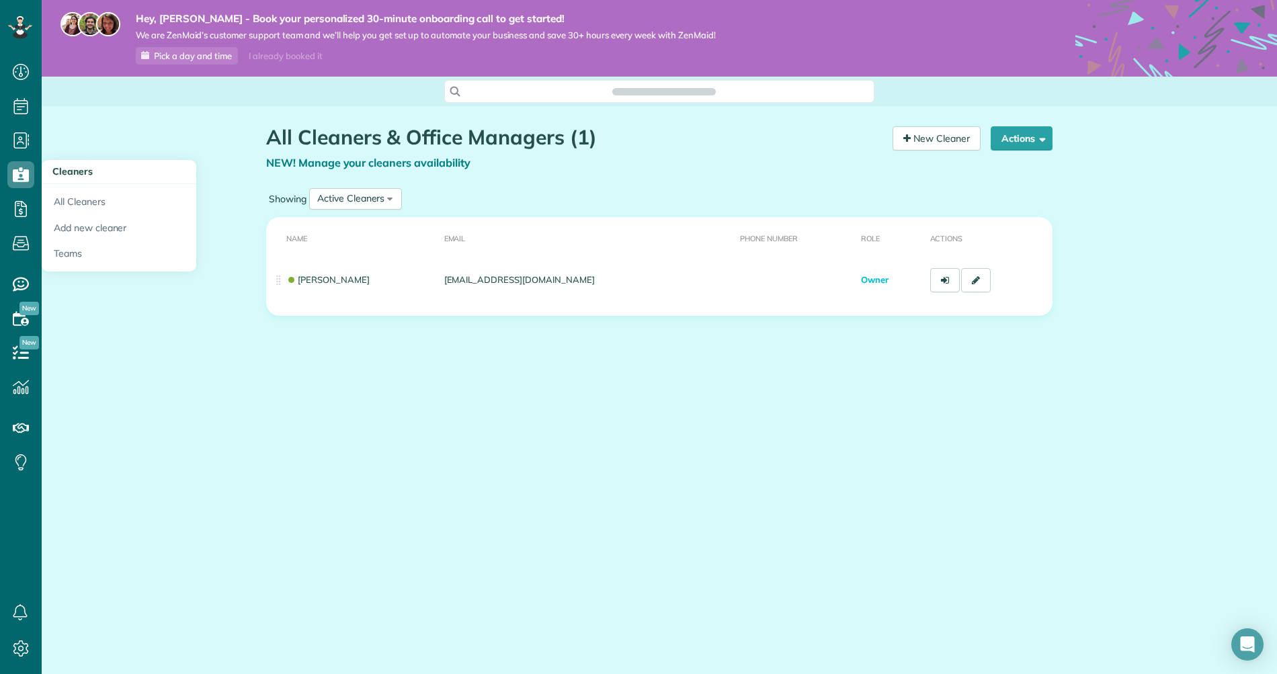
scroll to position [6, 6]
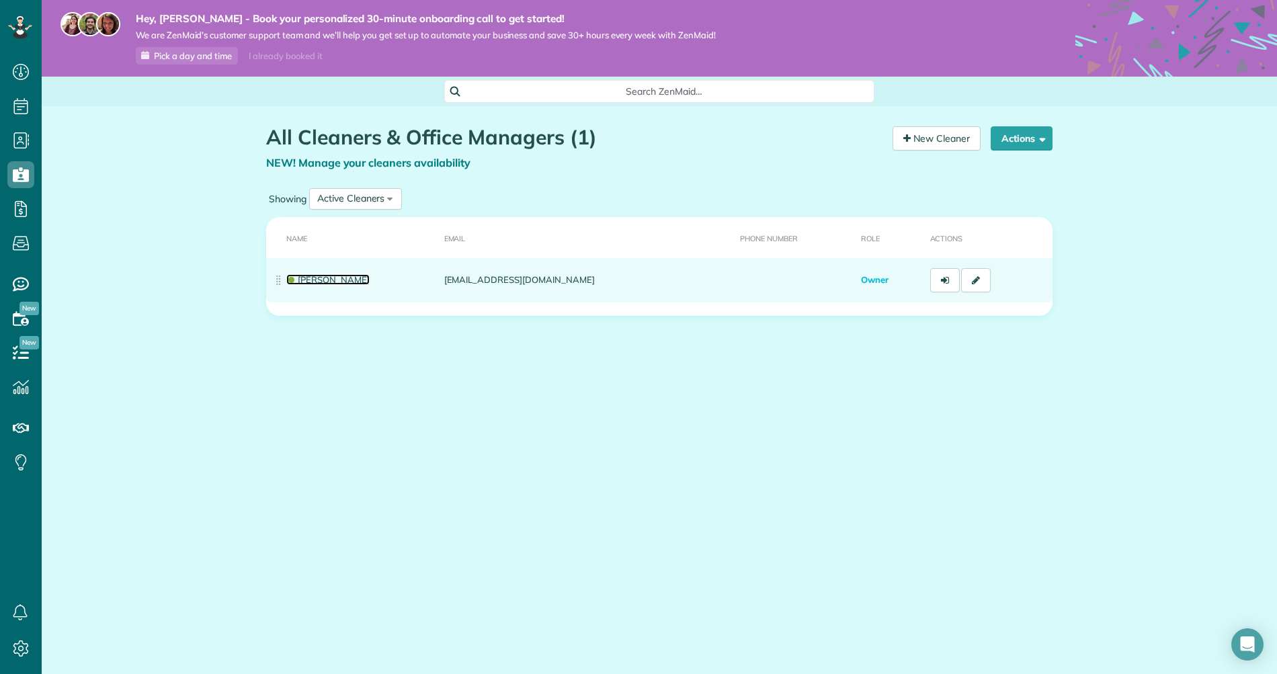
click at [323, 279] on link "[PERSON_NAME]" at bounding box center [327, 279] width 83 height 11
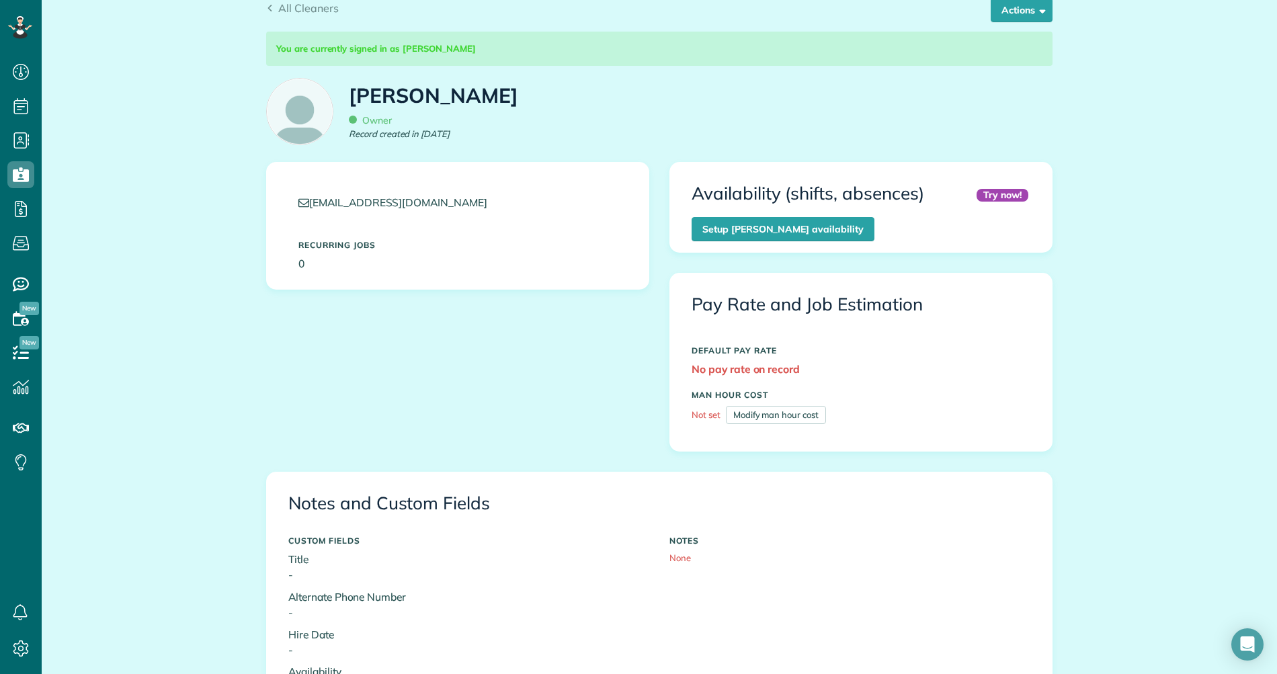
scroll to position [139, 0]
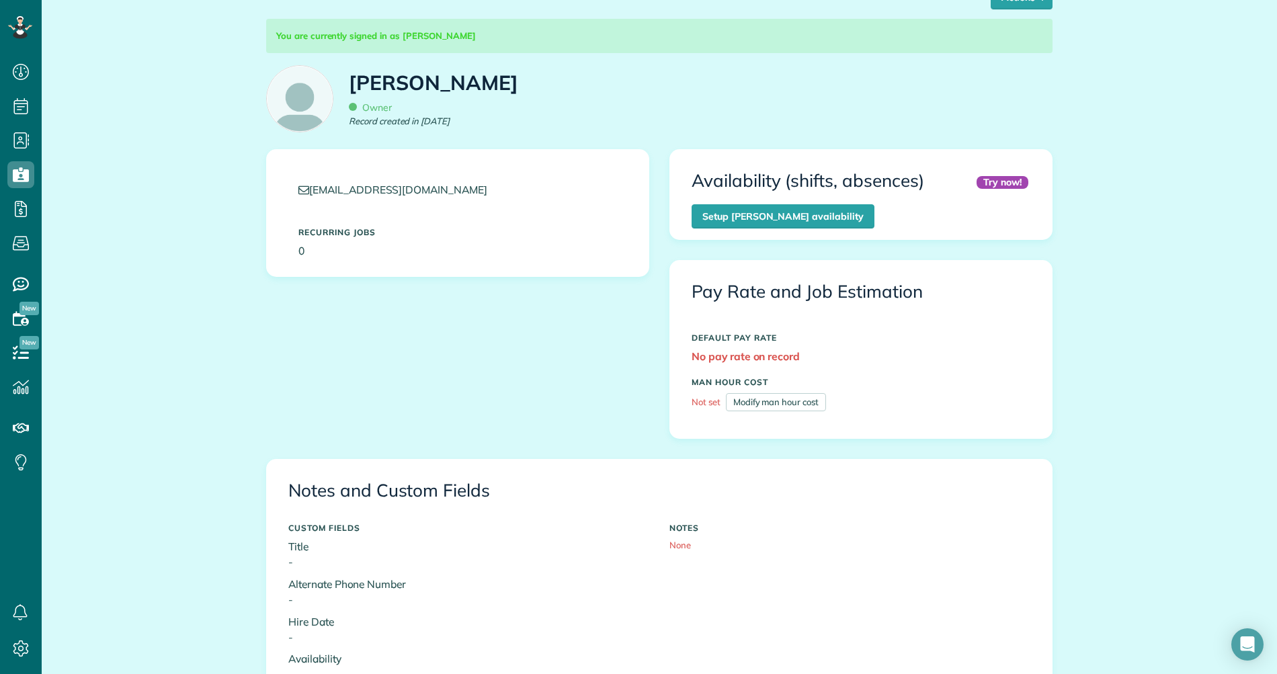
click at [816, 228] on div "Try now! Availability (shifts, absences) Setup jim zarkadas’s availability" at bounding box center [861, 194] width 402 height 89
click at [812, 226] on link "Setup jim zarkadas’s availability" at bounding box center [783, 216] width 183 height 24
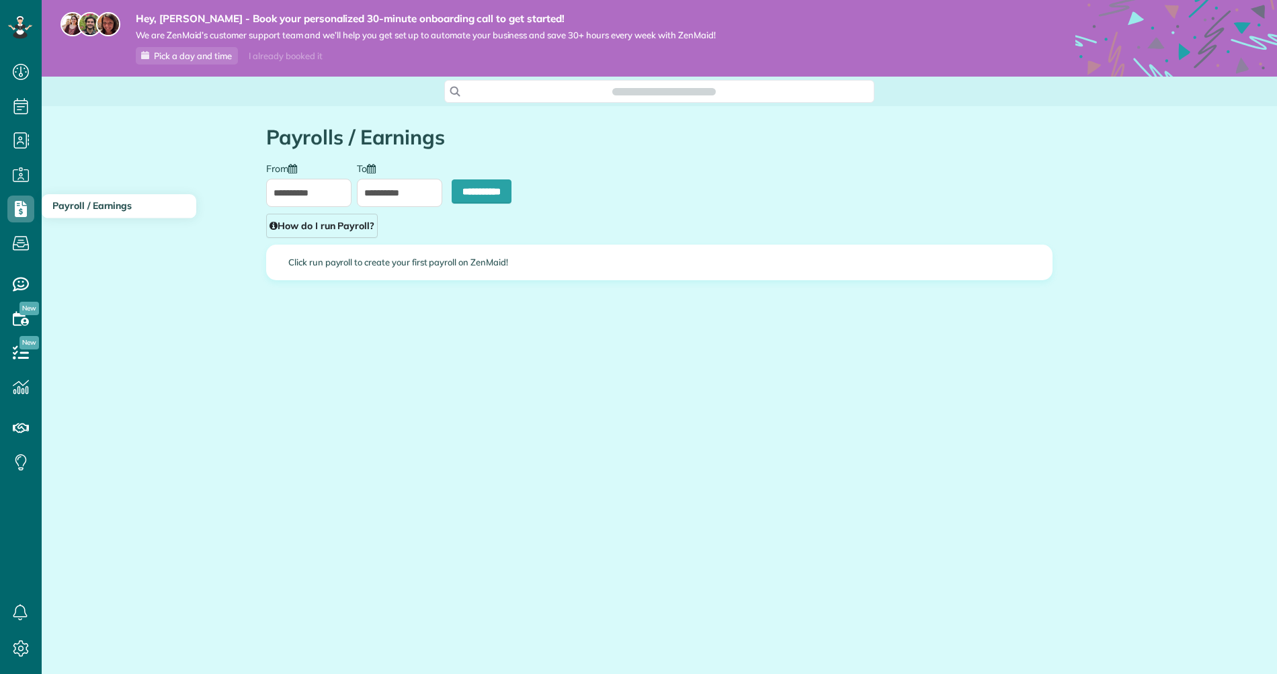
scroll to position [6, 6]
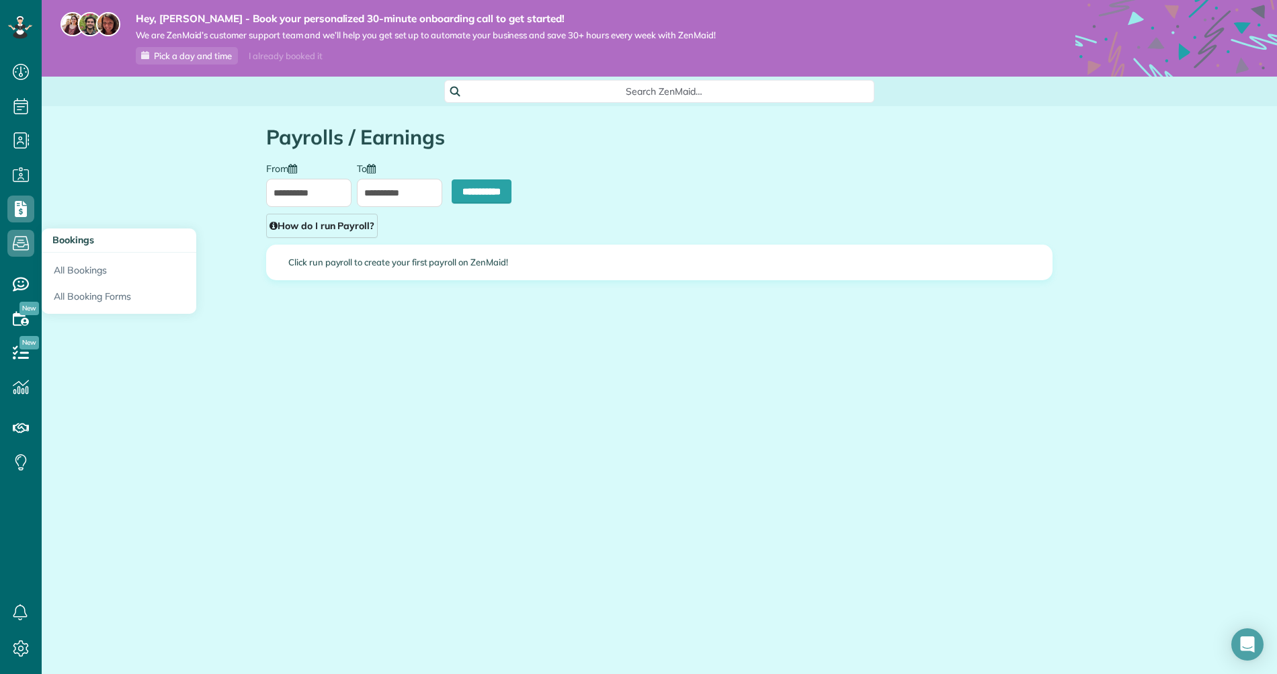
type input "**********"
click at [17, 235] on icon at bounding box center [20, 243] width 27 height 27
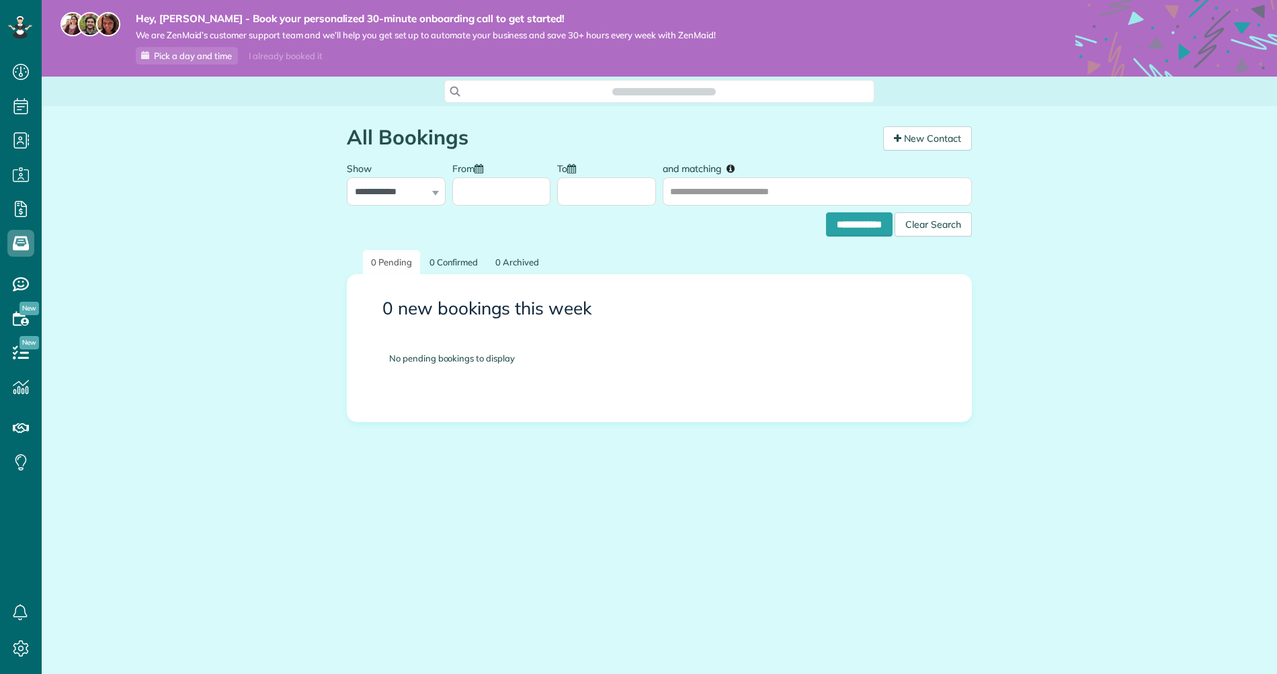
scroll to position [6, 6]
click at [22, 285] on icon at bounding box center [20, 284] width 27 height 27
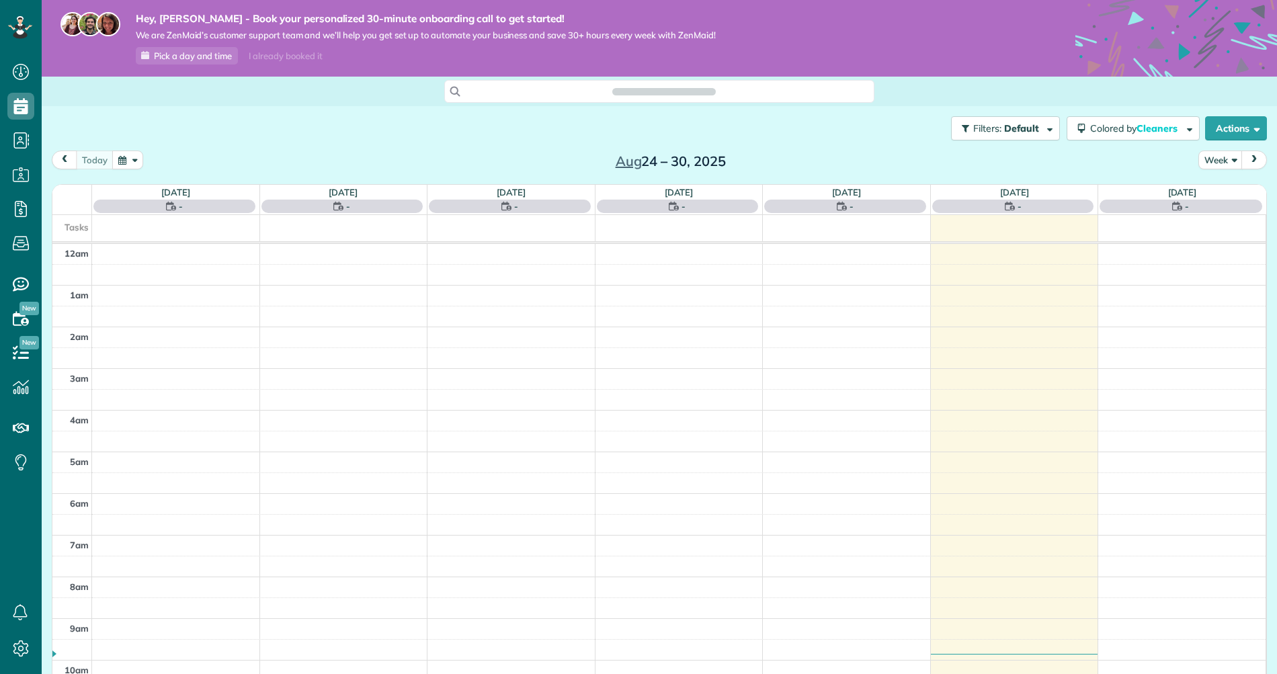
scroll to position [6, 6]
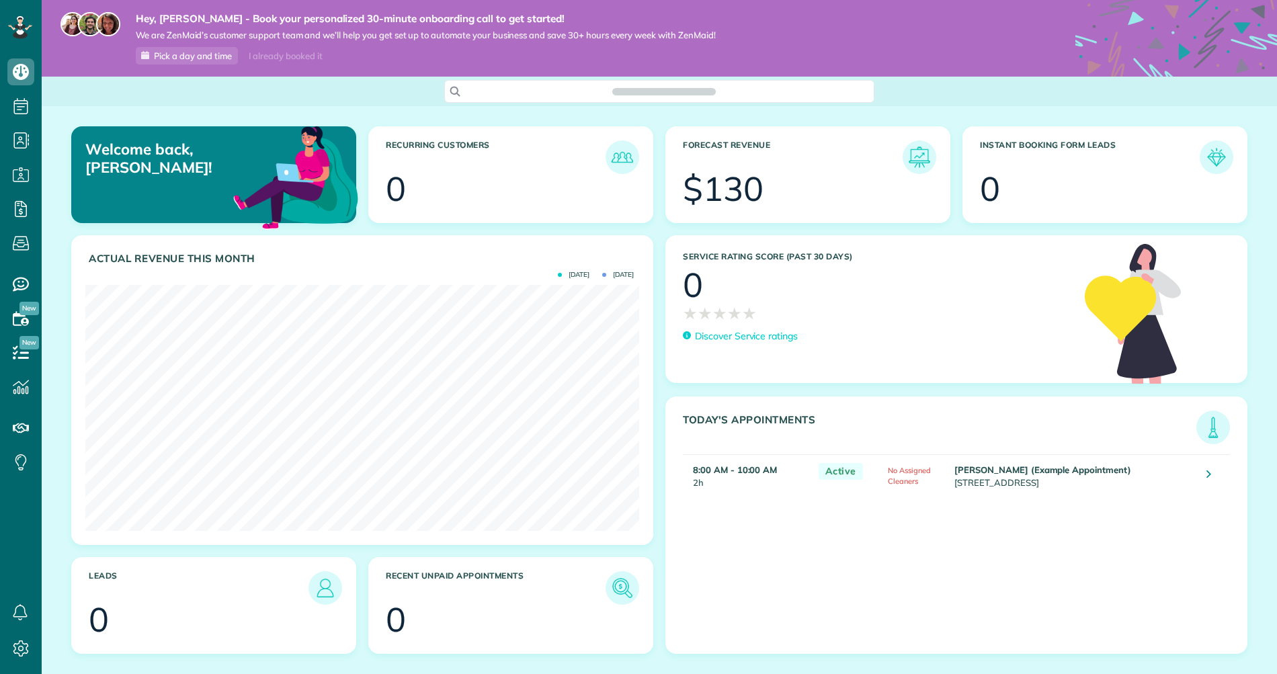
scroll to position [246, 554]
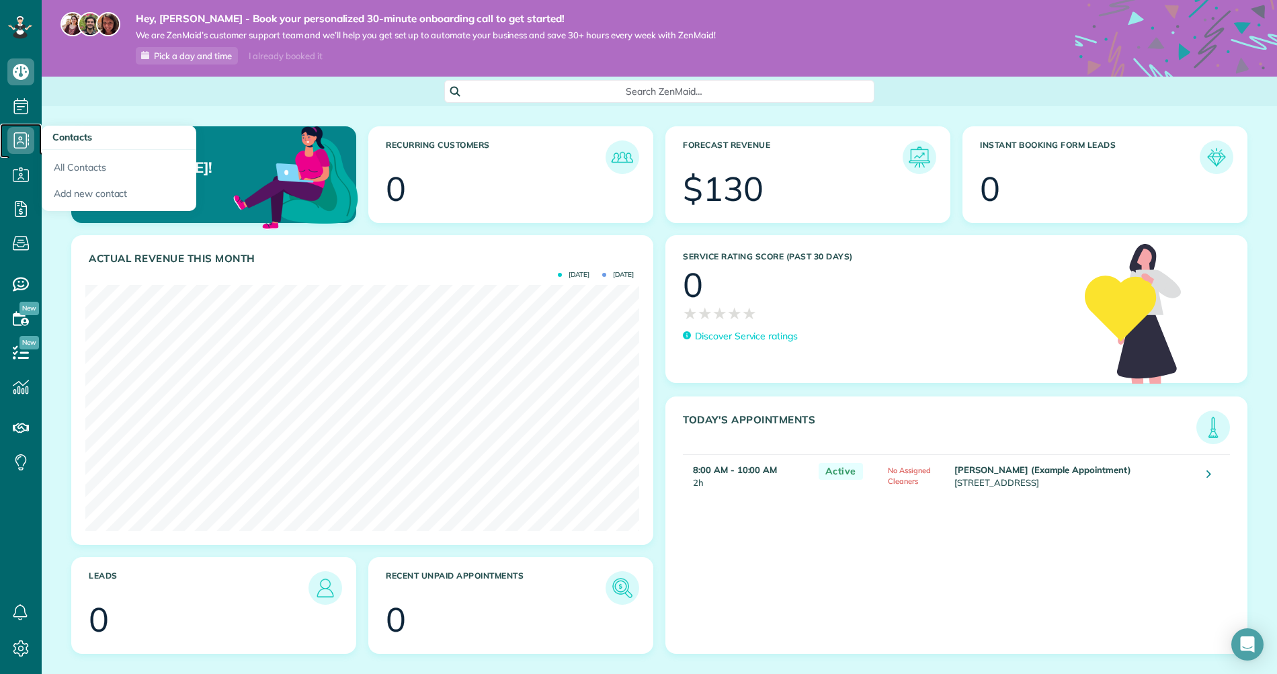
click at [21, 135] on icon at bounding box center [20, 140] width 27 height 27
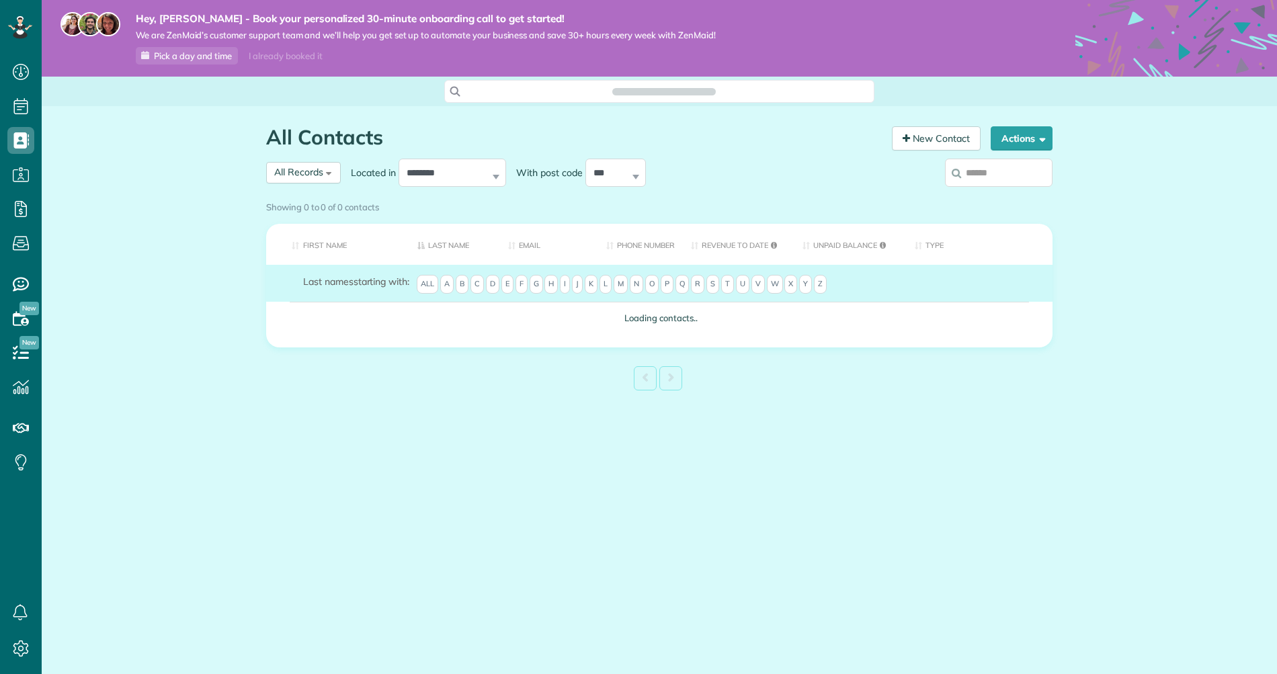
scroll to position [6, 6]
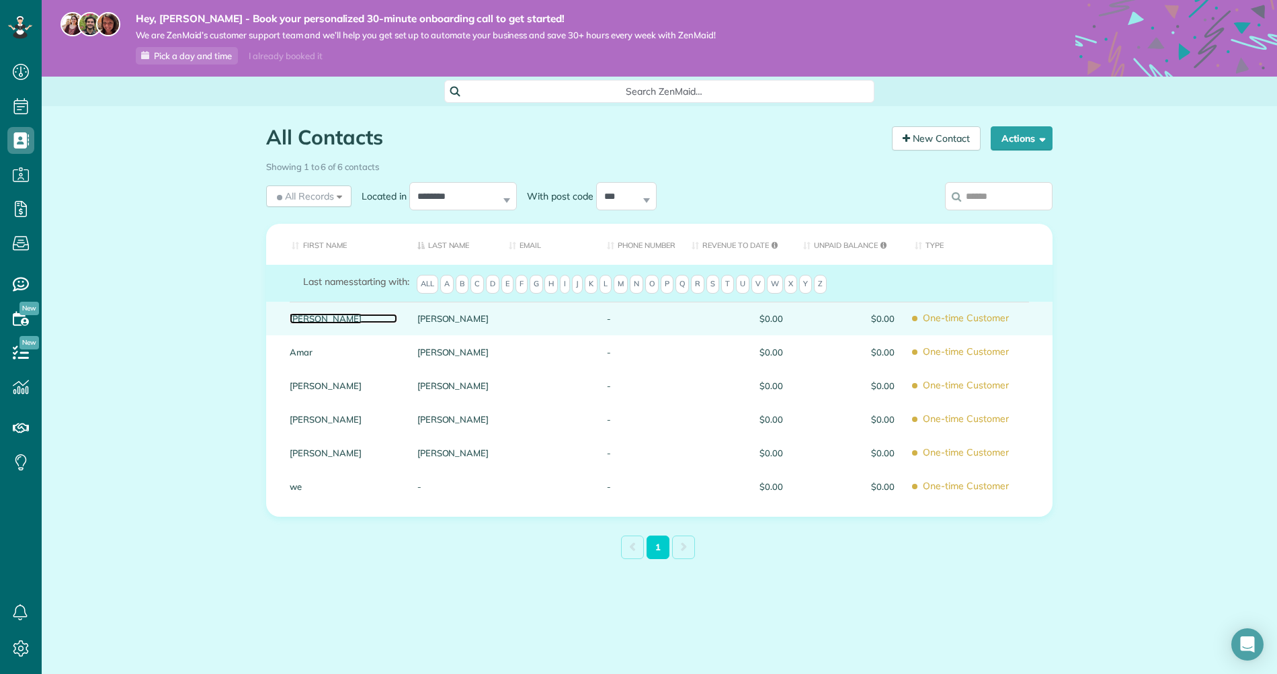
click at [302, 323] on link "Carolyn" at bounding box center [344, 318] width 108 height 9
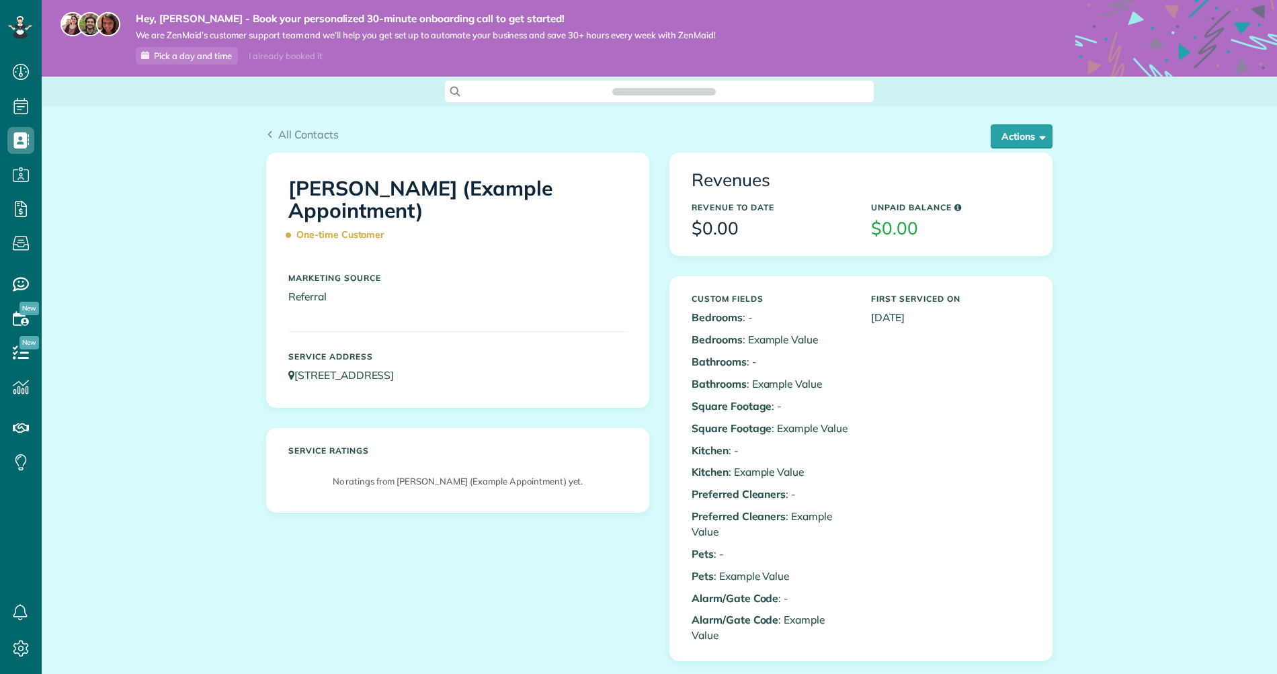
scroll to position [674, 42]
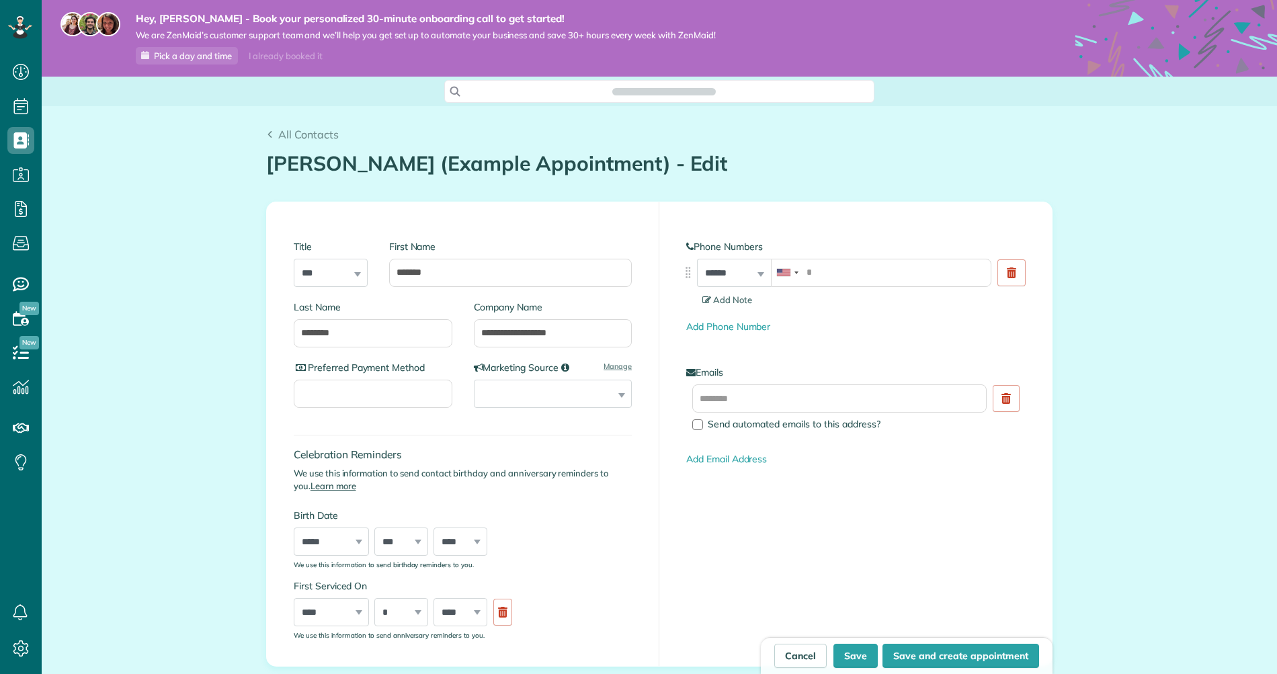
scroll to position [6, 6]
click at [835, 274] on input "tel" at bounding box center [881, 273] width 221 height 28
type input "**********"
click at [717, 390] on input "text" at bounding box center [839, 399] width 294 height 28
type input "**********"
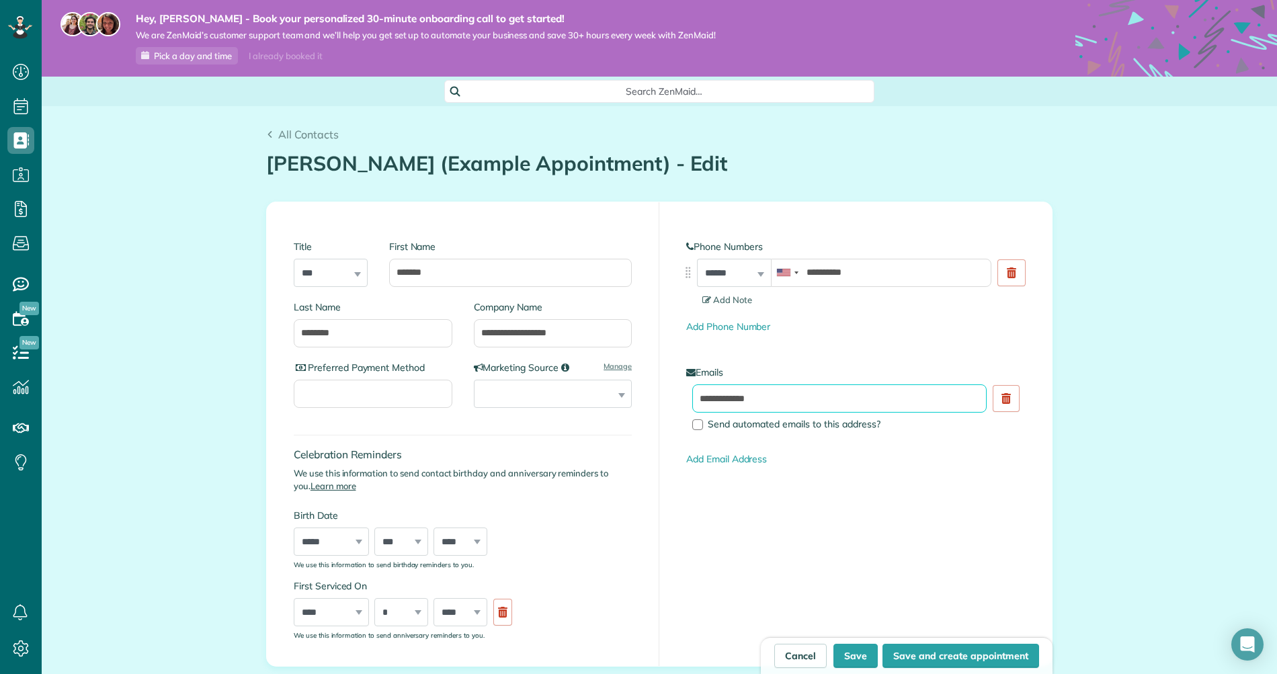
click at [834, 644] on button "Save" at bounding box center [856, 656] width 44 height 24
type input "**********"
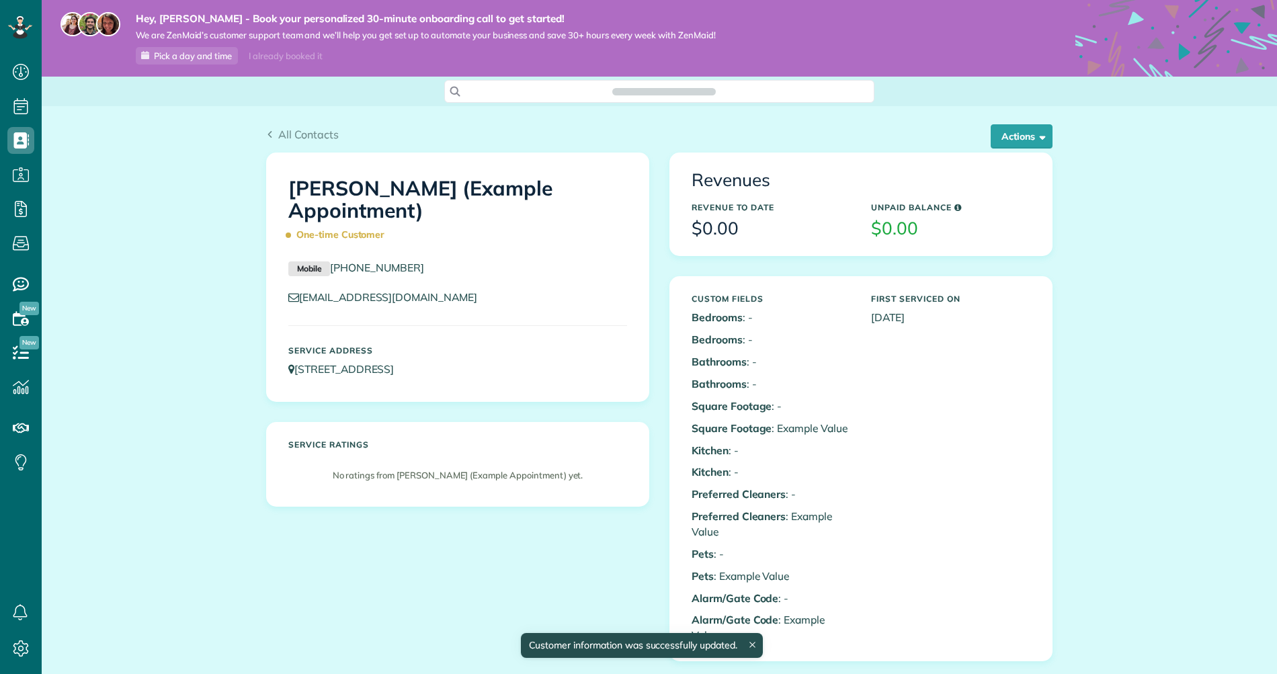
scroll to position [6, 6]
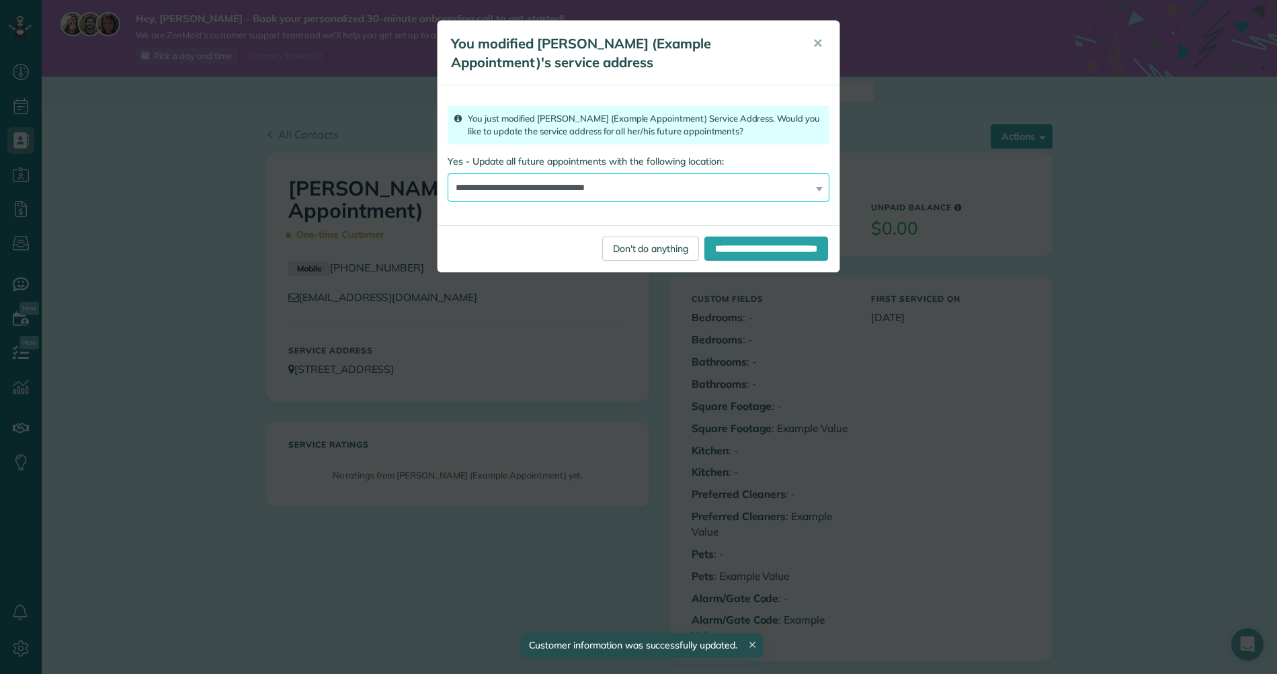
click at [528, 186] on select "**********" at bounding box center [639, 187] width 382 height 28
click at [613, 249] on span "Don't do anything" at bounding box center [650, 249] width 75 height 12
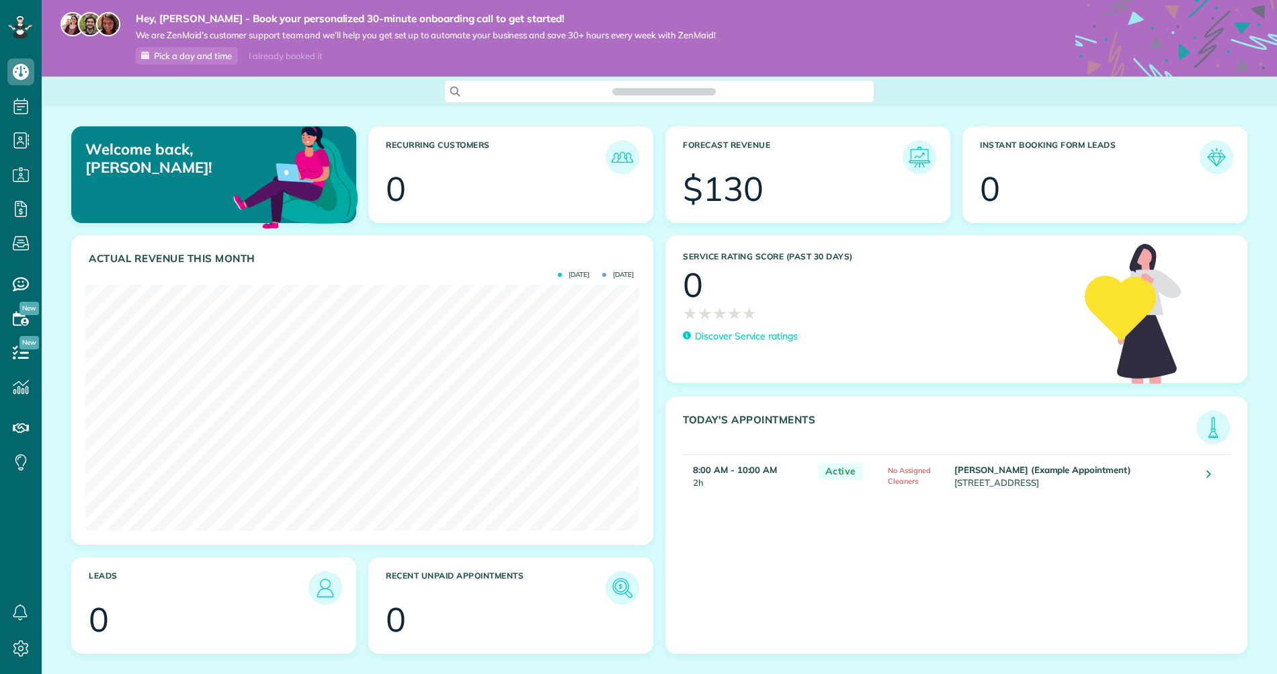
scroll to position [246, 554]
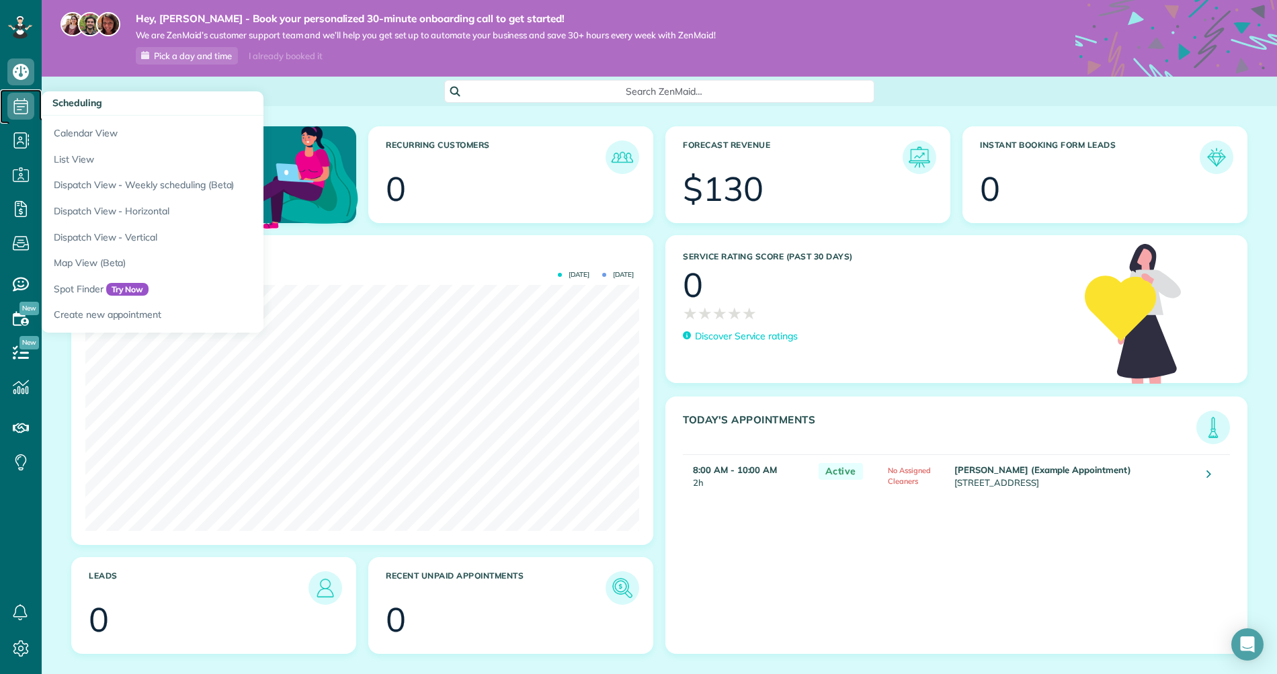
click at [21, 113] on icon at bounding box center [20, 106] width 27 height 27
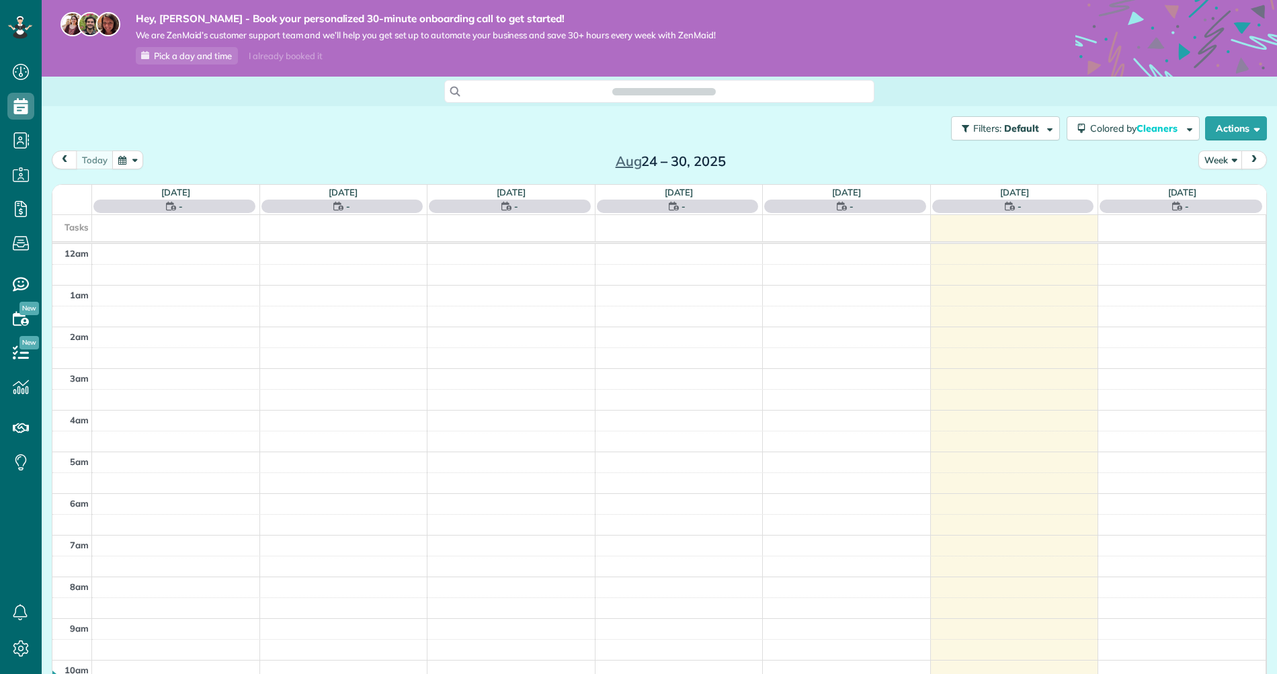
scroll to position [292, 0]
